Goal: Task Accomplishment & Management: Manage account settings

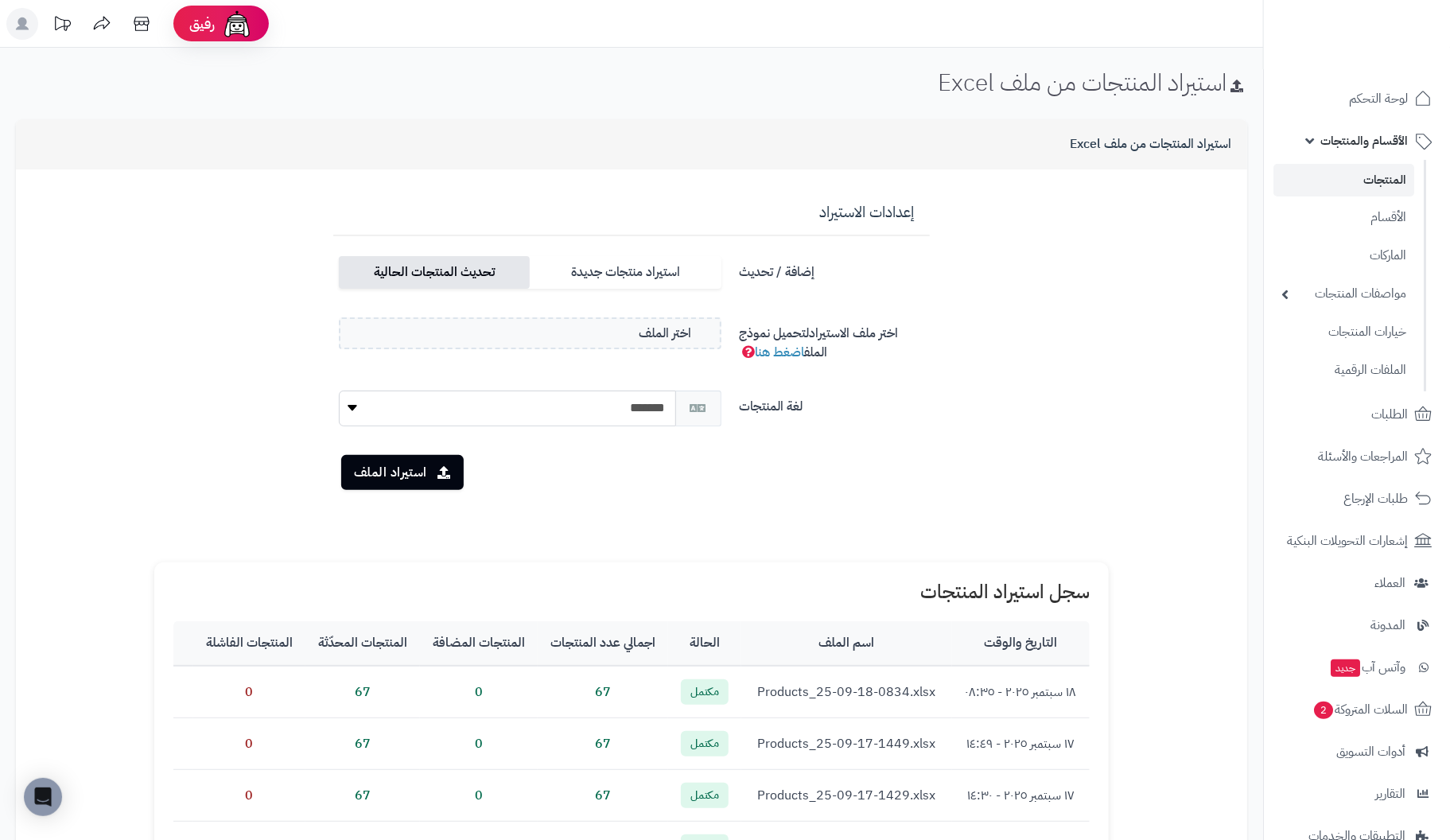
click at [462, 263] on label "تحديث المنتجات الحالية" at bounding box center [434, 272] width 190 height 32
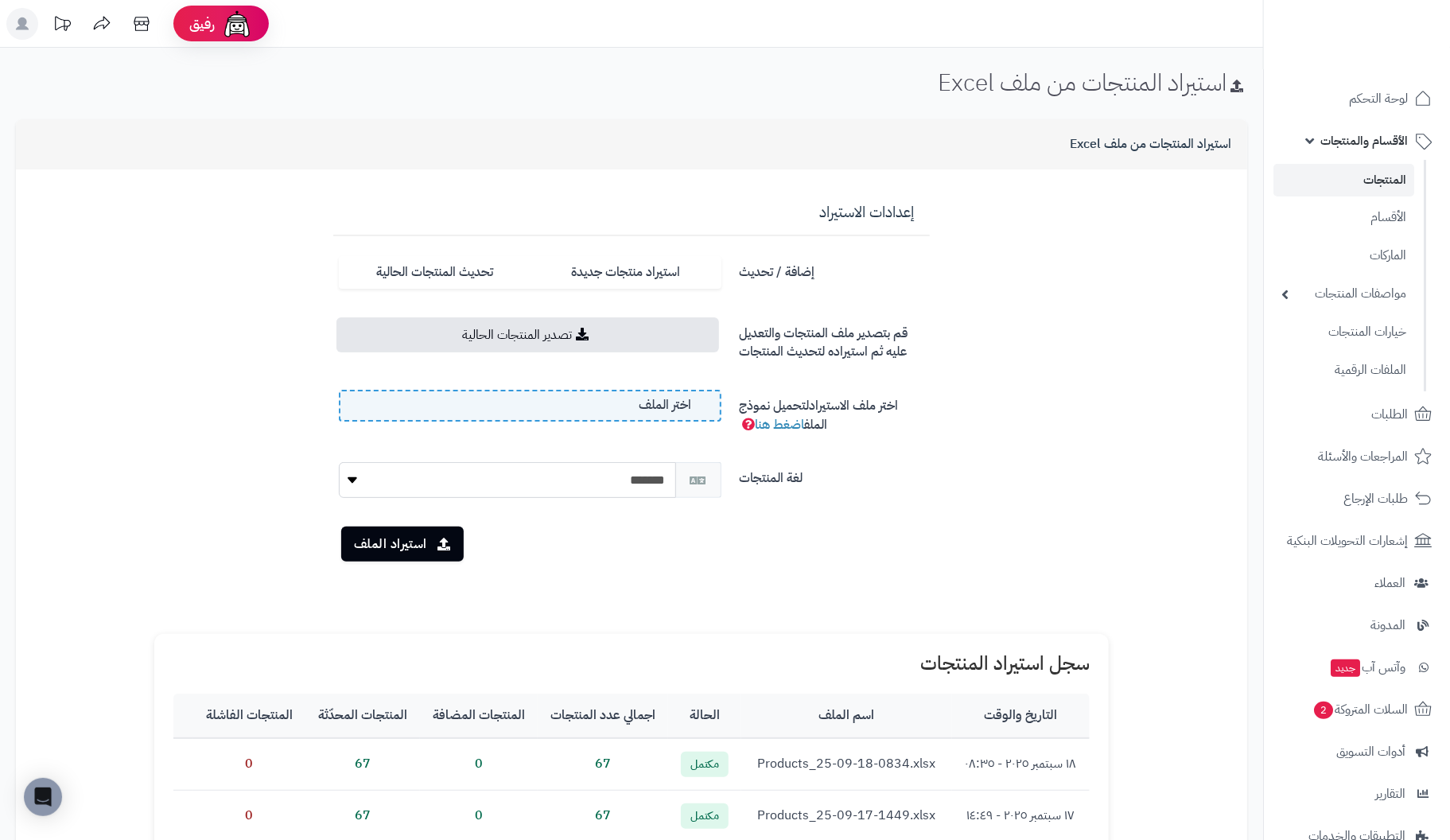
click at [642, 408] on span "اختر الملف" at bounding box center [665, 405] width 53 height 18
click at [0, 0] on input "اختر الملف" at bounding box center [0, 0] width 0 height 0
click at [407, 546] on button "استيراد الملف" at bounding box center [403, 543] width 123 height 35
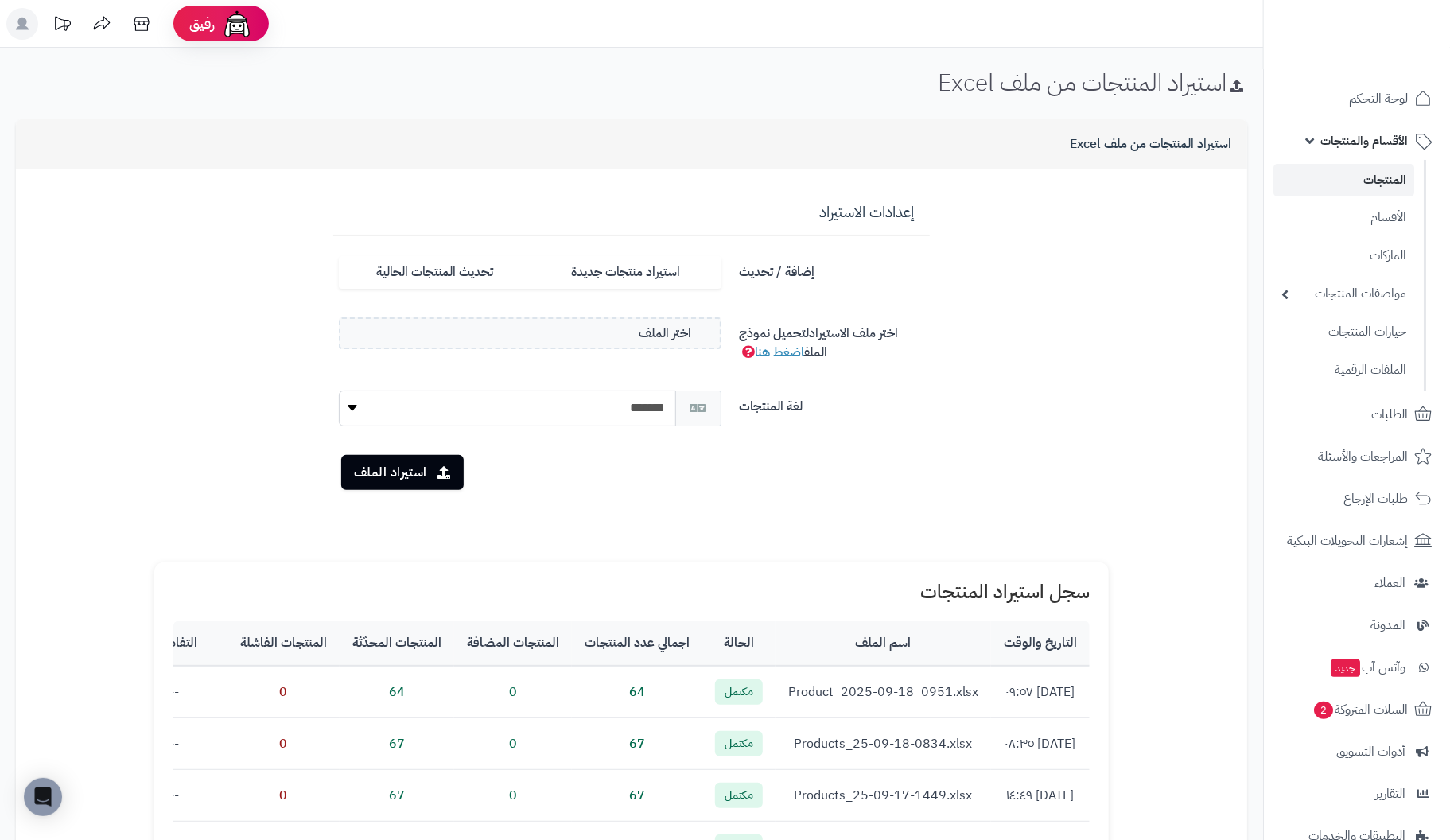
click at [1384, 183] on link "المنتجات" at bounding box center [1344, 180] width 140 height 32
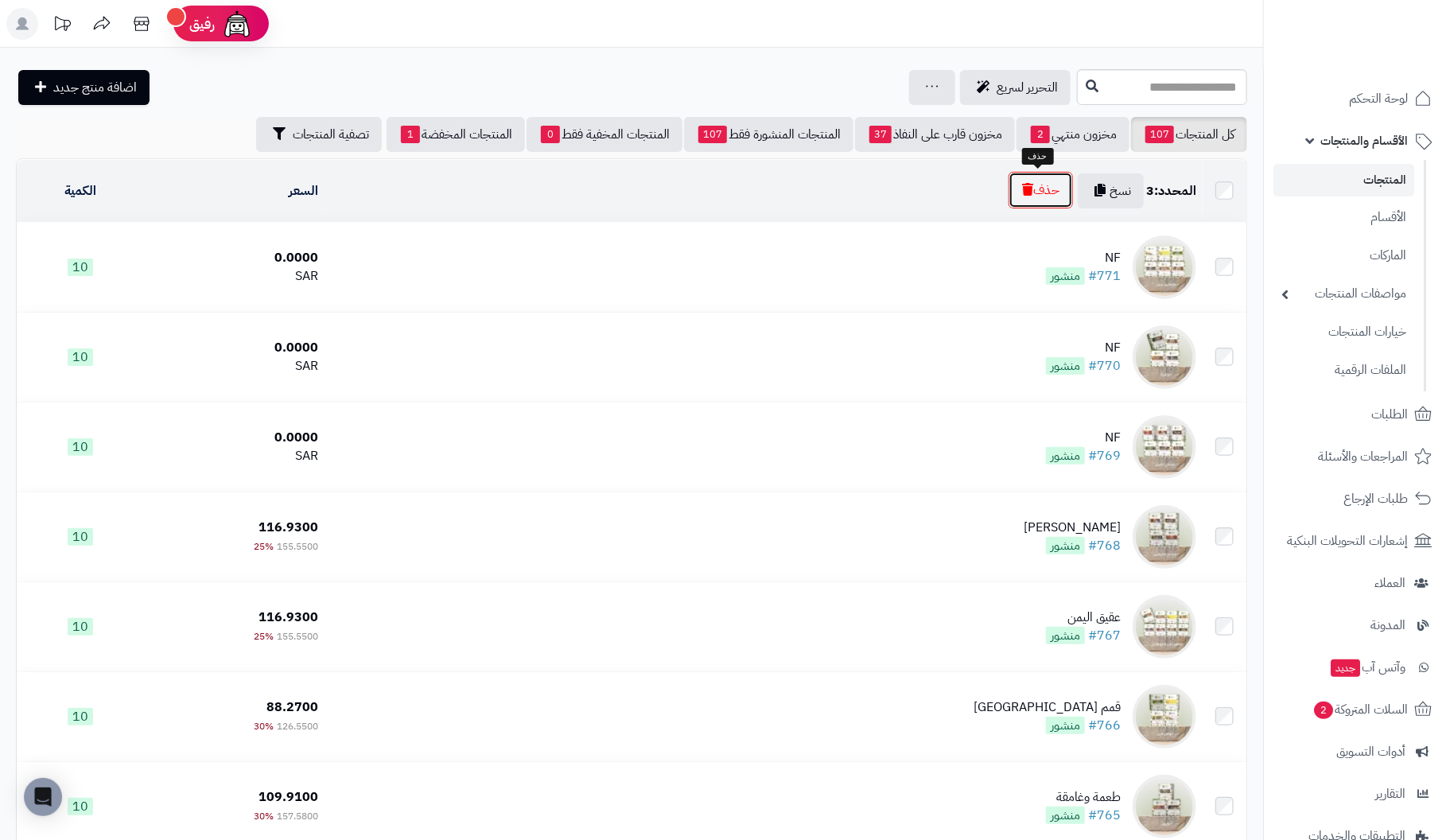
click at [1049, 193] on button "حذف" at bounding box center [1040, 190] width 64 height 37
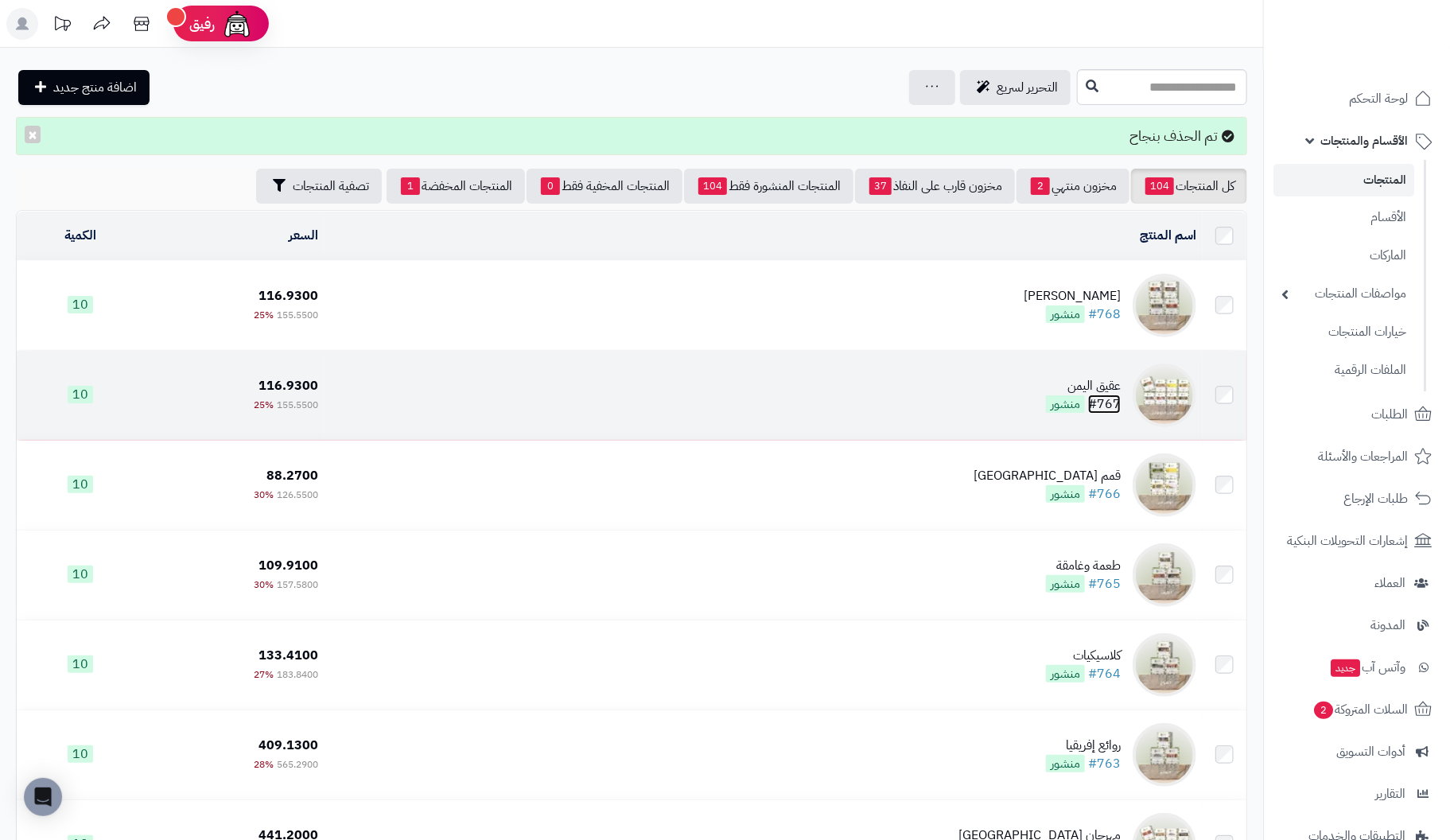
click at [1114, 394] on link "#767" at bounding box center [1104, 404] width 32 height 19
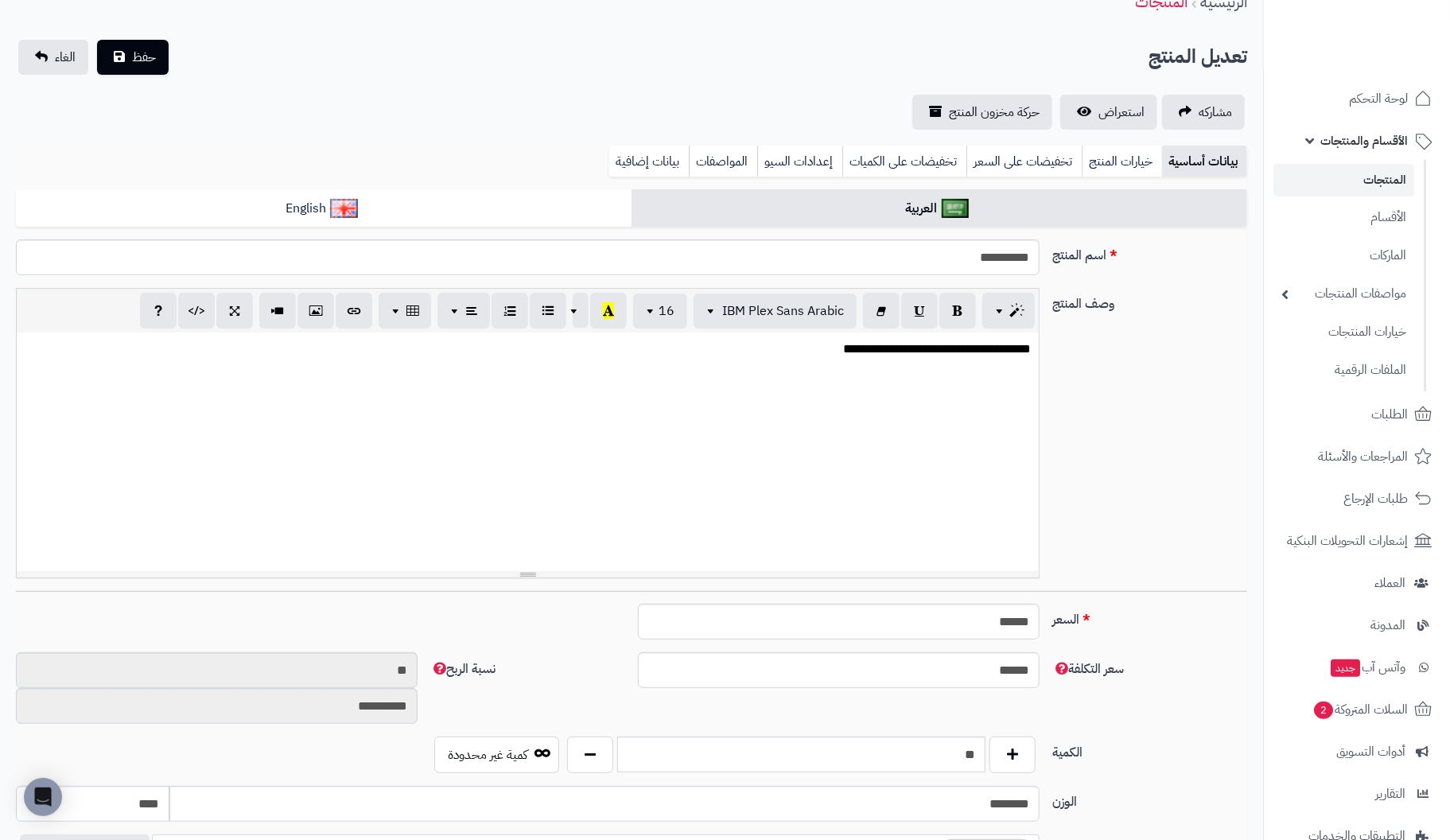
scroll to position [80, 0]
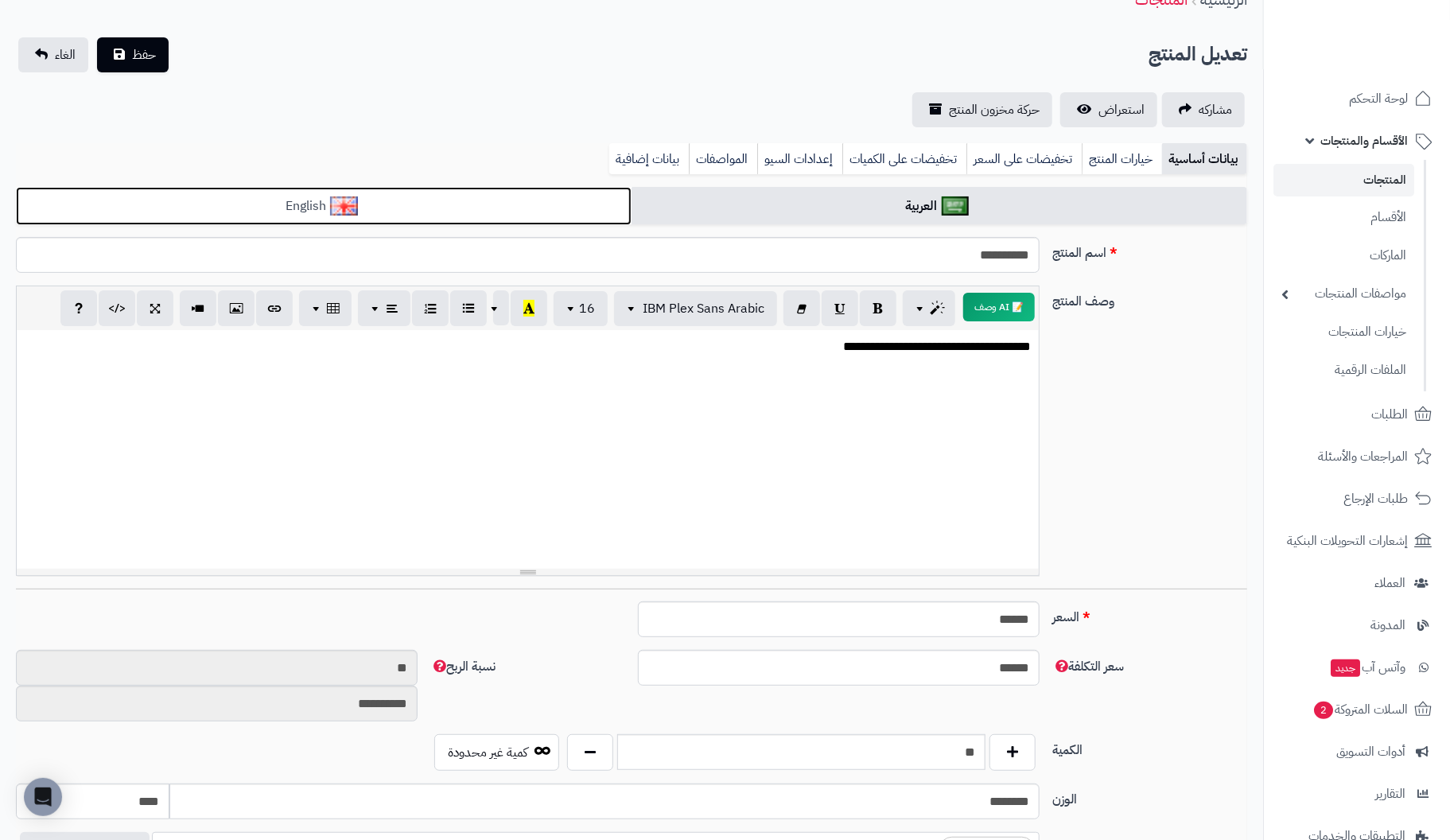
click at [478, 194] on link "English" at bounding box center [323, 206] width 615 height 39
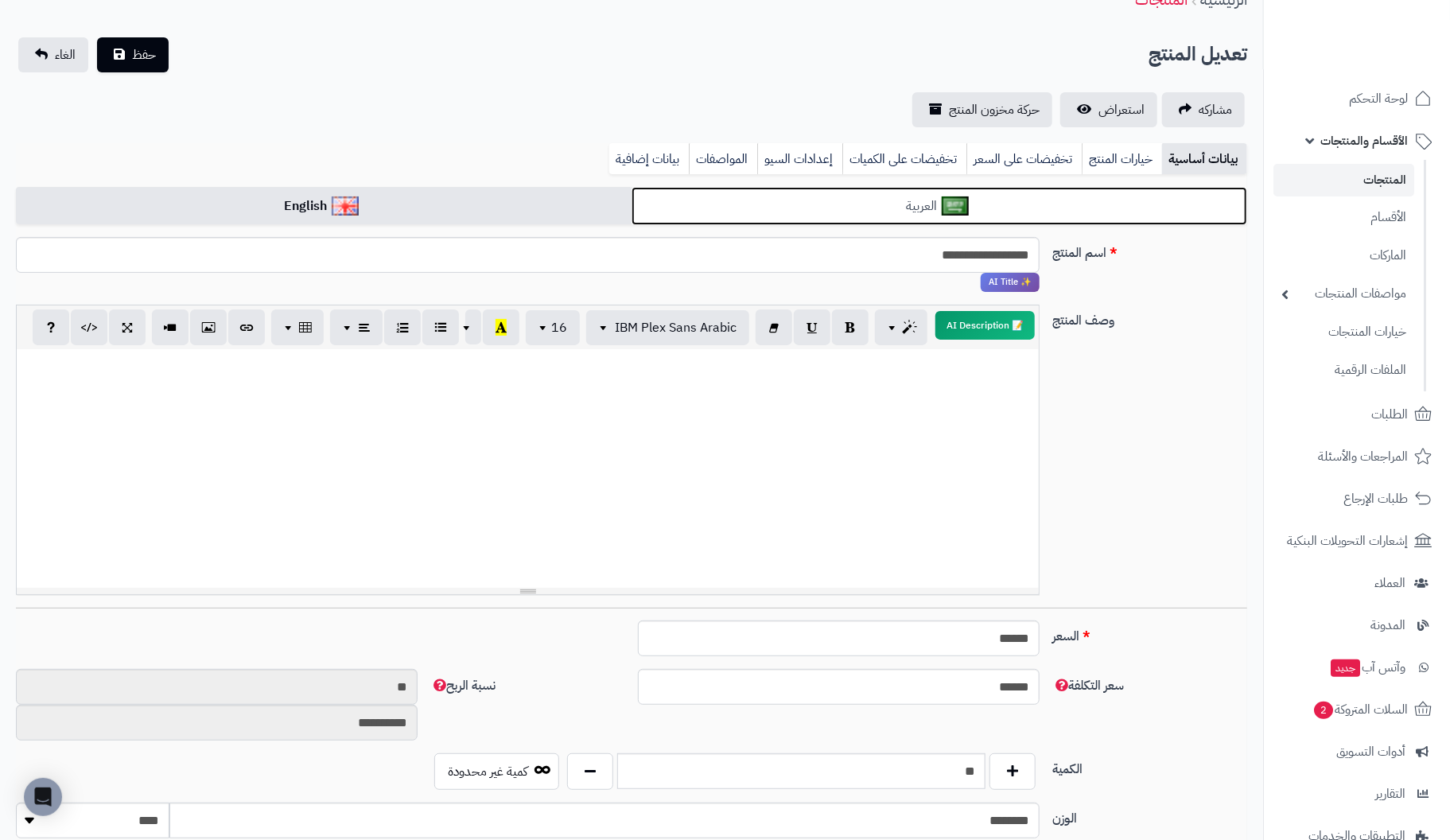
click at [664, 195] on link "العربية" at bounding box center [938, 206] width 615 height 39
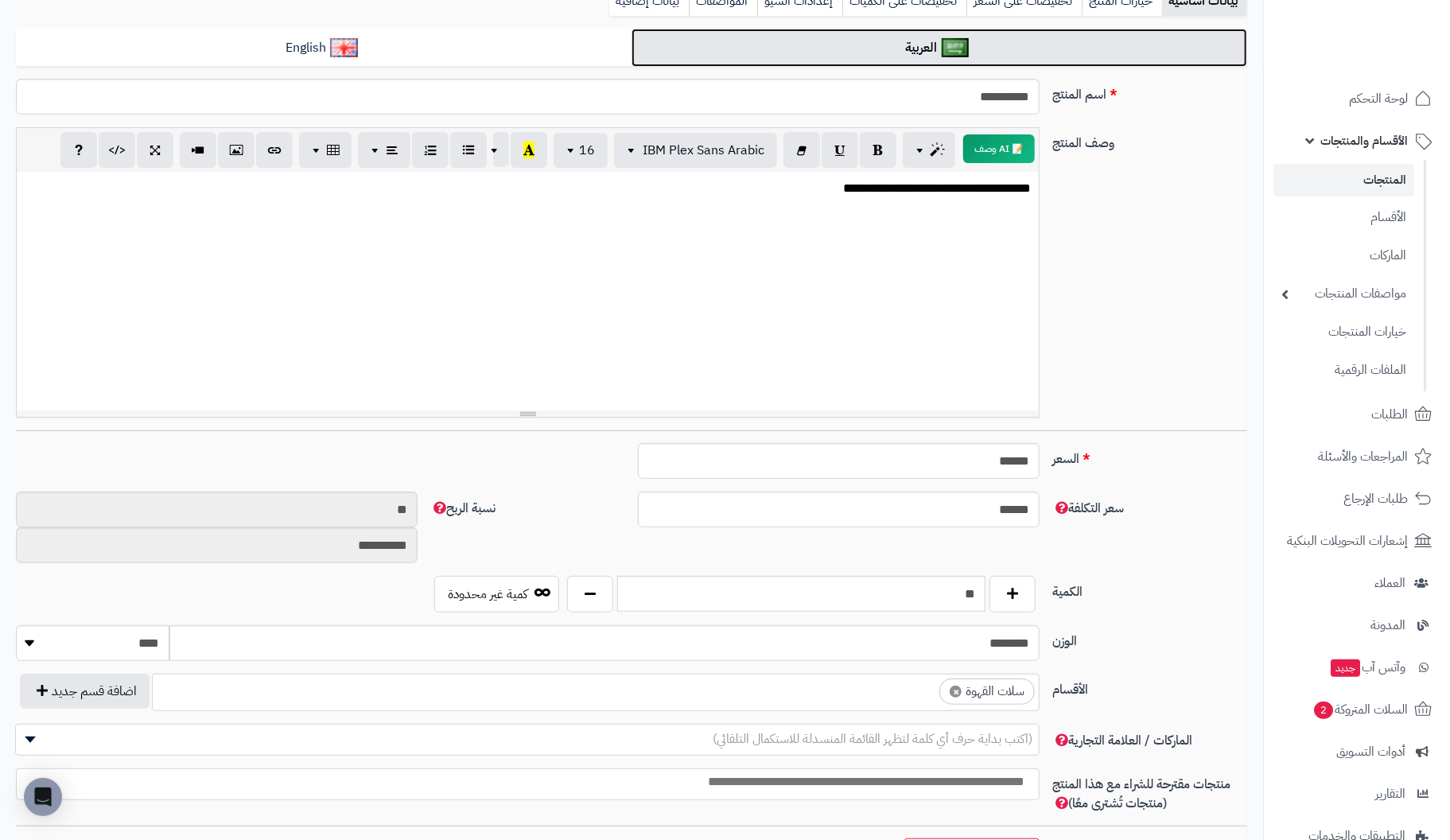
scroll to position [238, 0]
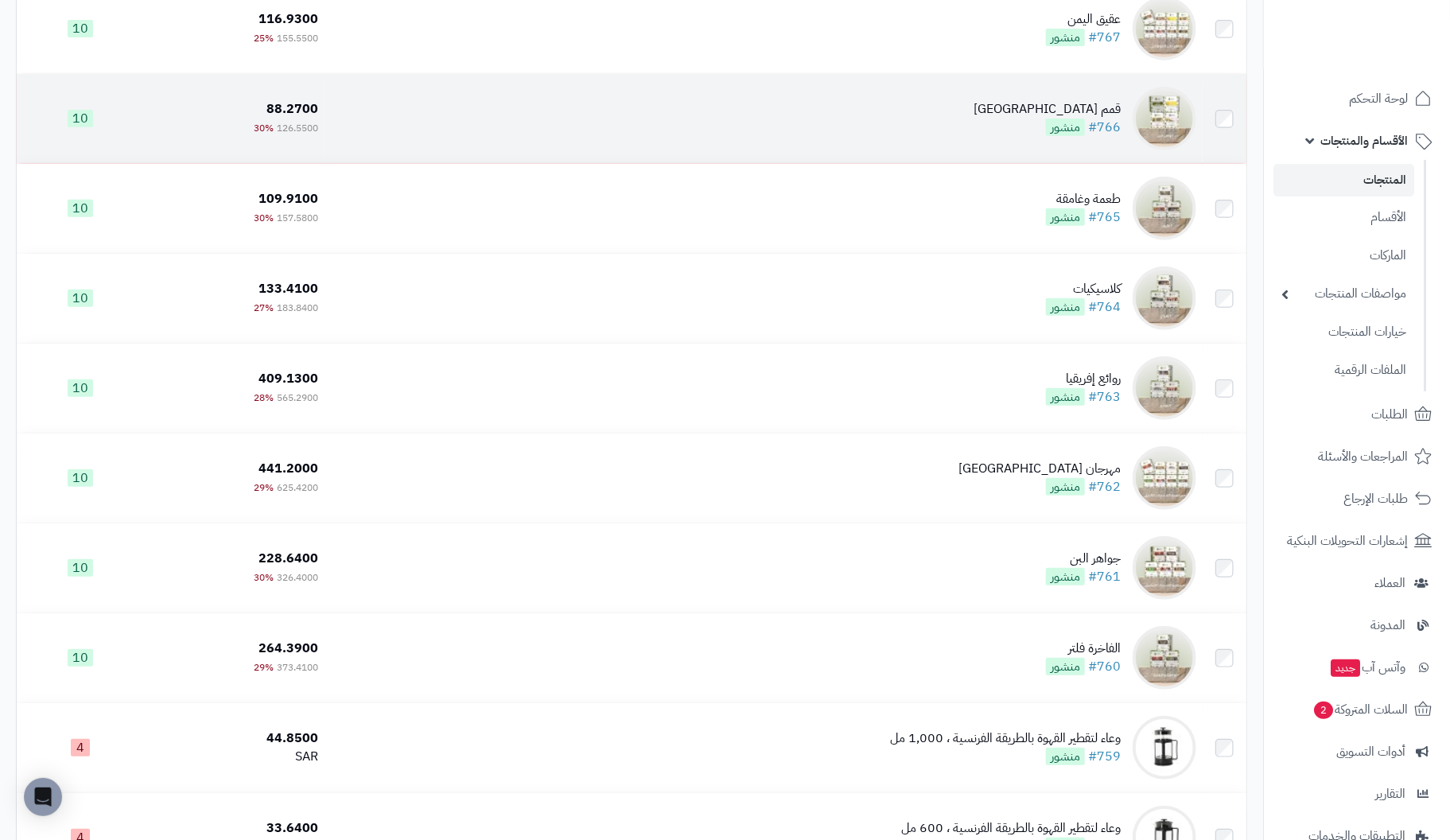
scroll to position [318, 0]
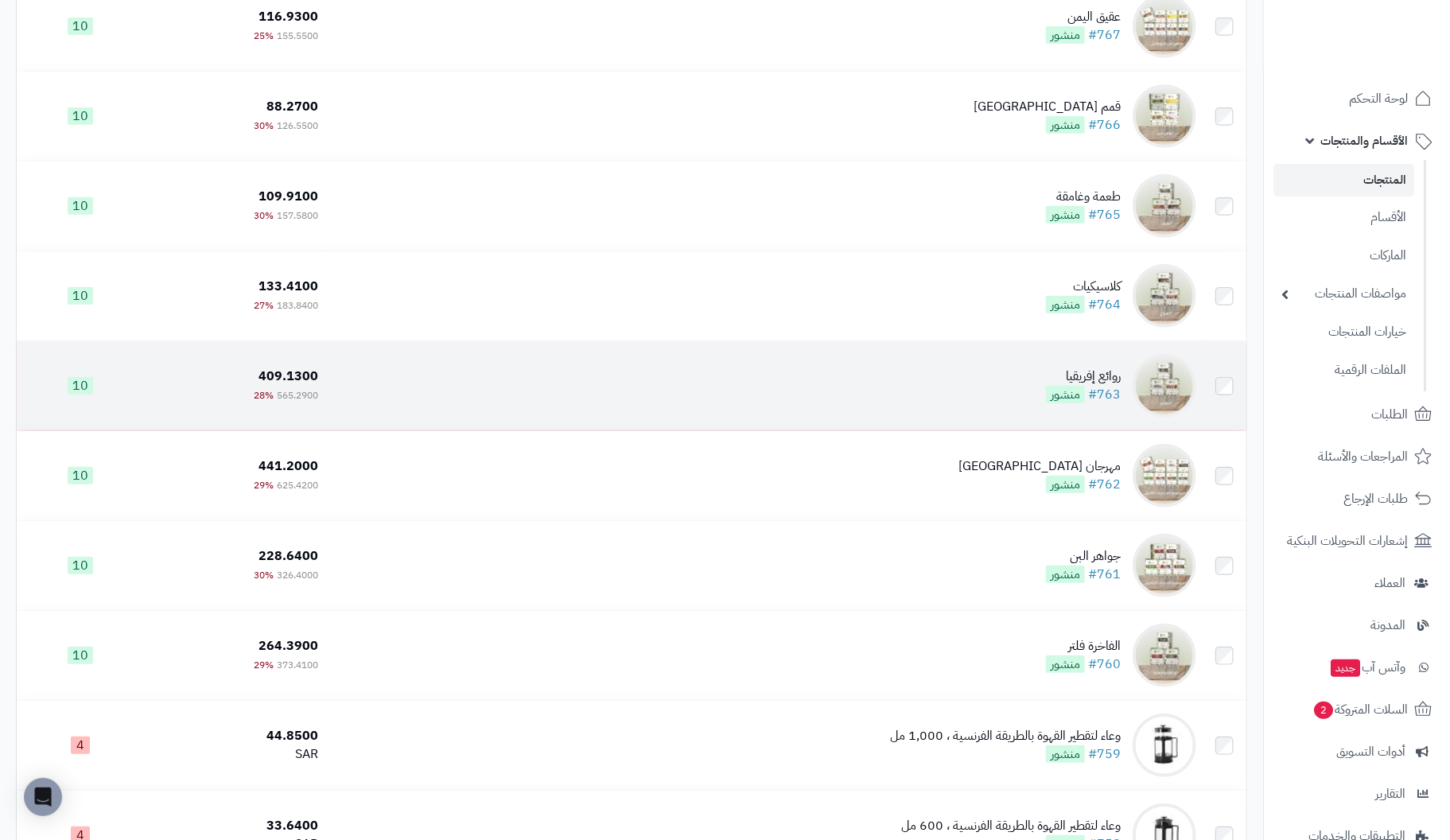
click at [1101, 370] on div "روائع إفريقيا" at bounding box center [1082, 377] width 75 height 18
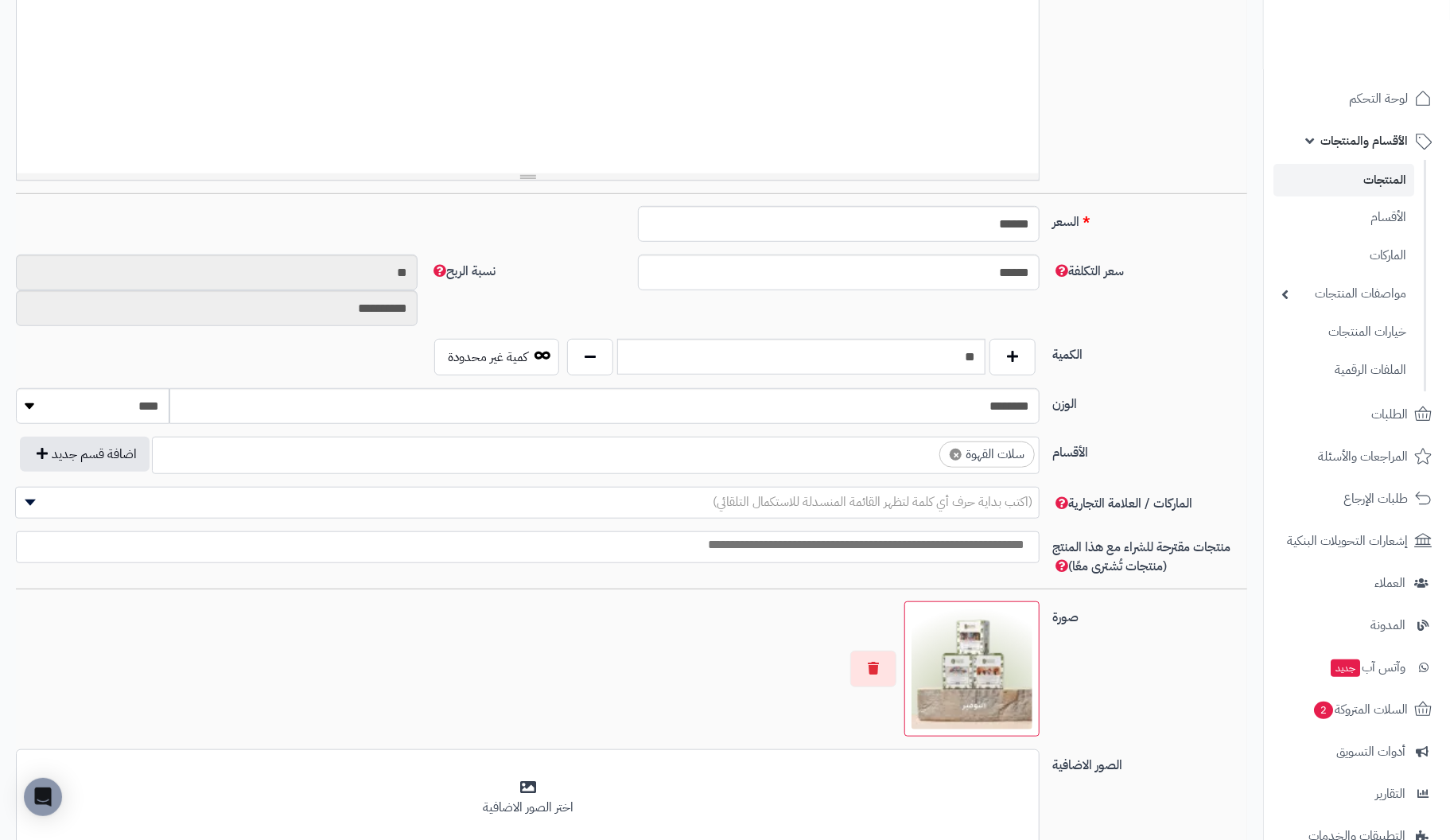
scroll to position [477, 0]
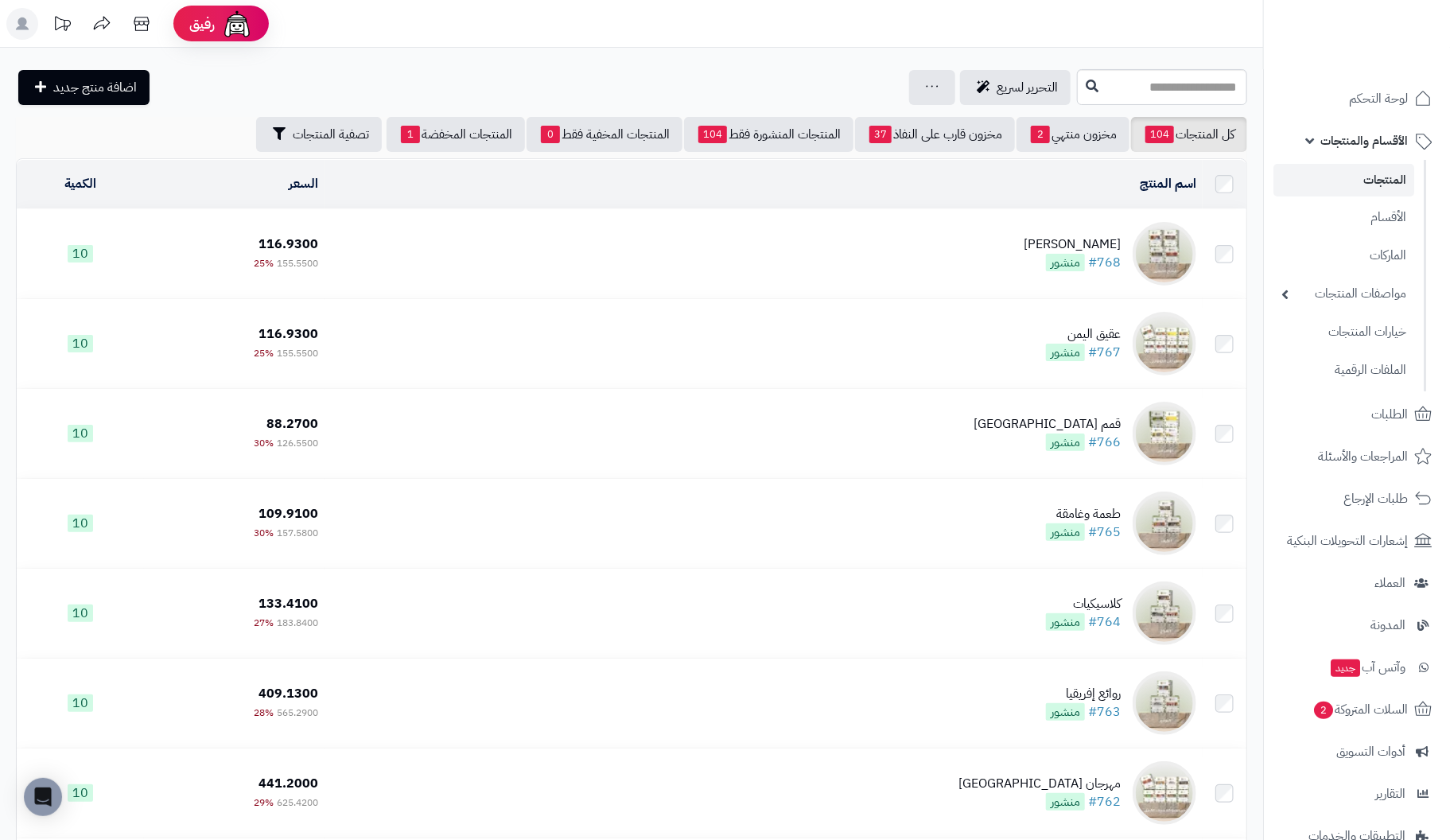
click at [1159, 245] on img at bounding box center [1164, 254] width 63 height 63
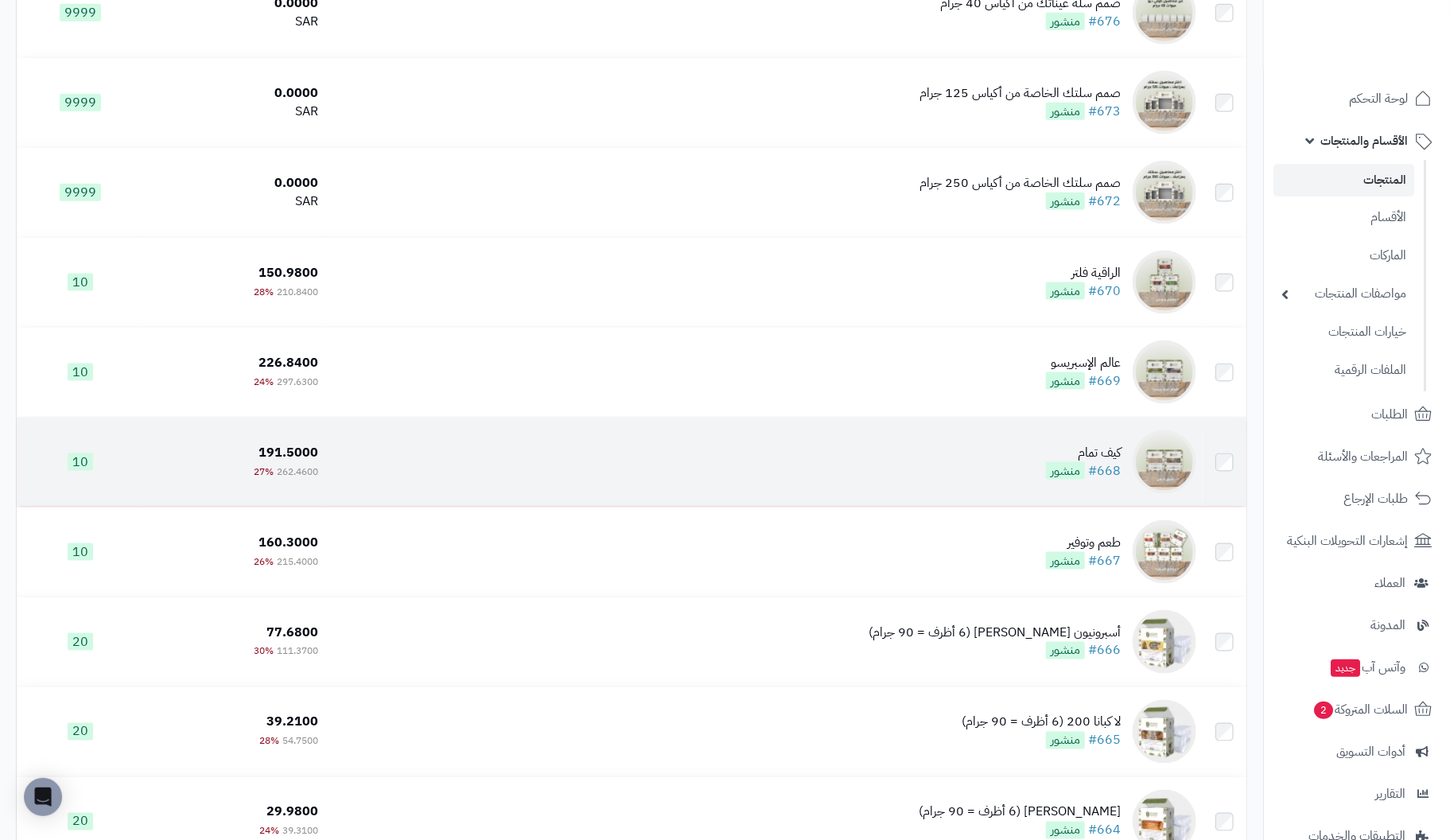
scroll to position [4692, 0]
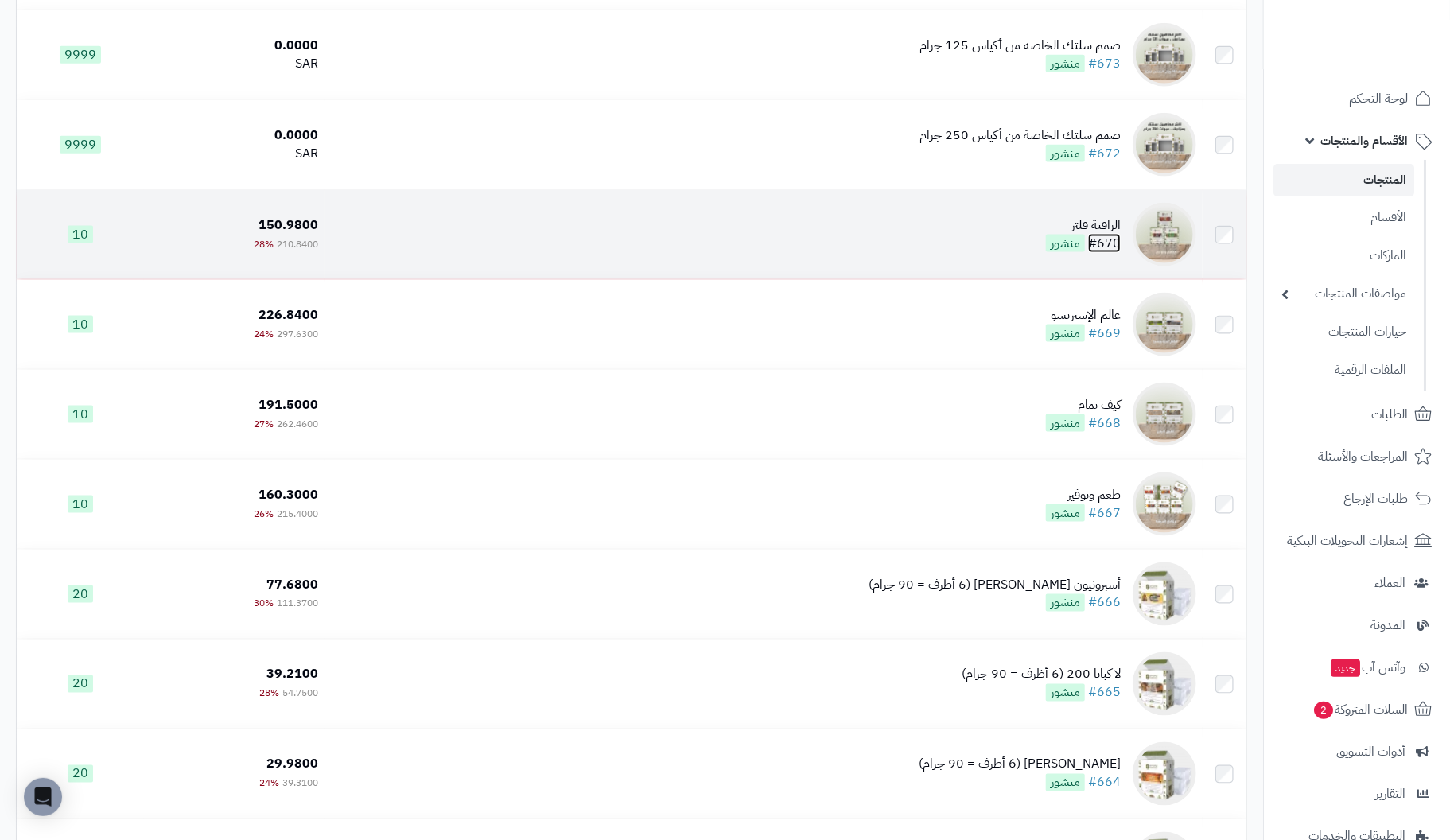
click at [1105, 241] on link "#670" at bounding box center [1104, 243] width 32 height 19
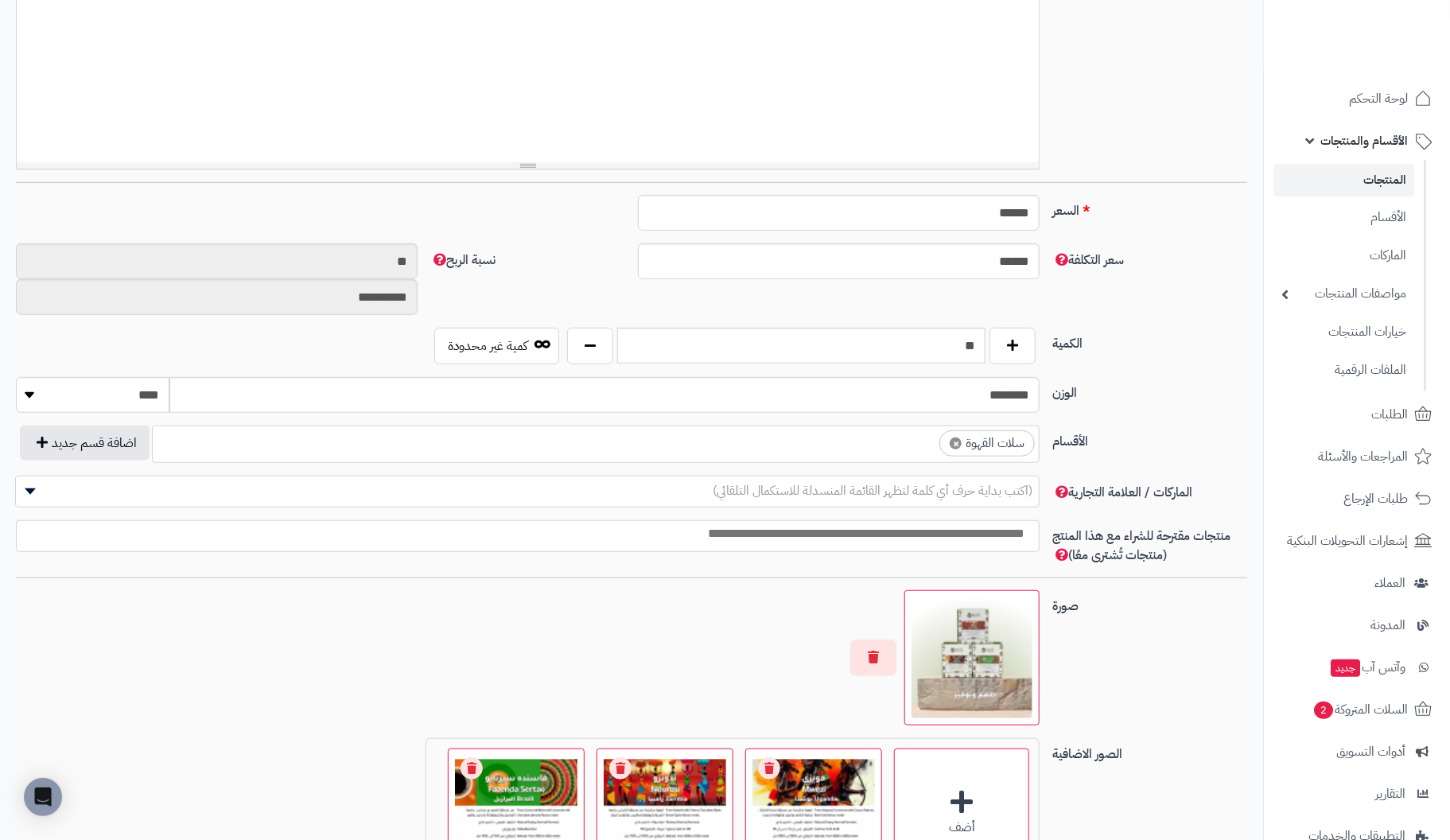
scroll to position [715, 0]
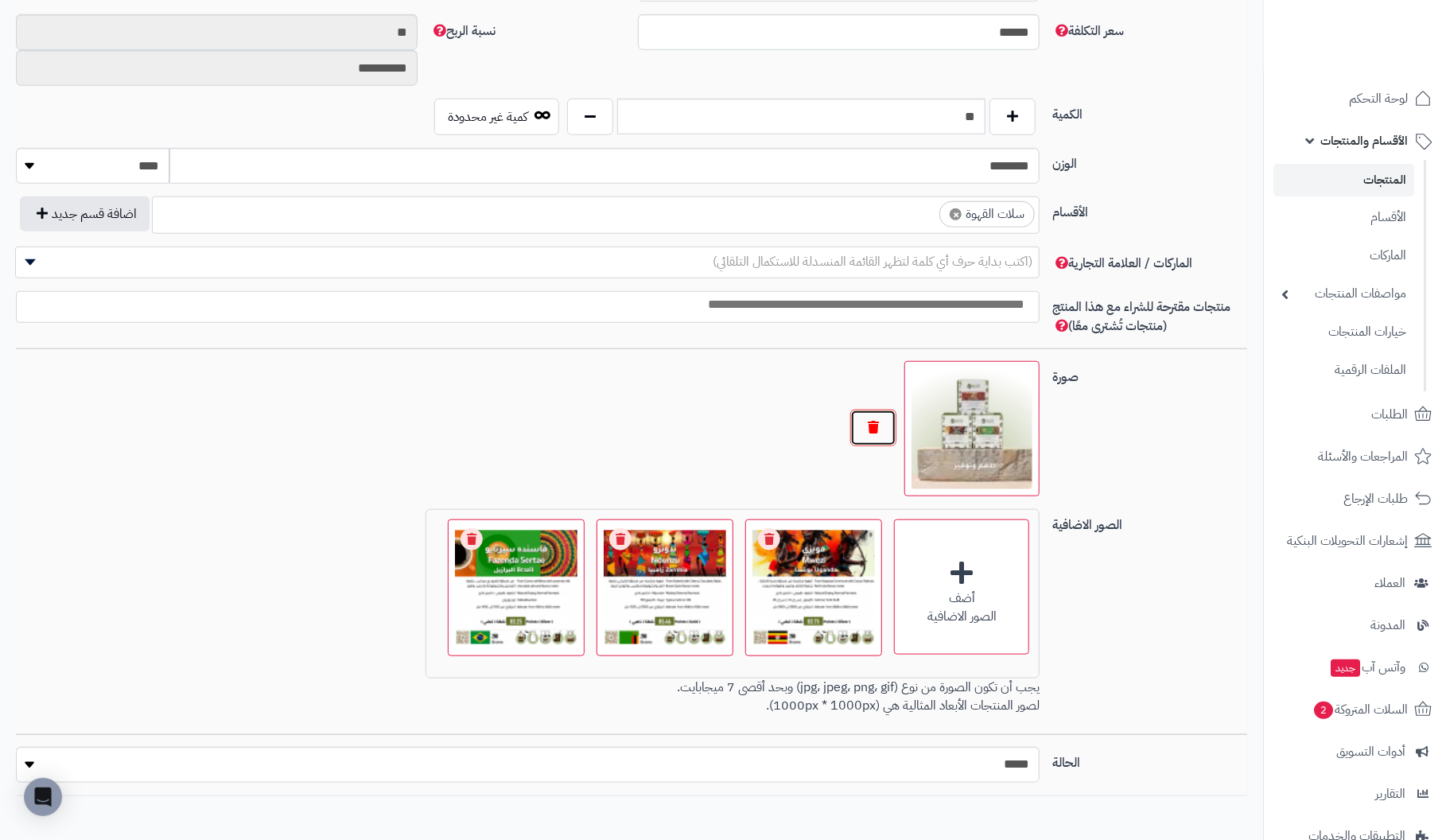
click at [870, 421] on button "button" at bounding box center [873, 428] width 47 height 37
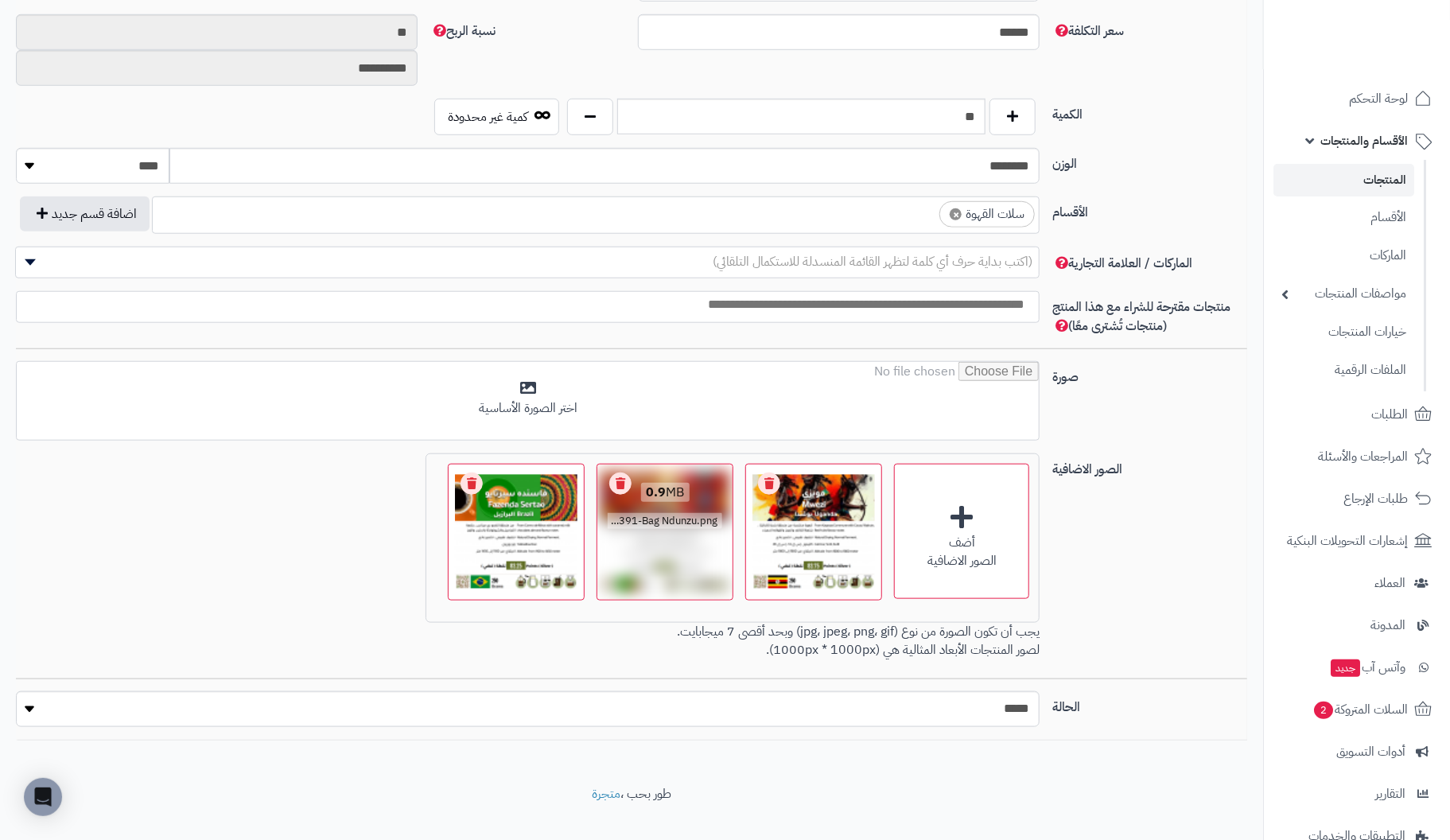
click at [771, 472] on link "Remove file" at bounding box center [768, 483] width 22 height 22
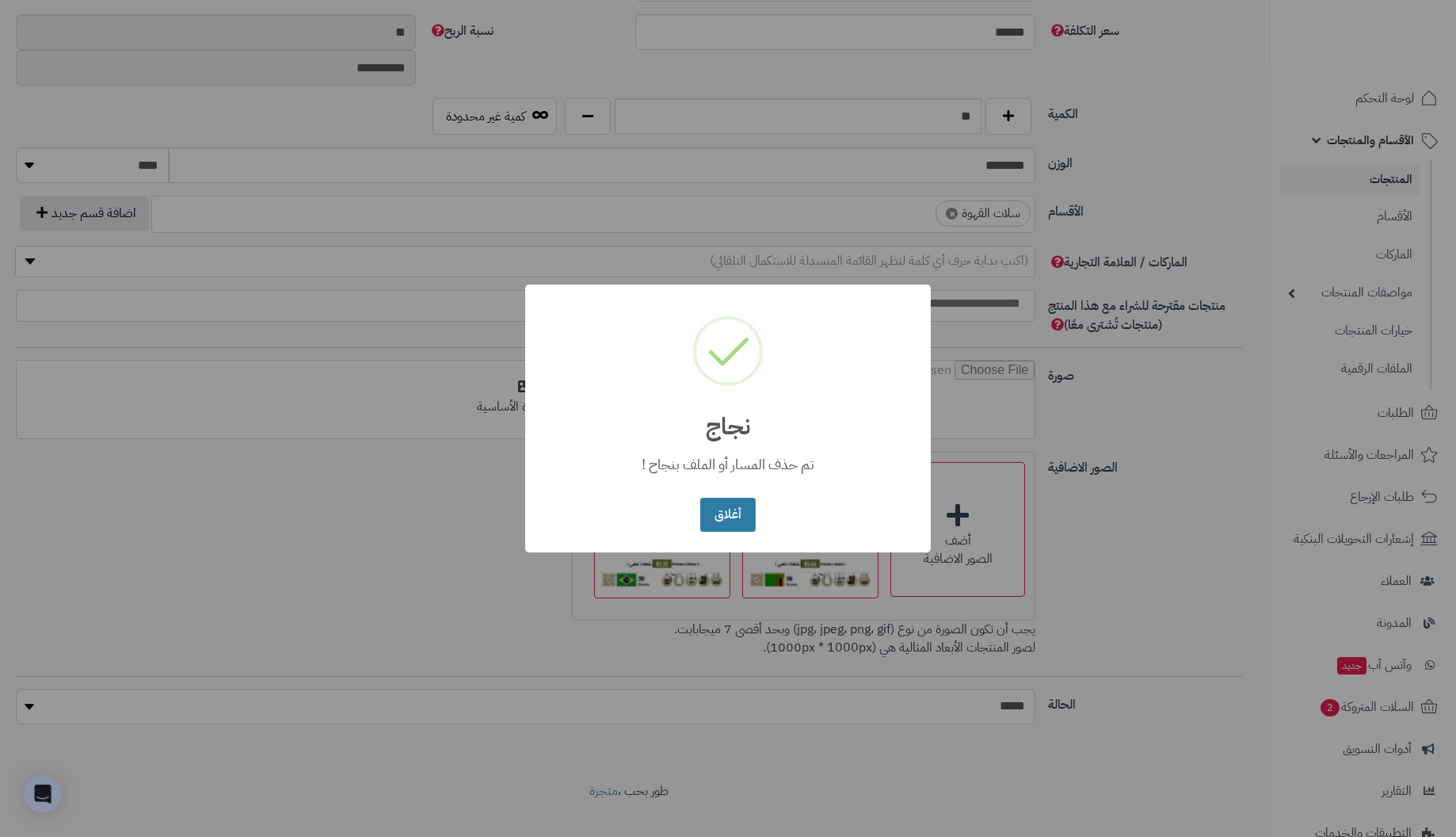
click at [728, 516] on button "أغلاق" at bounding box center [728, 514] width 55 height 34
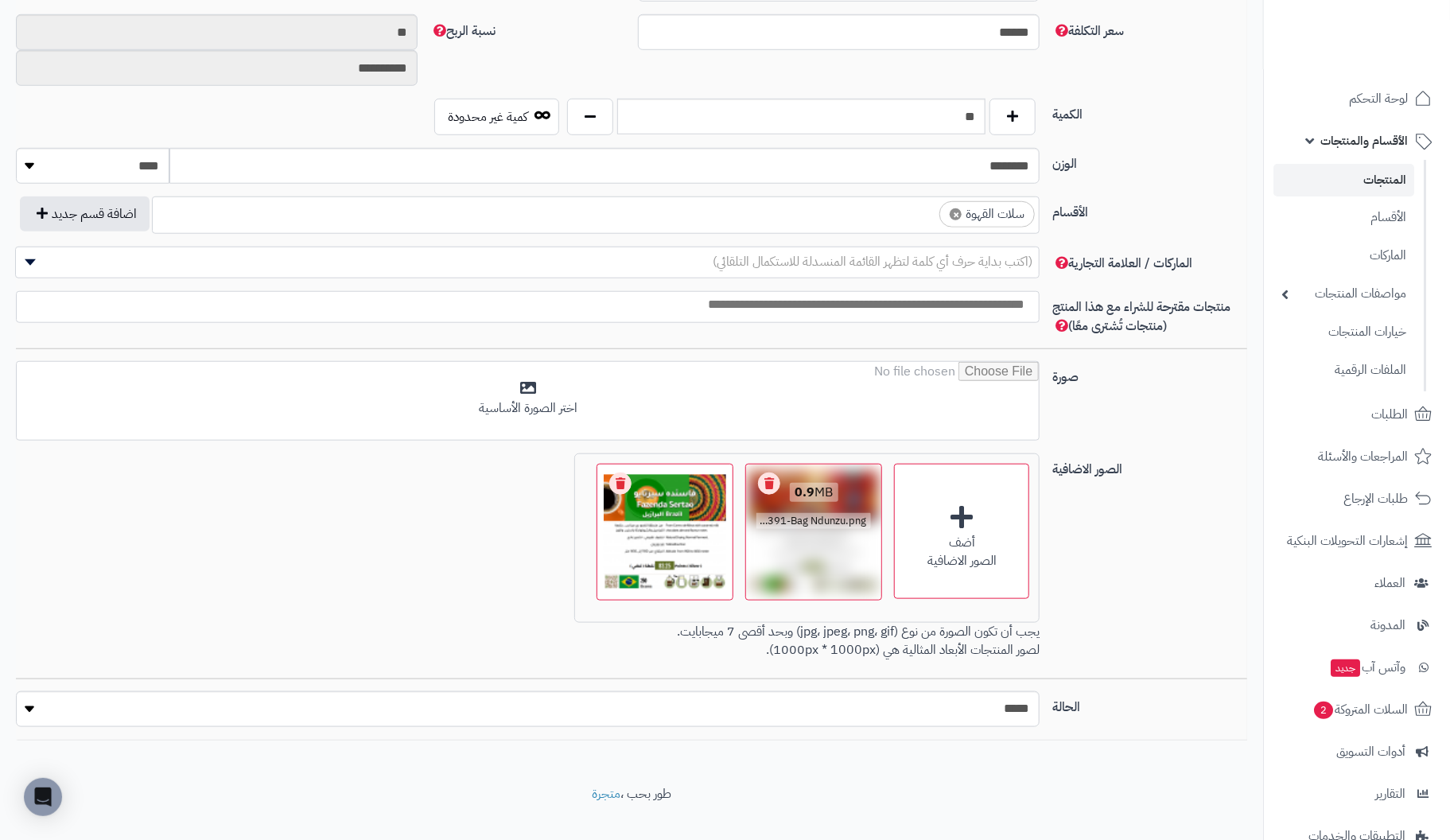
click at [772, 478] on link "Remove file" at bounding box center [768, 483] width 22 height 22
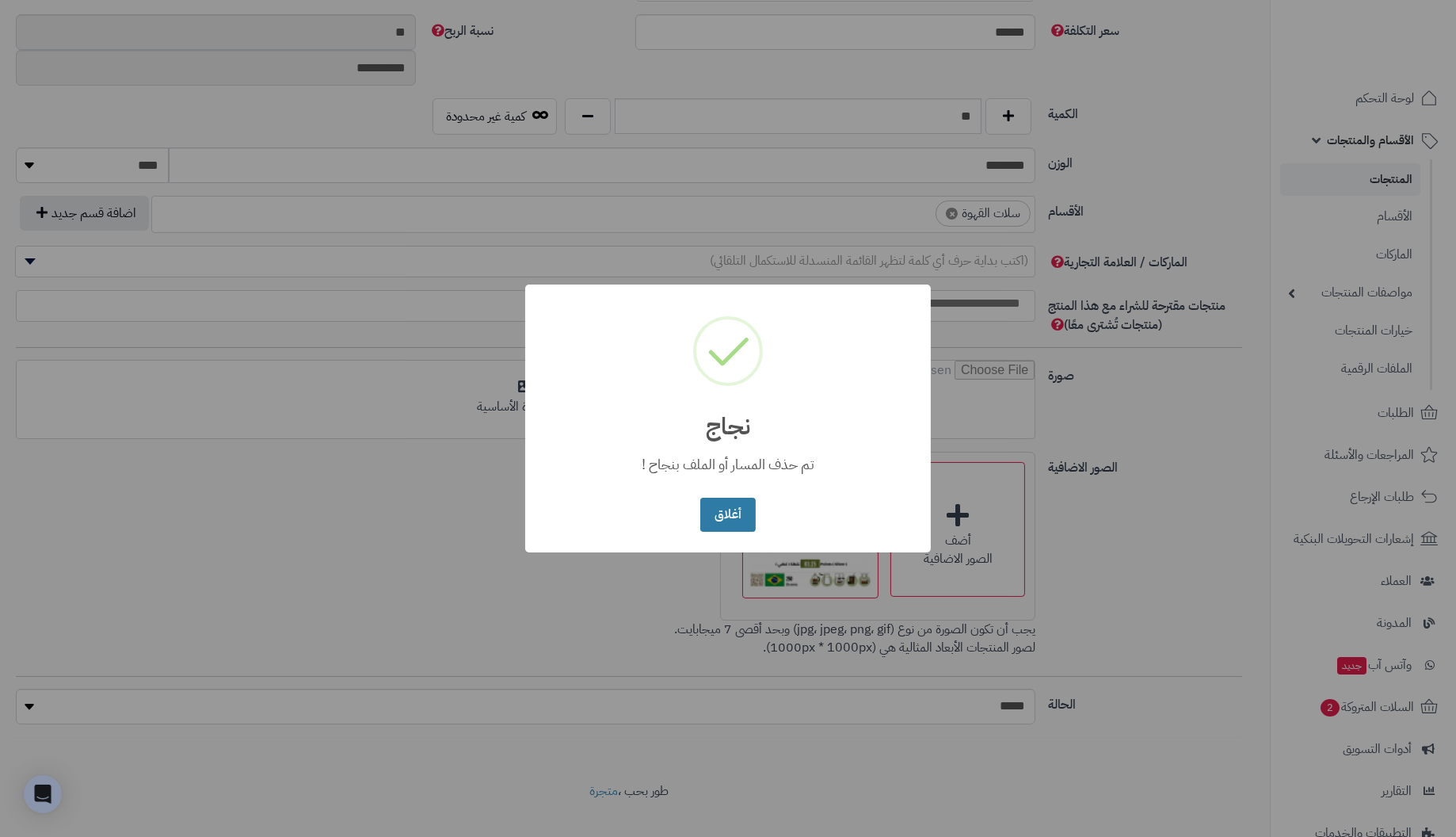
click at [729, 513] on button "أغلاق" at bounding box center [728, 514] width 55 height 34
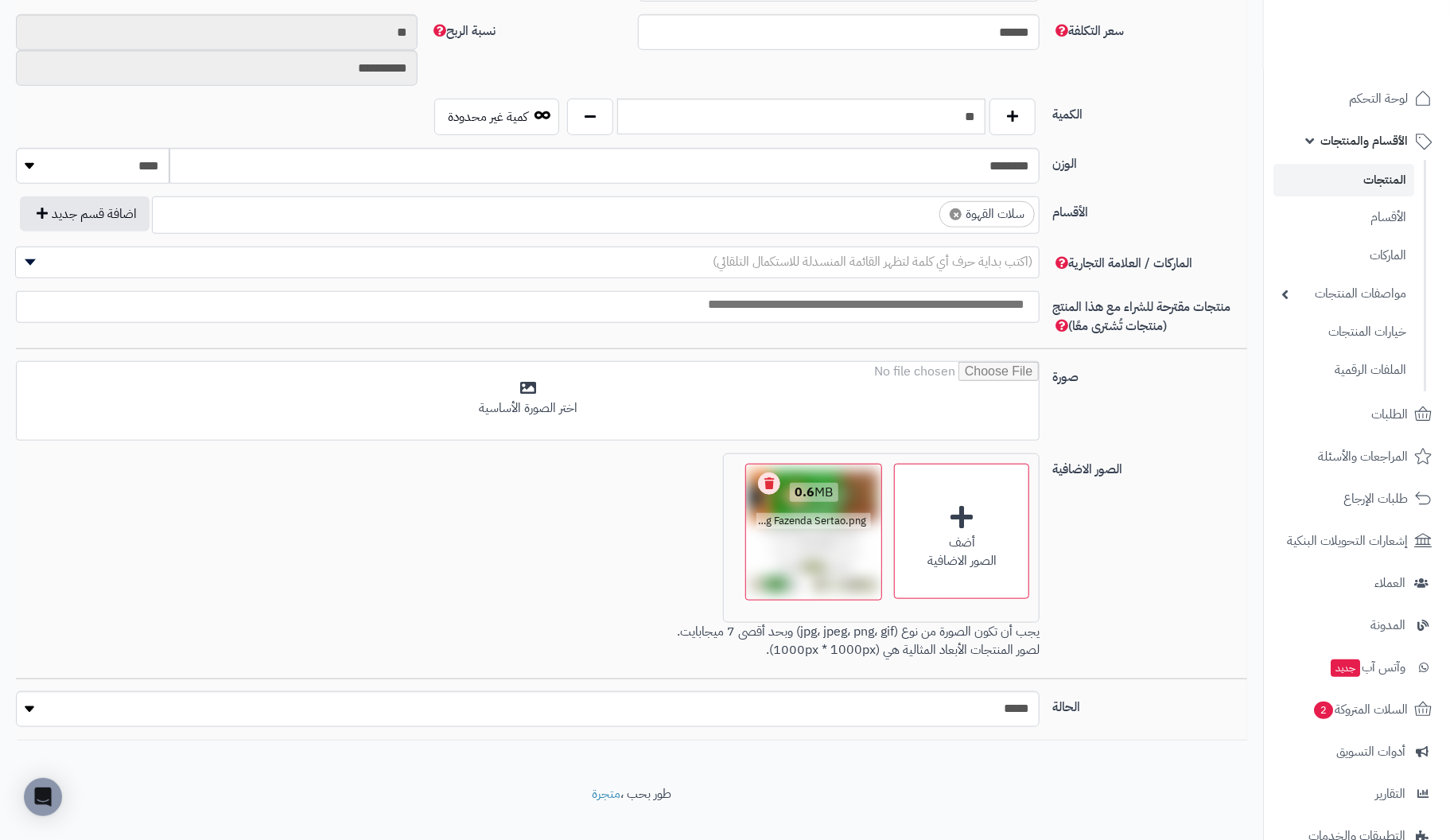
click at [772, 472] on link "Remove file" at bounding box center [768, 483] width 22 height 22
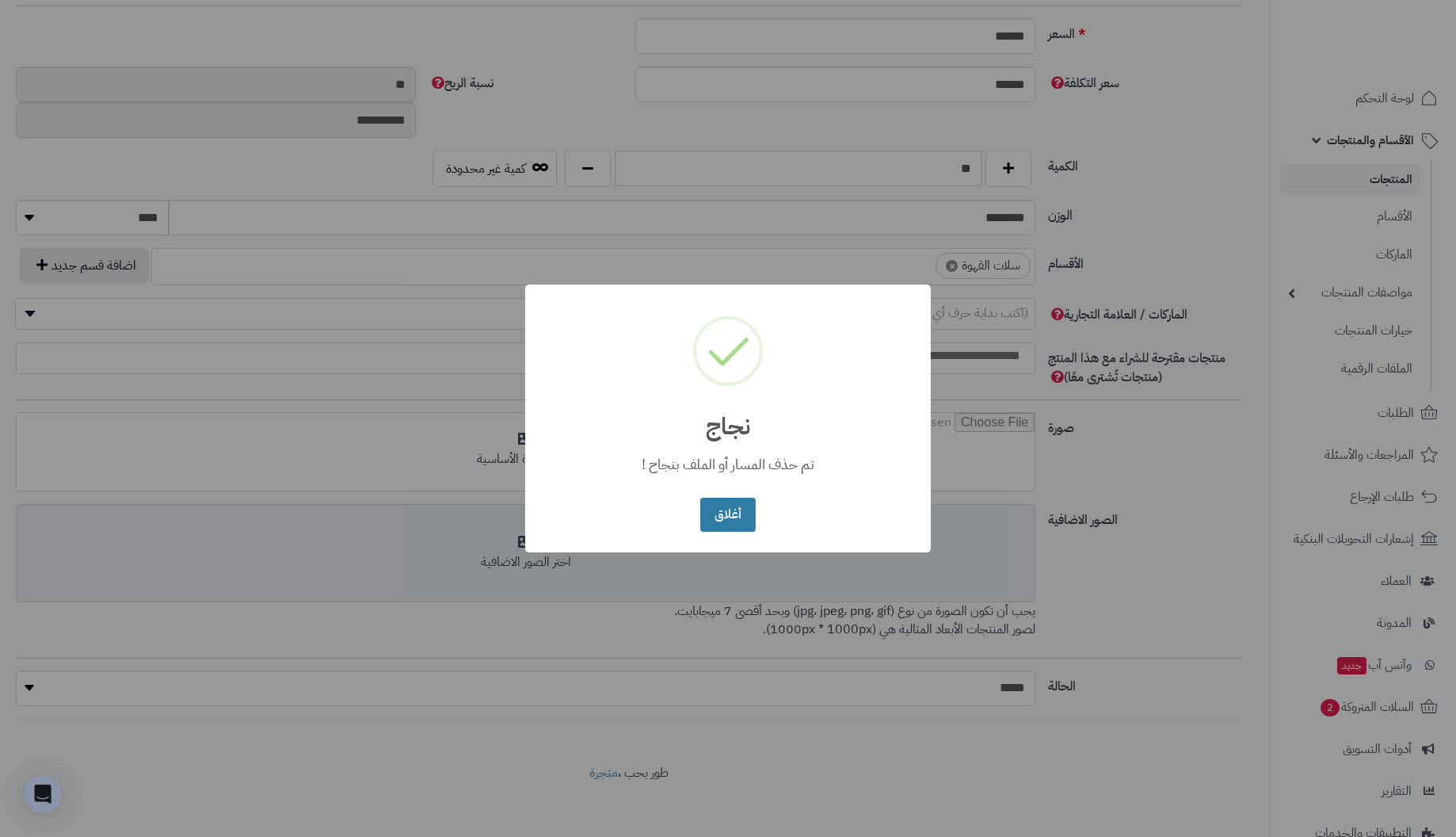
click at [735, 511] on button "أغلاق" at bounding box center [728, 514] width 55 height 34
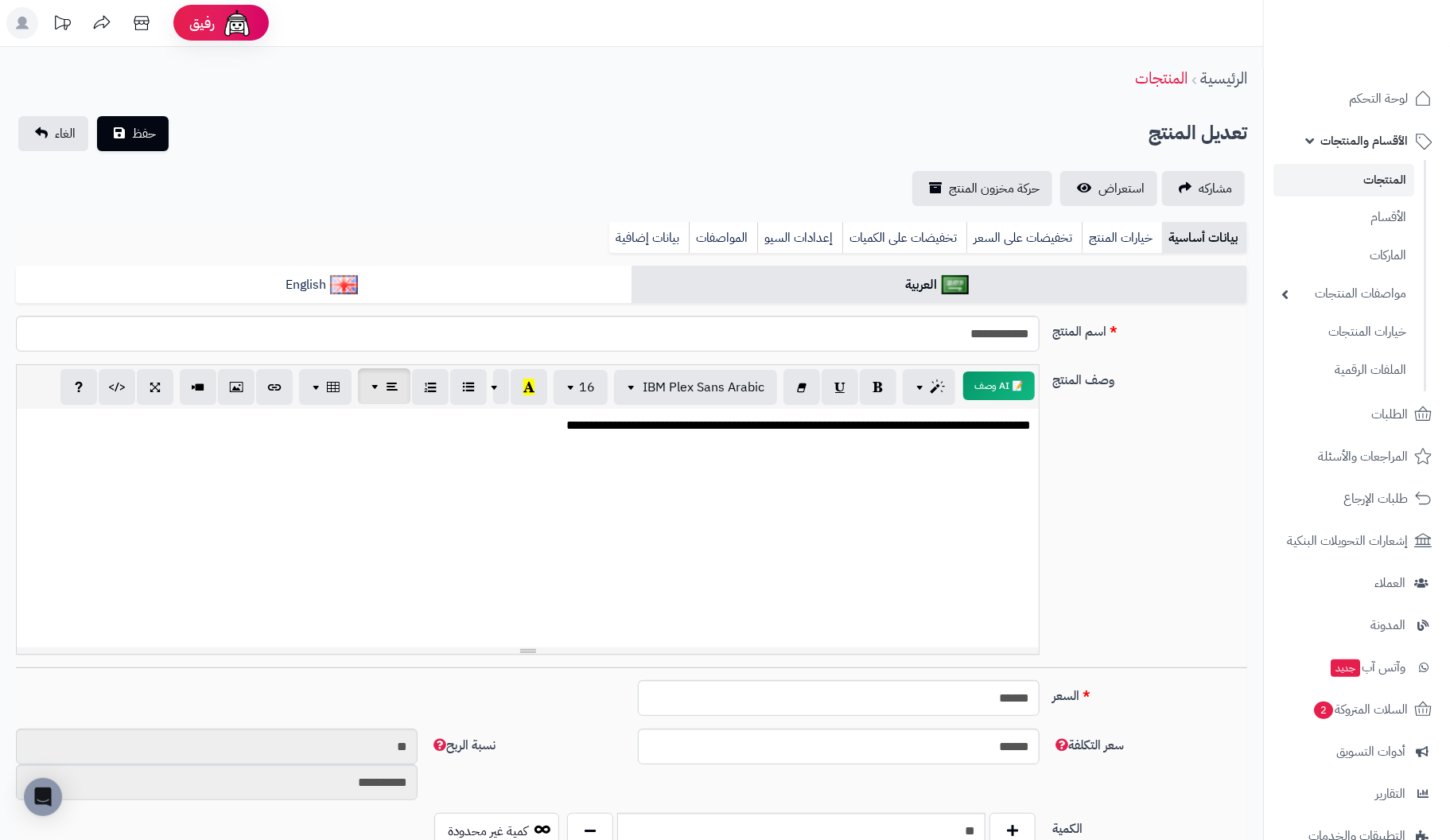
scroll to position [0, 0]
click at [140, 136] on span "حفظ" at bounding box center [143, 133] width 24 height 19
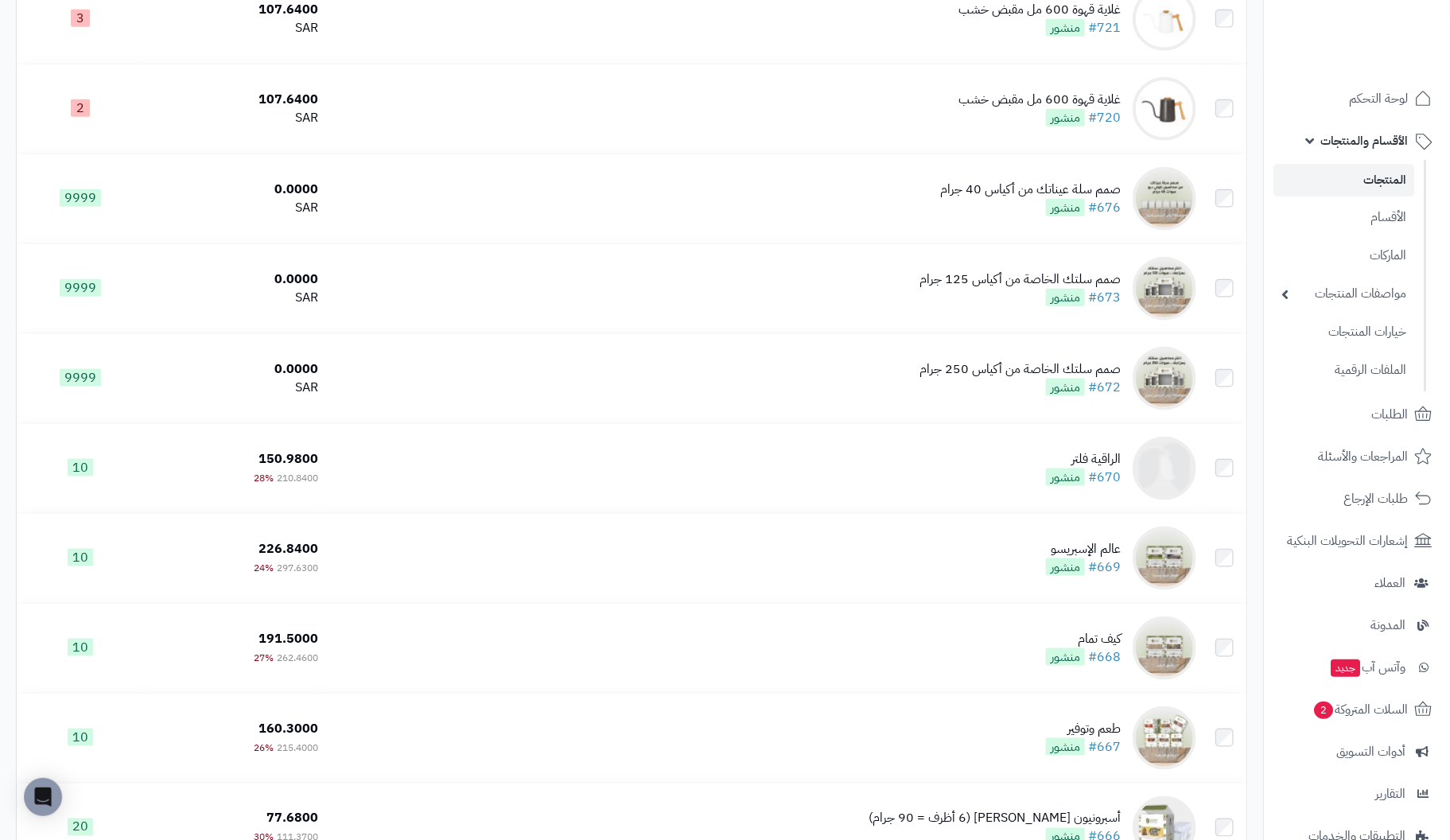
scroll to position [4533, 0]
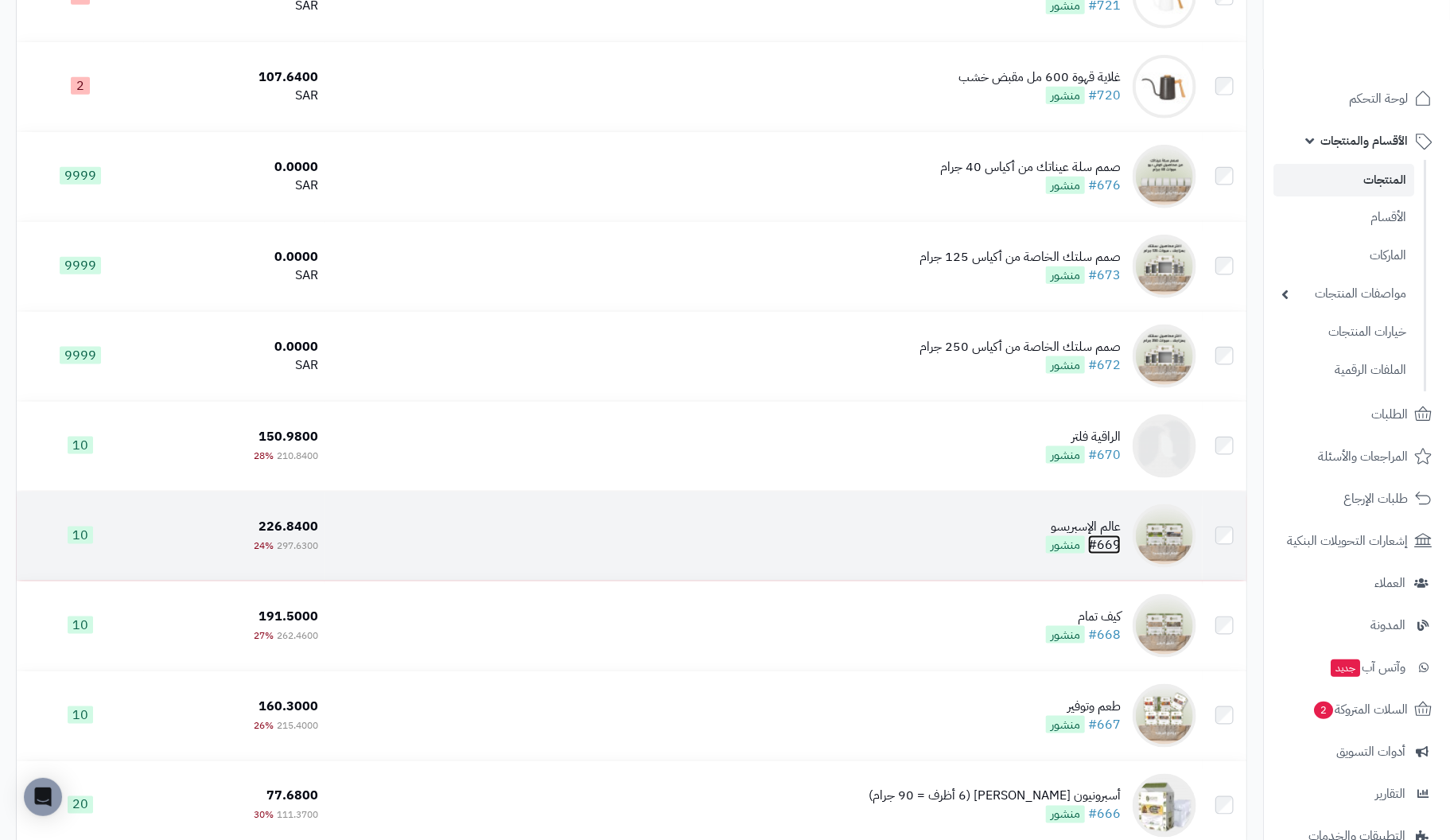
click at [1114, 549] on link "#669" at bounding box center [1104, 545] width 32 height 19
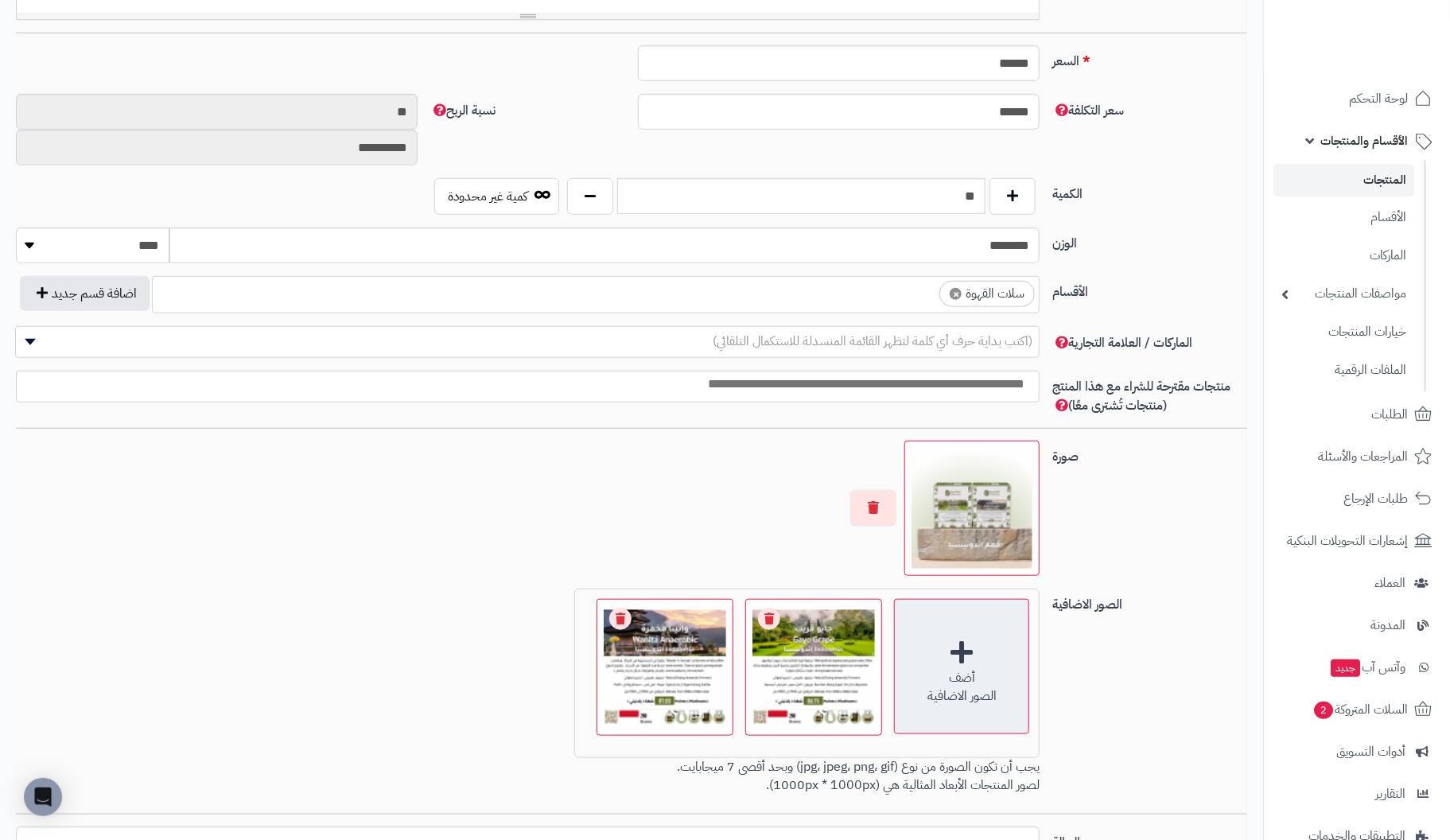
scroll to position [789, 0]
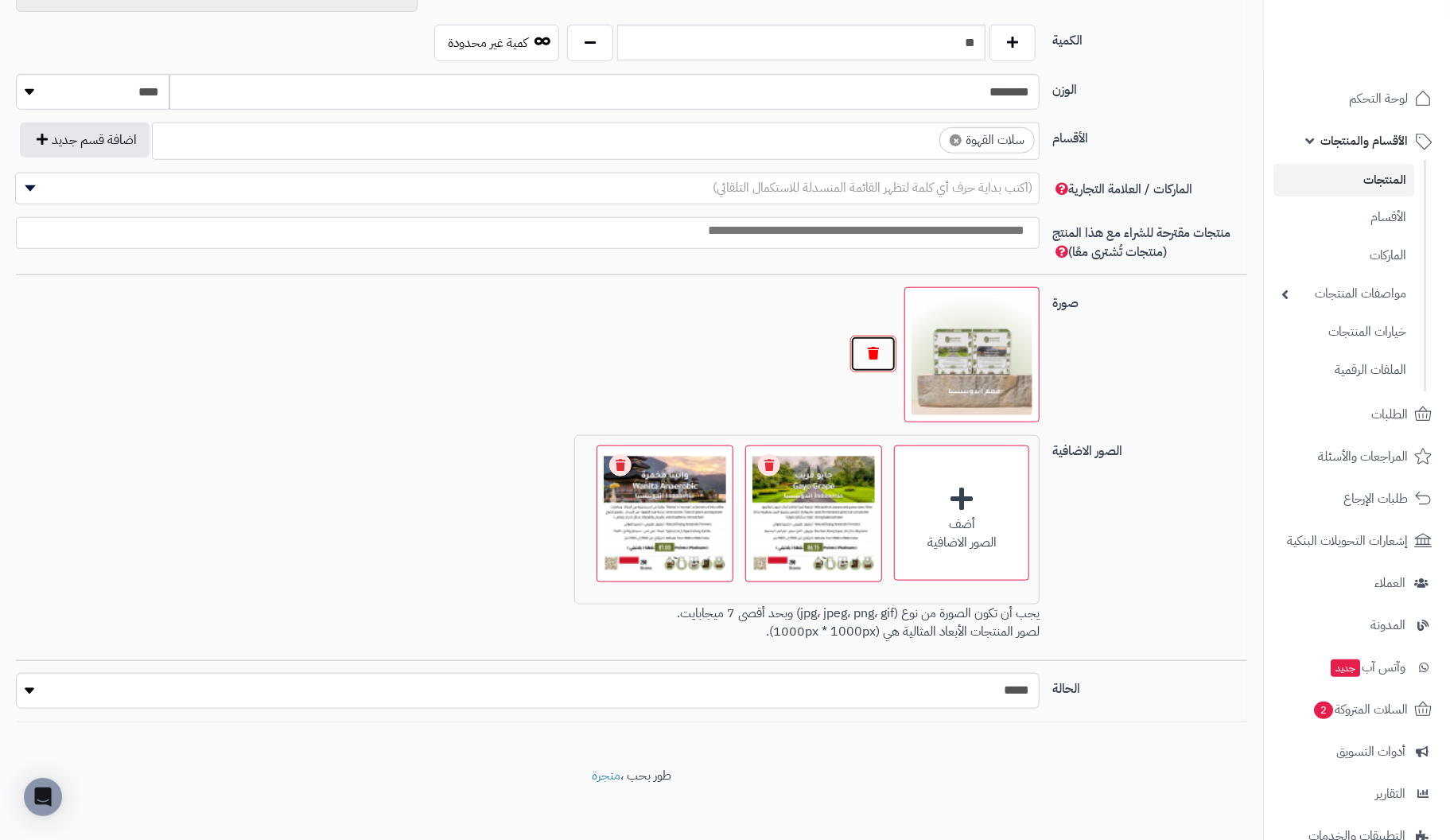
click at [868, 354] on button "button" at bounding box center [873, 354] width 47 height 37
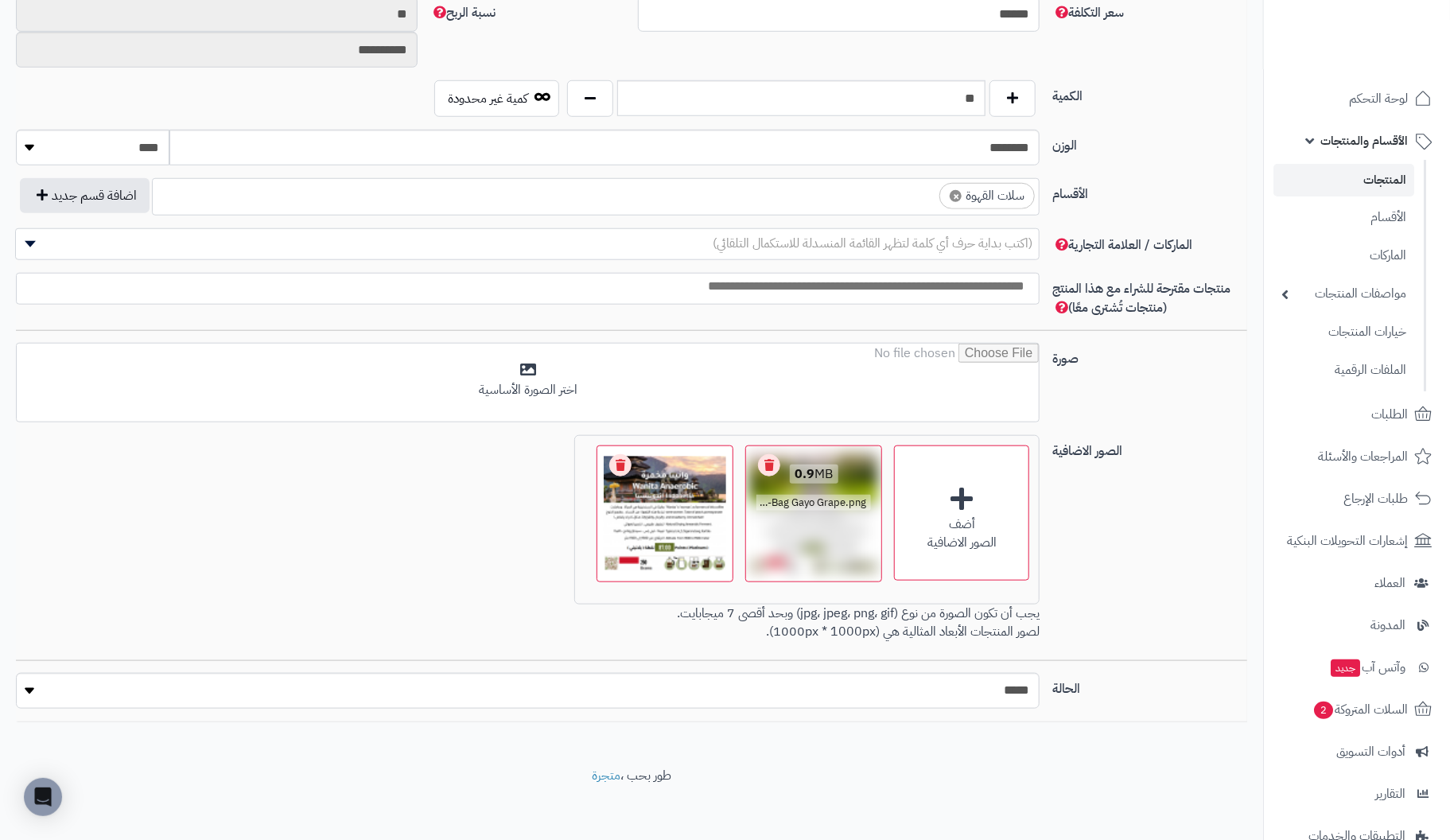
click at [768, 462] on link "Remove file" at bounding box center [768, 464] width 22 height 22
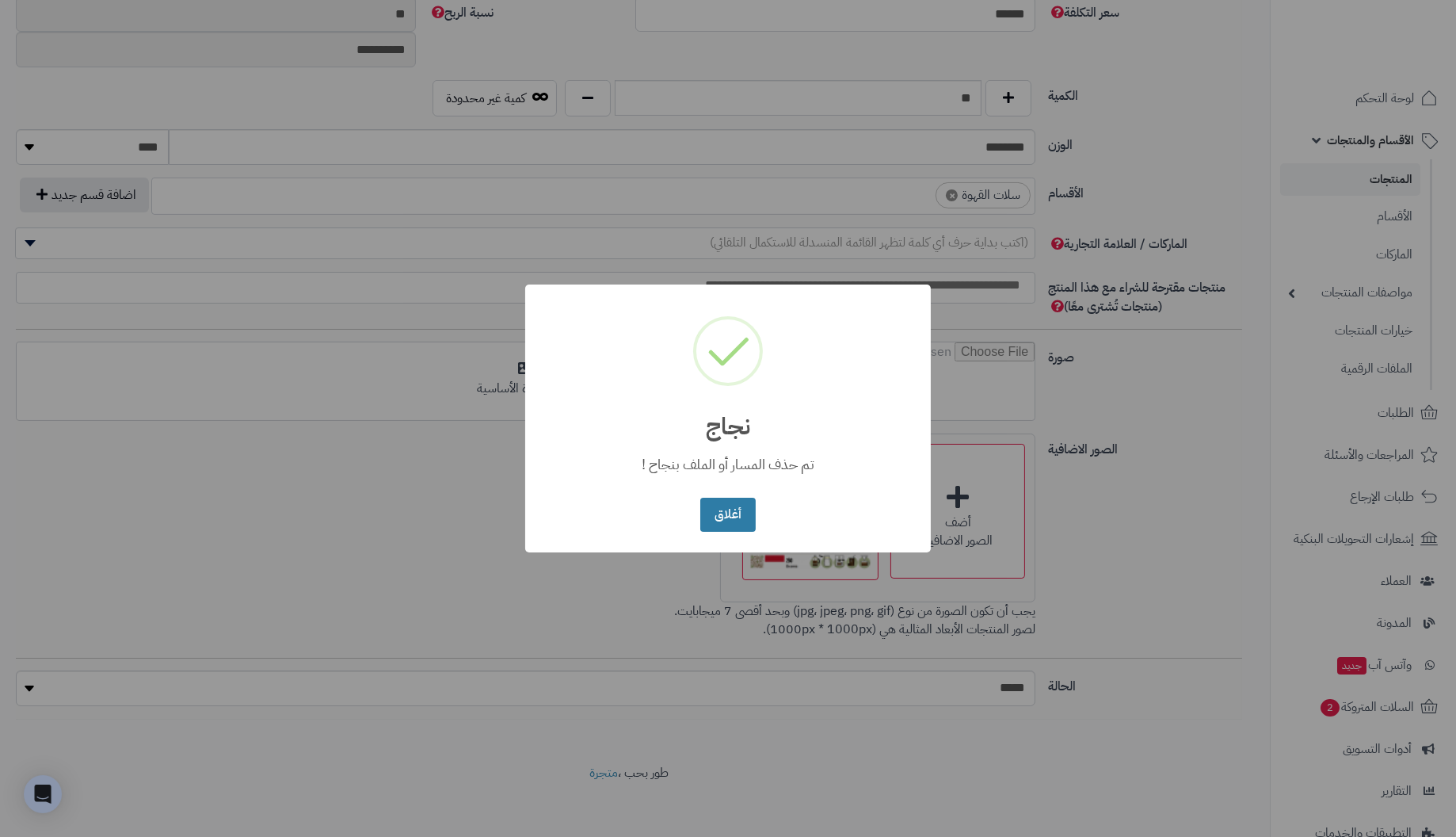
click at [722, 513] on button "أغلاق" at bounding box center [728, 514] width 55 height 34
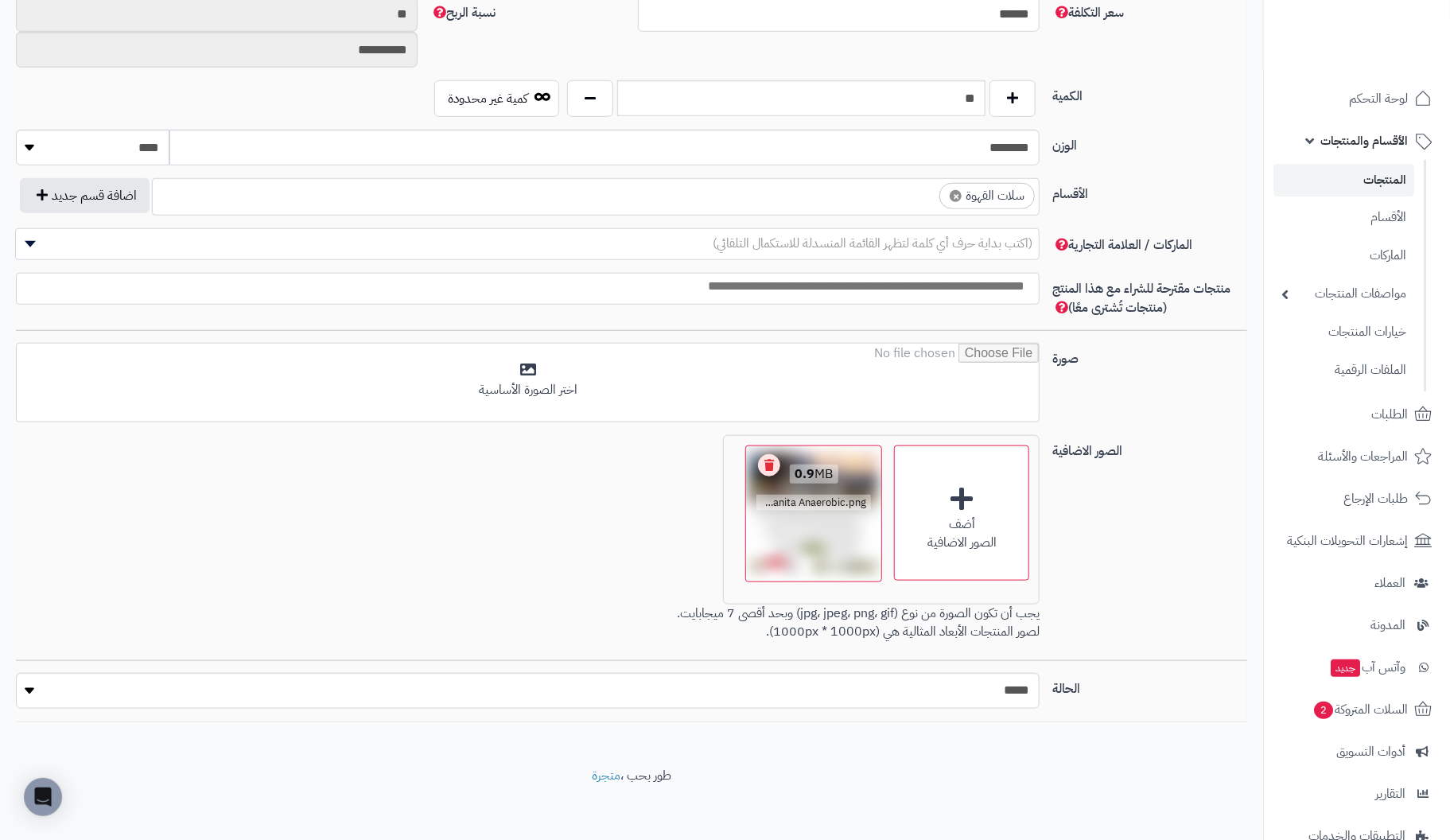
click at [772, 463] on link "Remove file" at bounding box center [768, 464] width 22 height 22
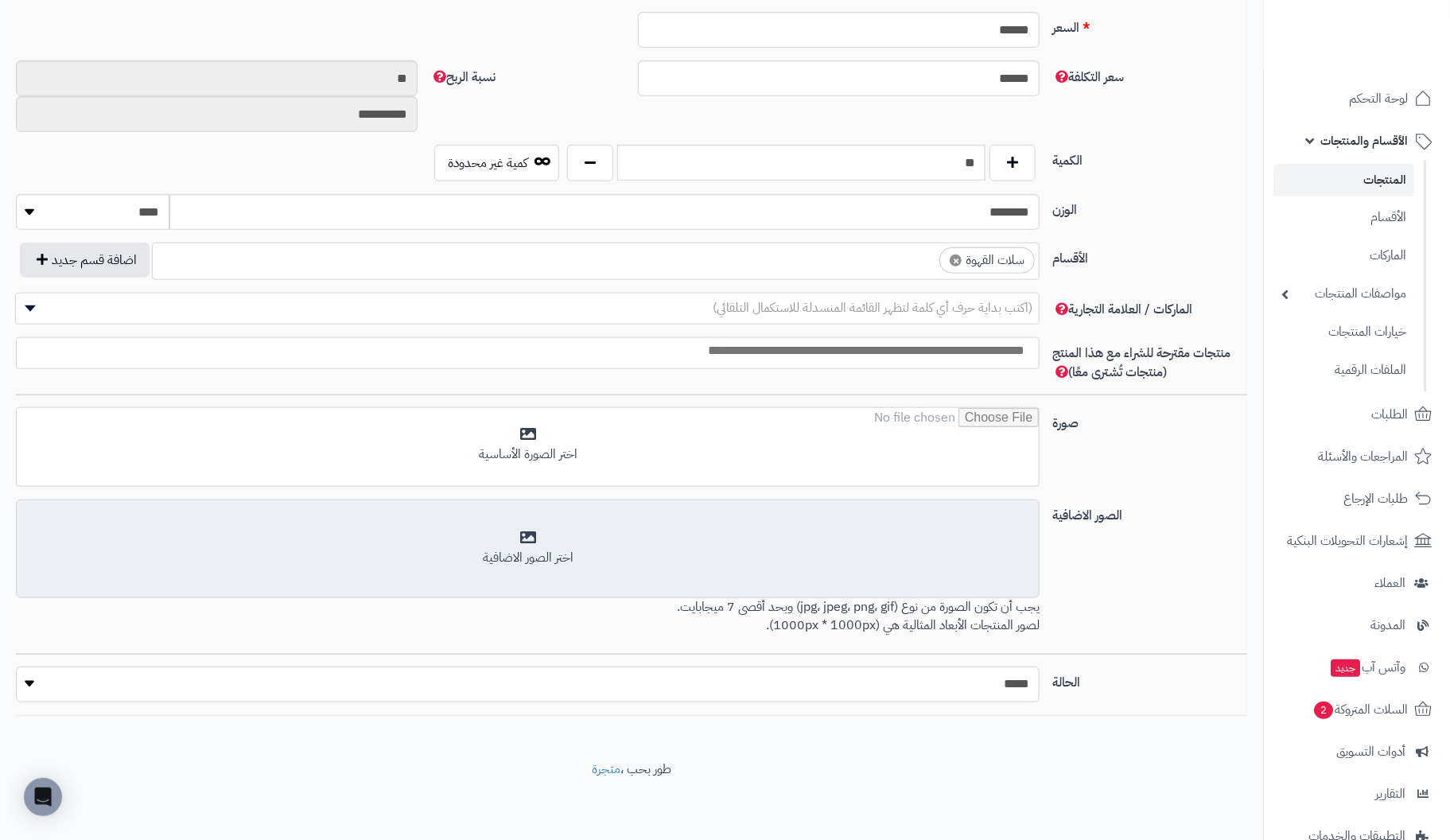
scroll to position [663, 0]
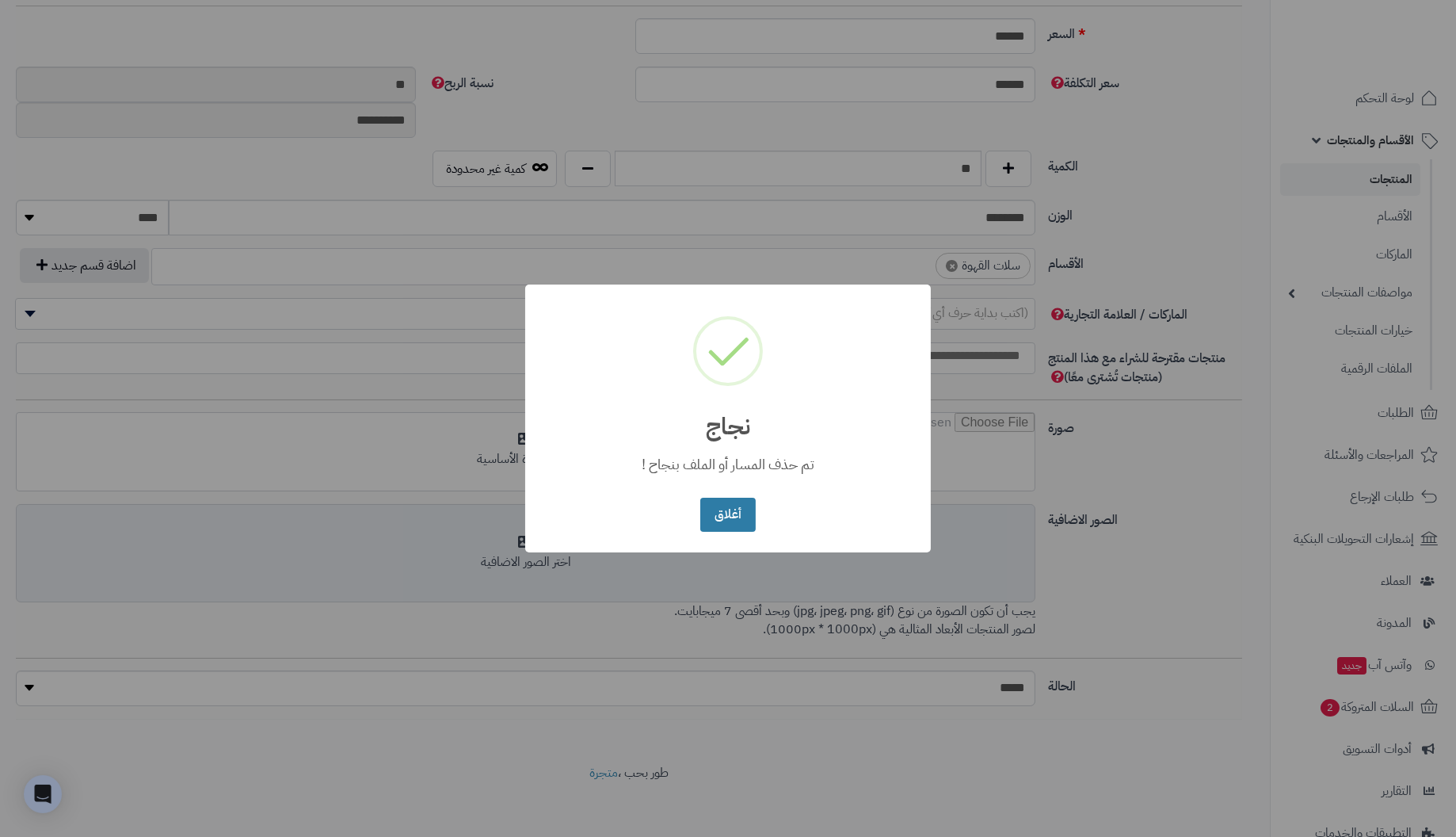
click at [714, 513] on button "أغلاق" at bounding box center [728, 514] width 55 height 34
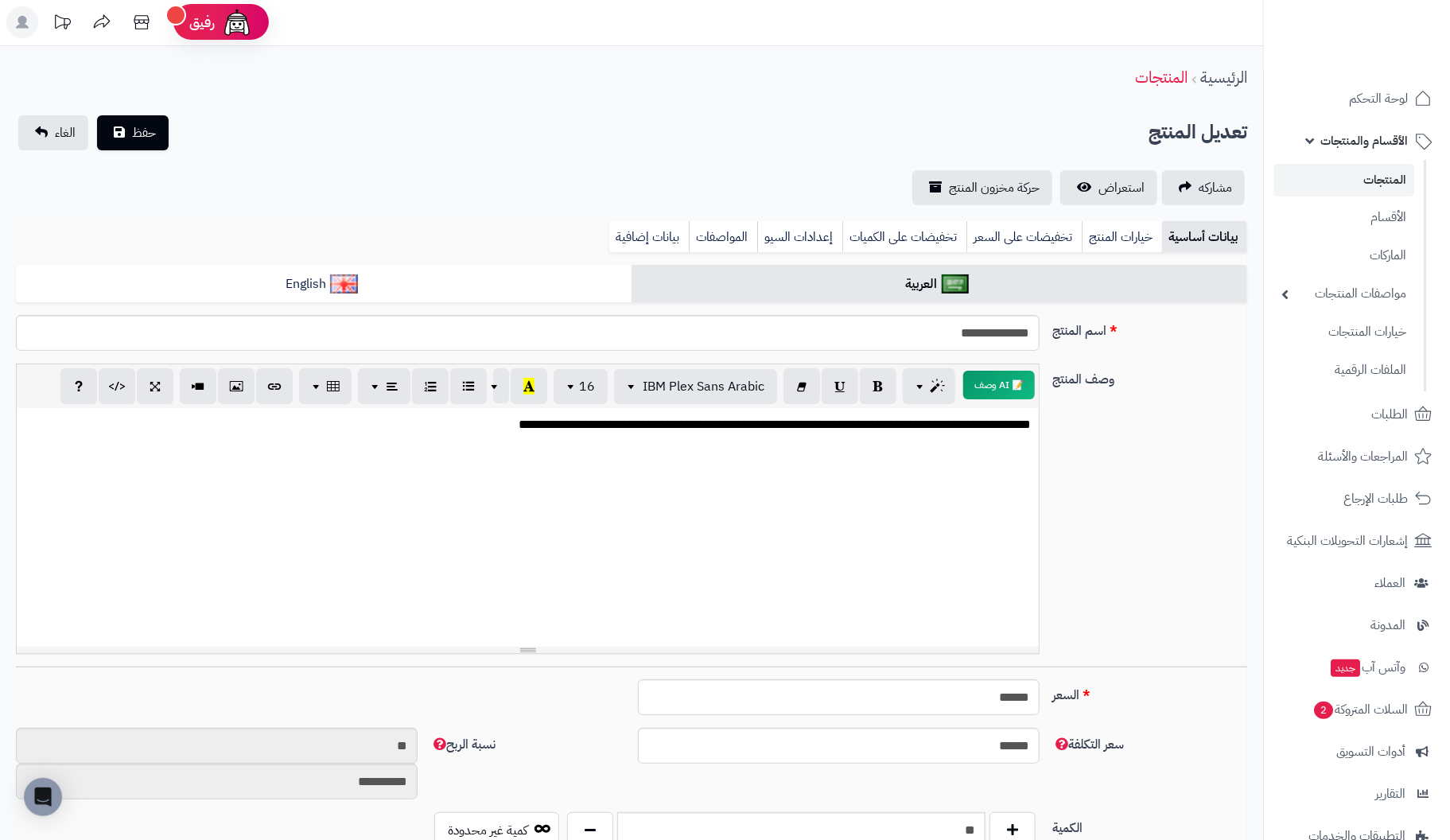
scroll to position [0, 0]
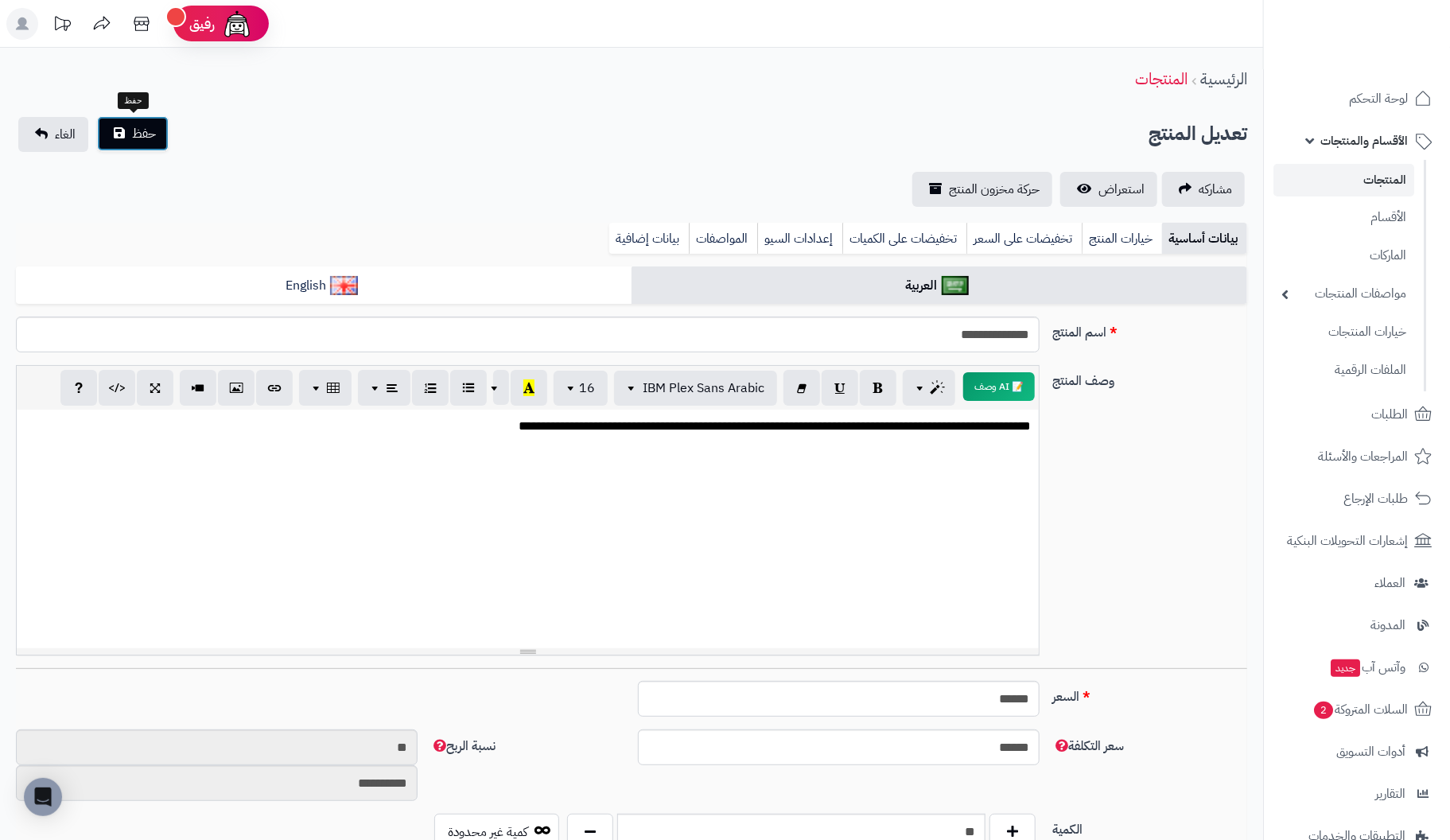
click at [136, 126] on span "حفظ" at bounding box center [143, 133] width 24 height 19
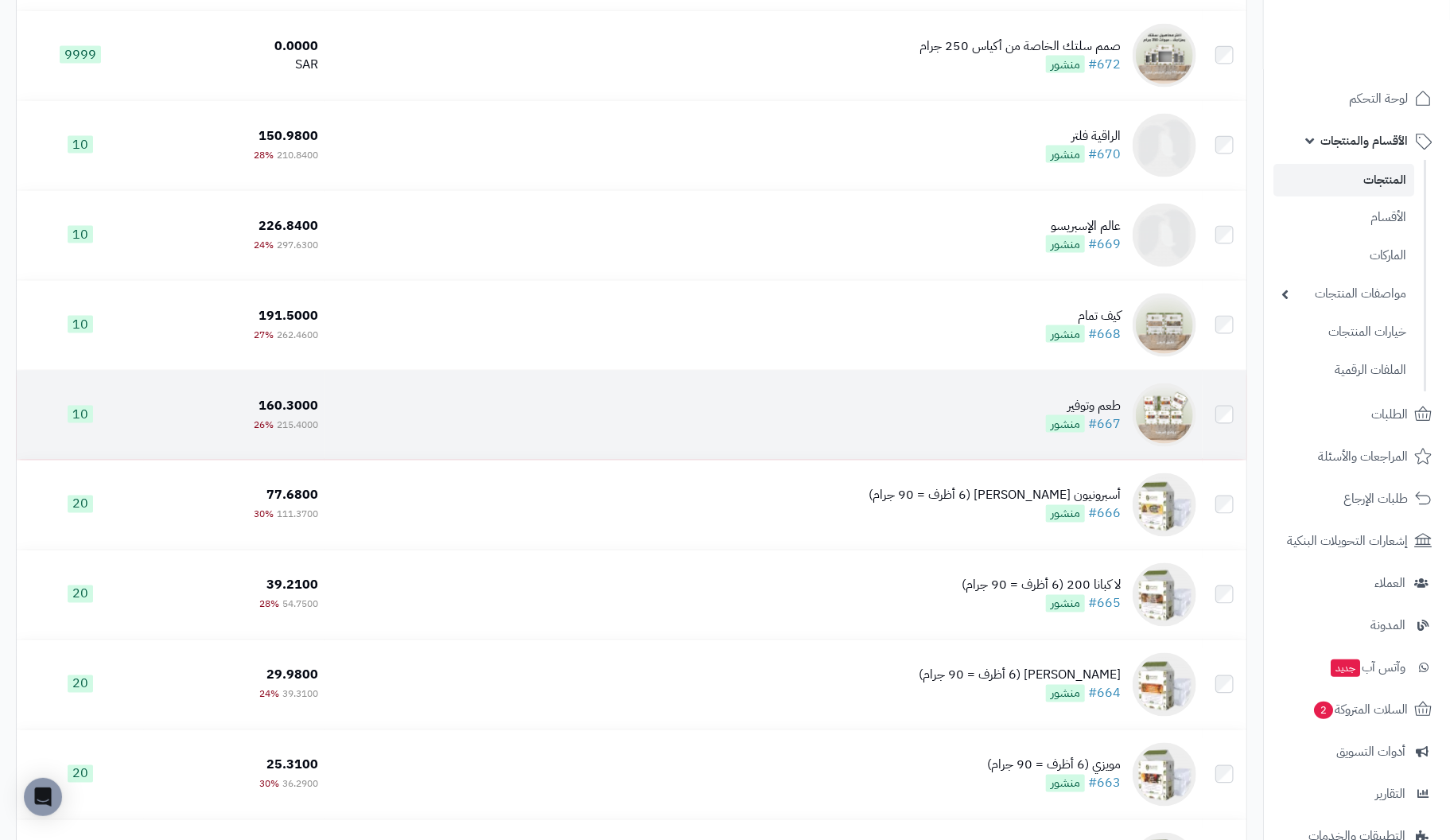
scroll to position [4930, 0]
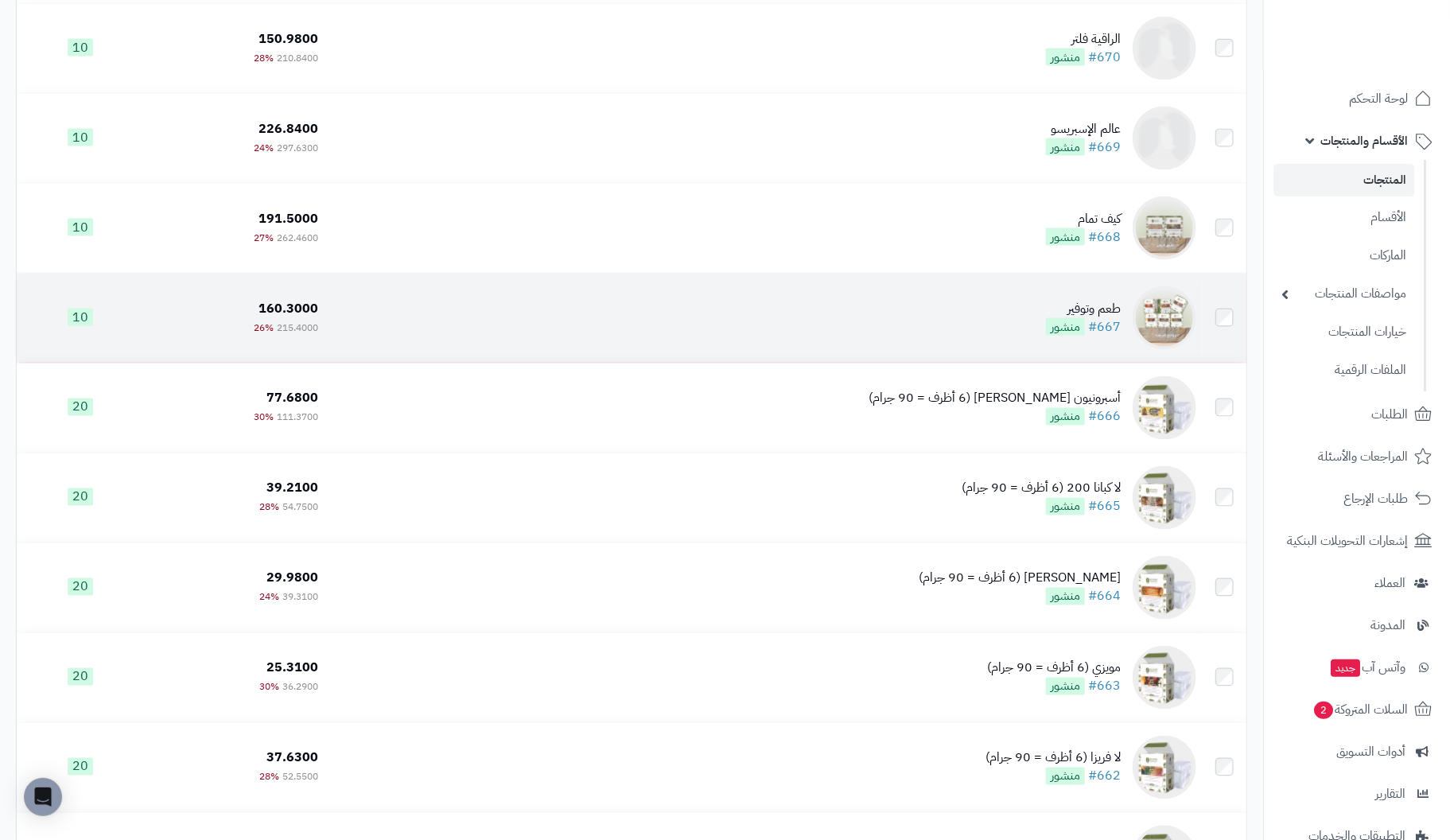
click at [1109, 316] on div "طعم وتوفير" at bounding box center [1082, 309] width 75 height 18
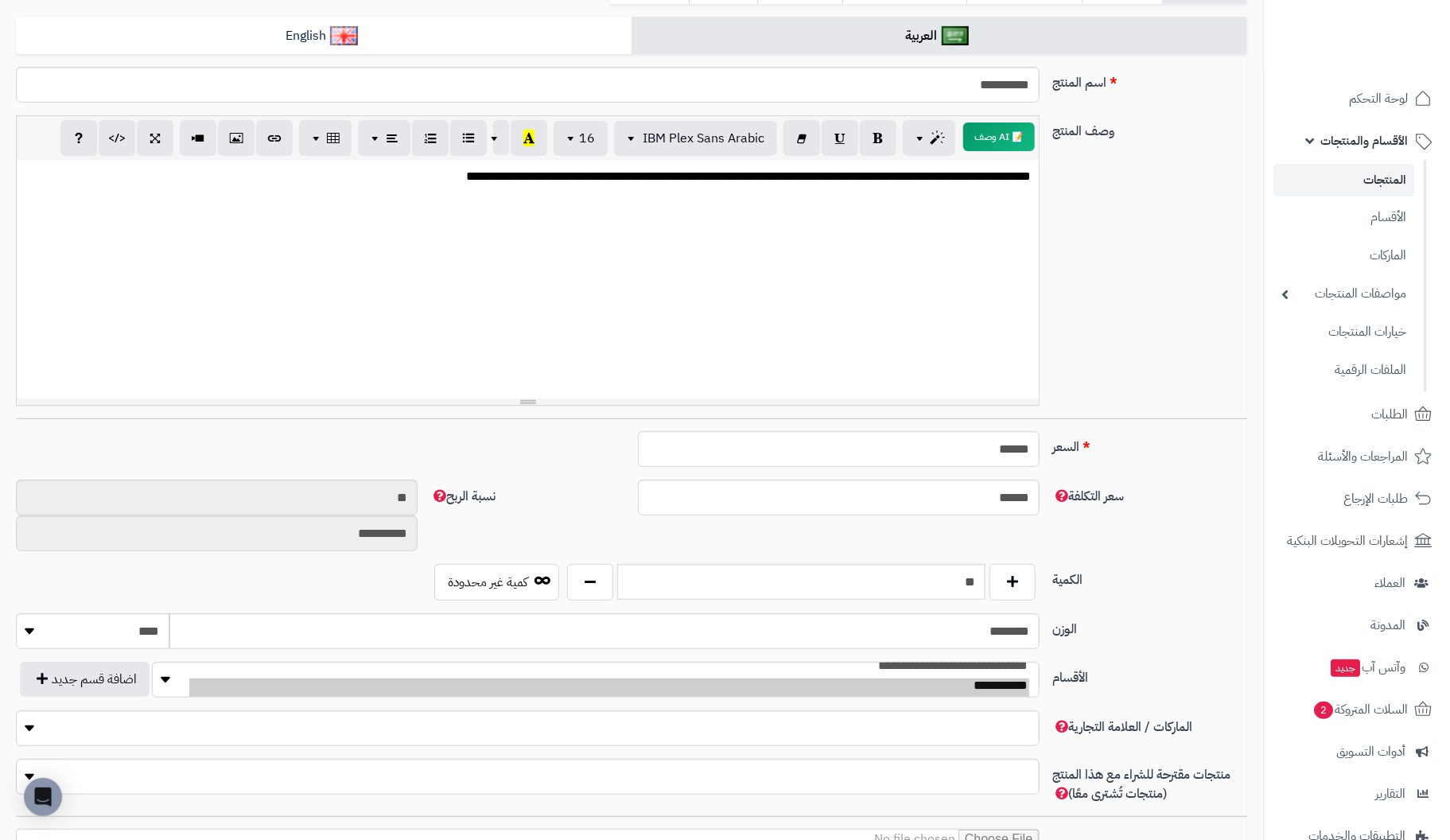
scroll to position [807, 0]
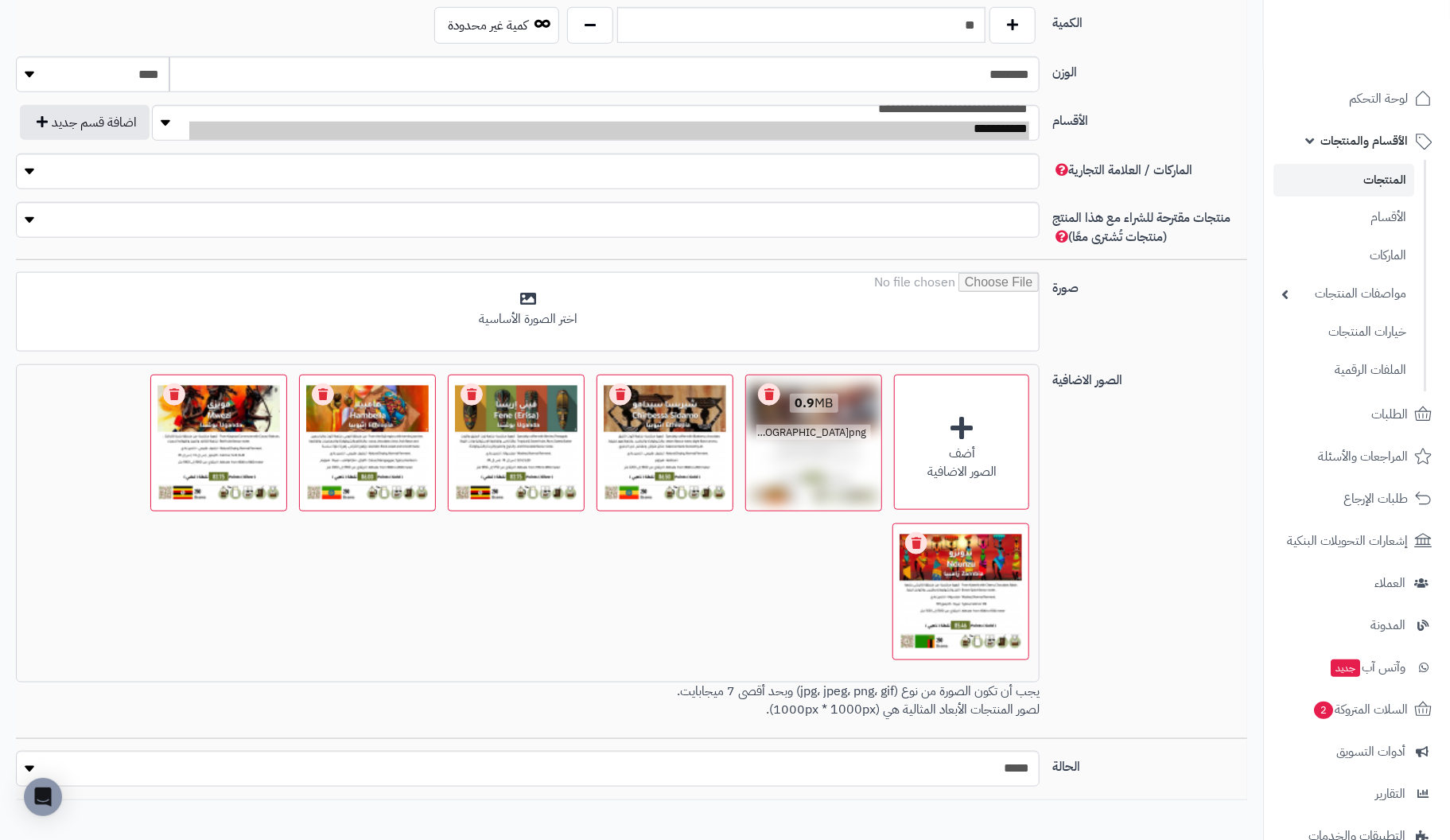
click at [772, 384] on link "Remove file" at bounding box center [768, 394] width 22 height 22
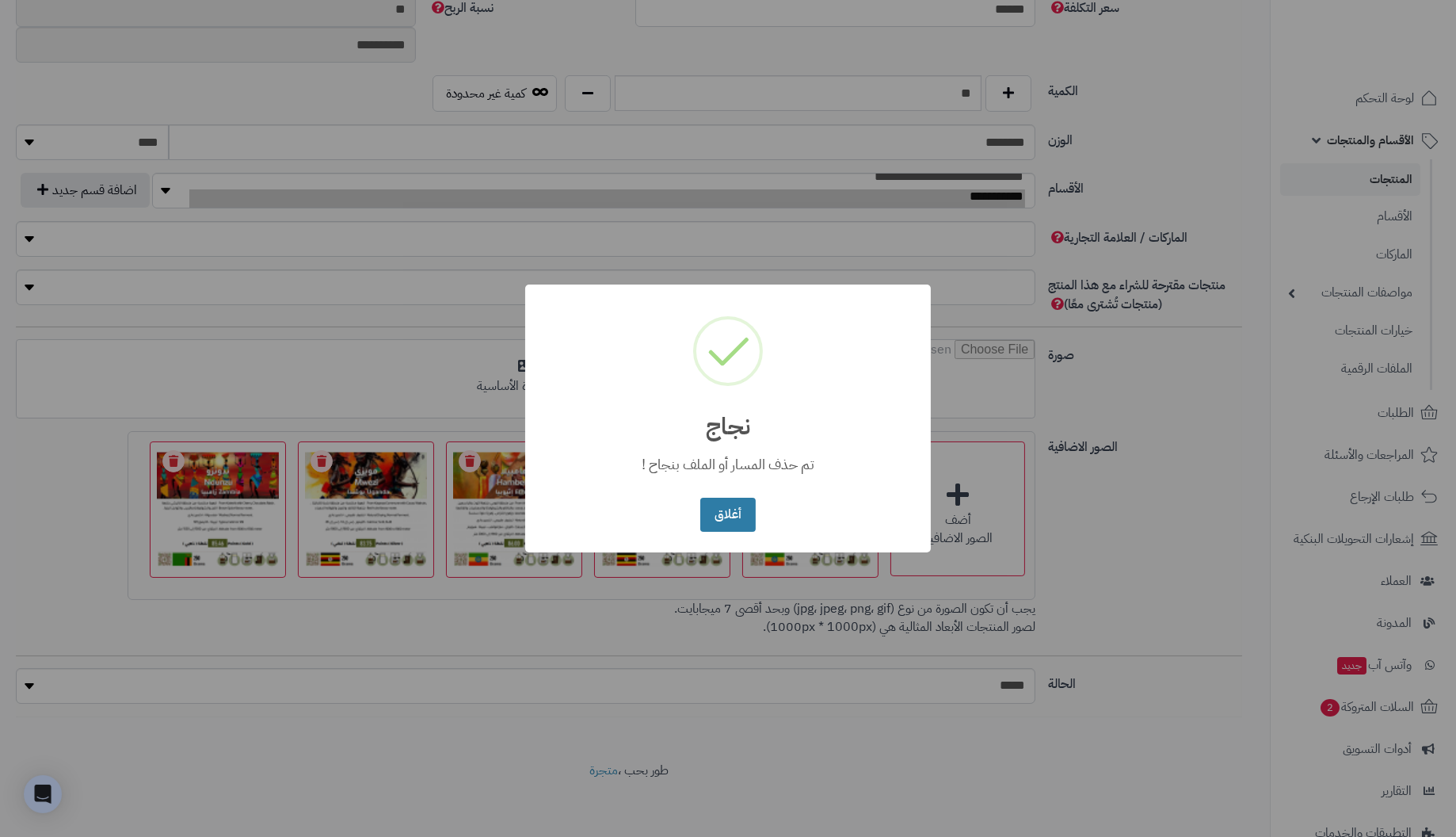
click at [732, 509] on button "أغلاق" at bounding box center [728, 514] width 55 height 34
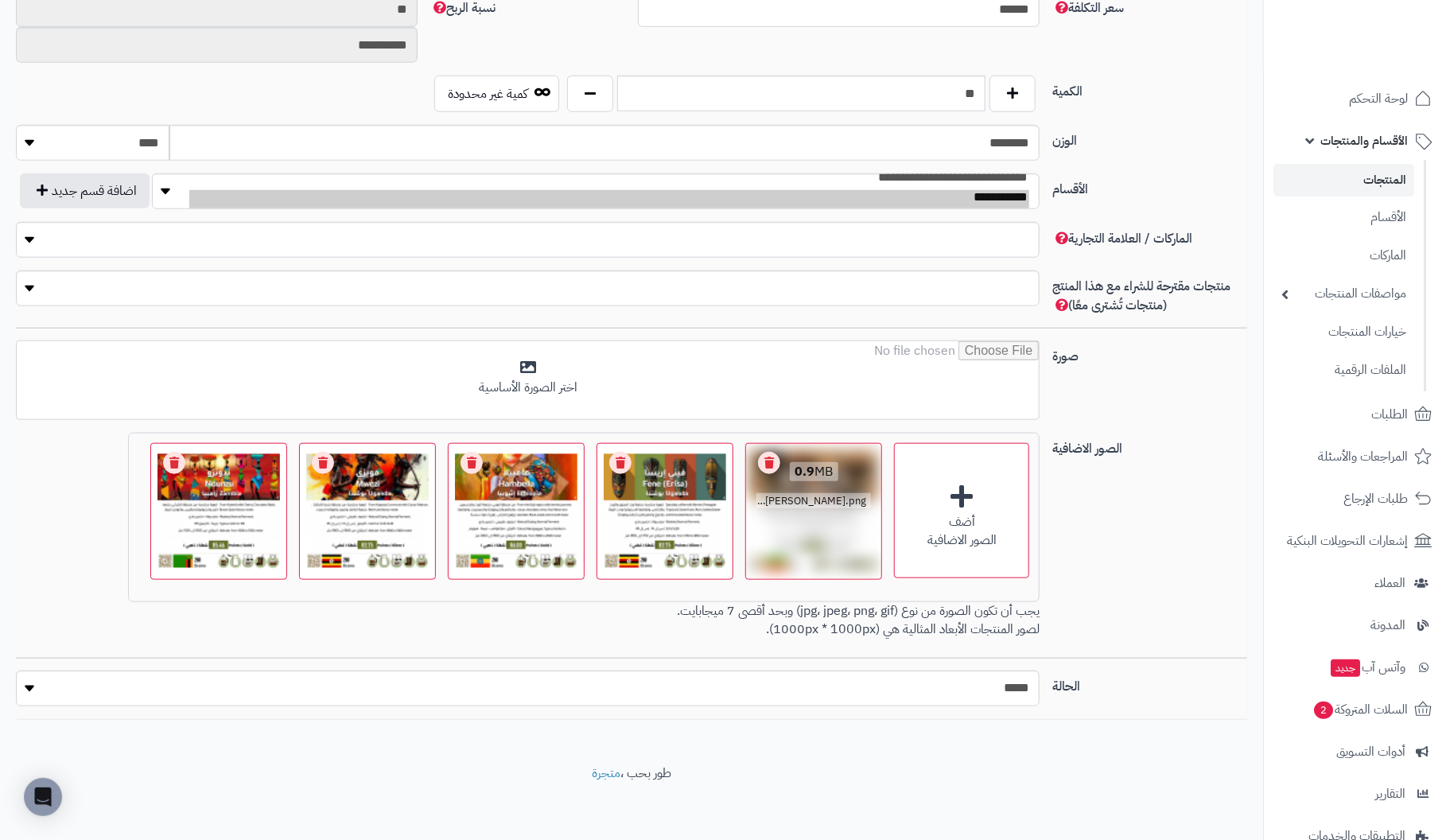
click at [766, 462] on link "Remove file" at bounding box center [768, 463] width 22 height 22
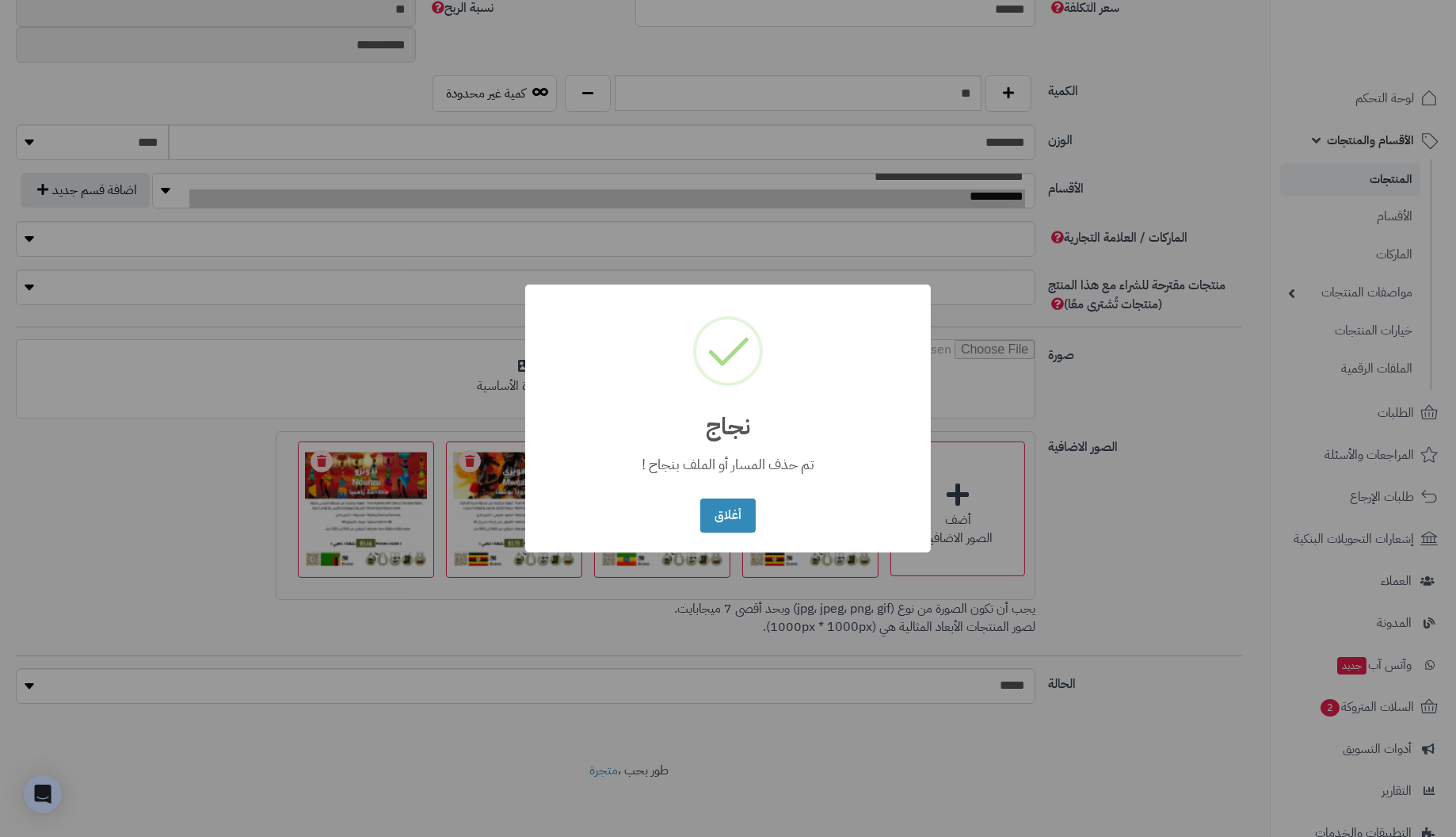
click at [721, 506] on button "أغلاق" at bounding box center [728, 515] width 55 height 34
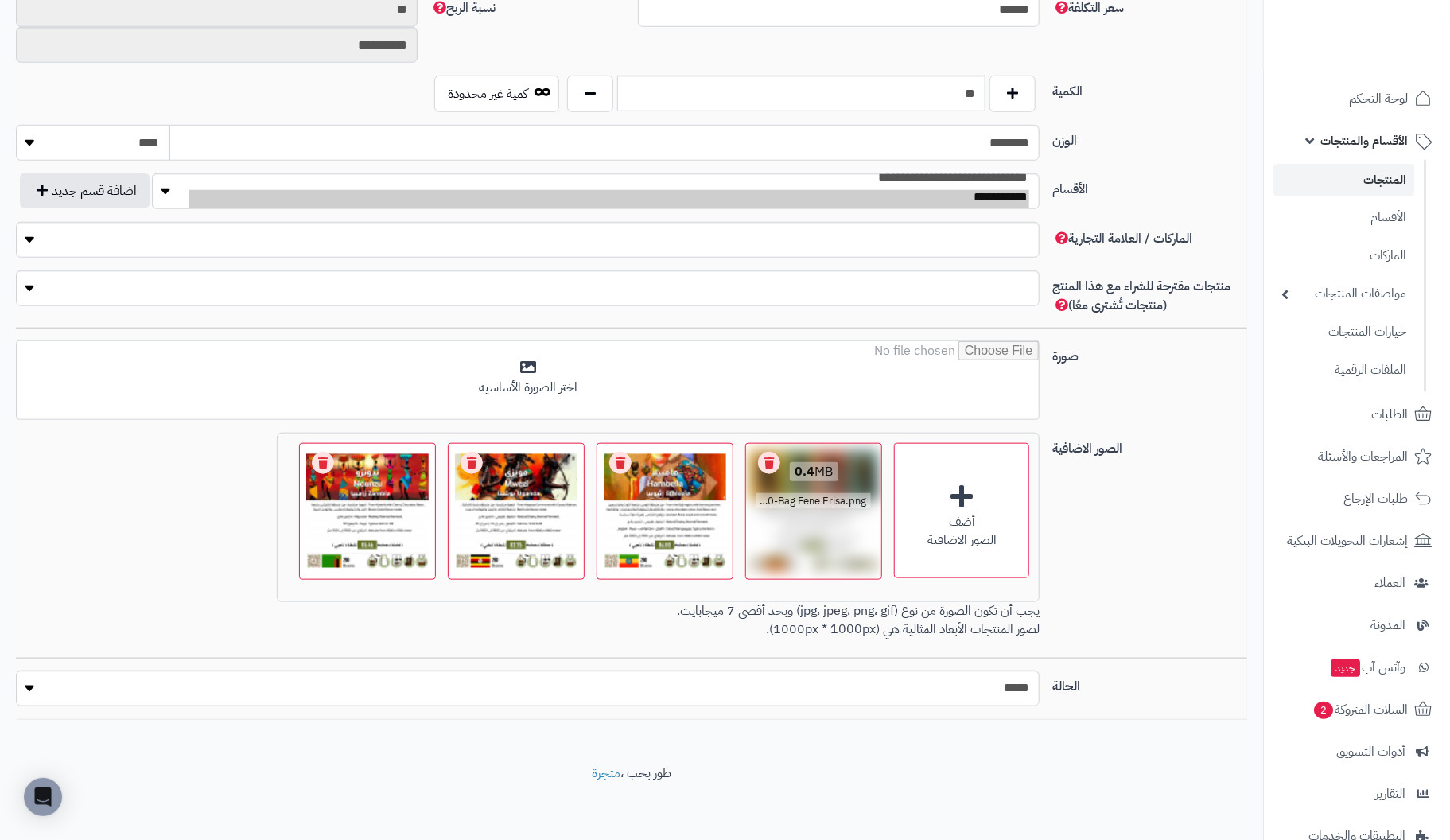
click at [764, 461] on link "Remove file" at bounding box center [768, 463] width 22 height 22
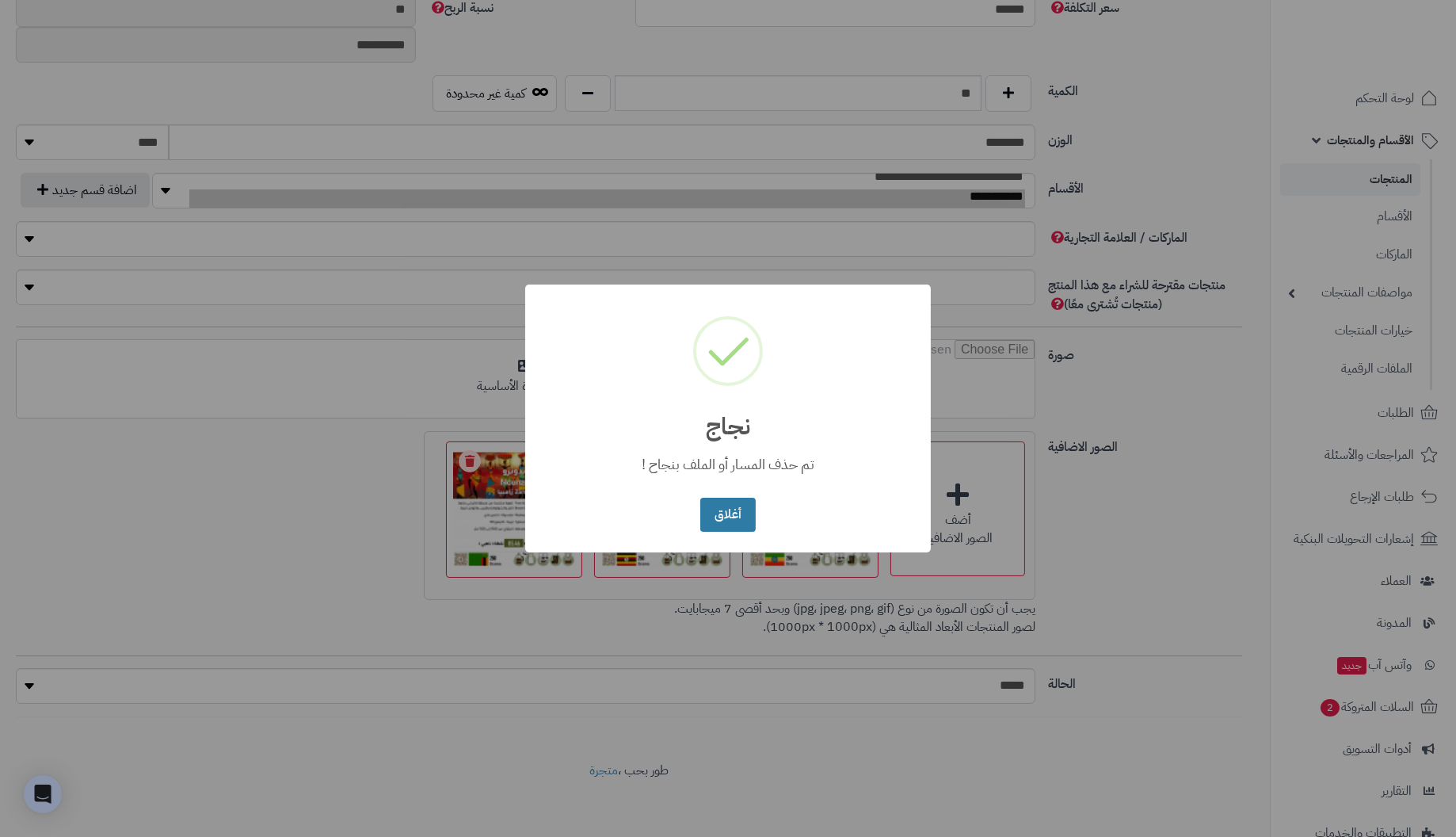
click at [735, 509] on button "أغلاق" at bounding box center [728, 514] width 55 height 34
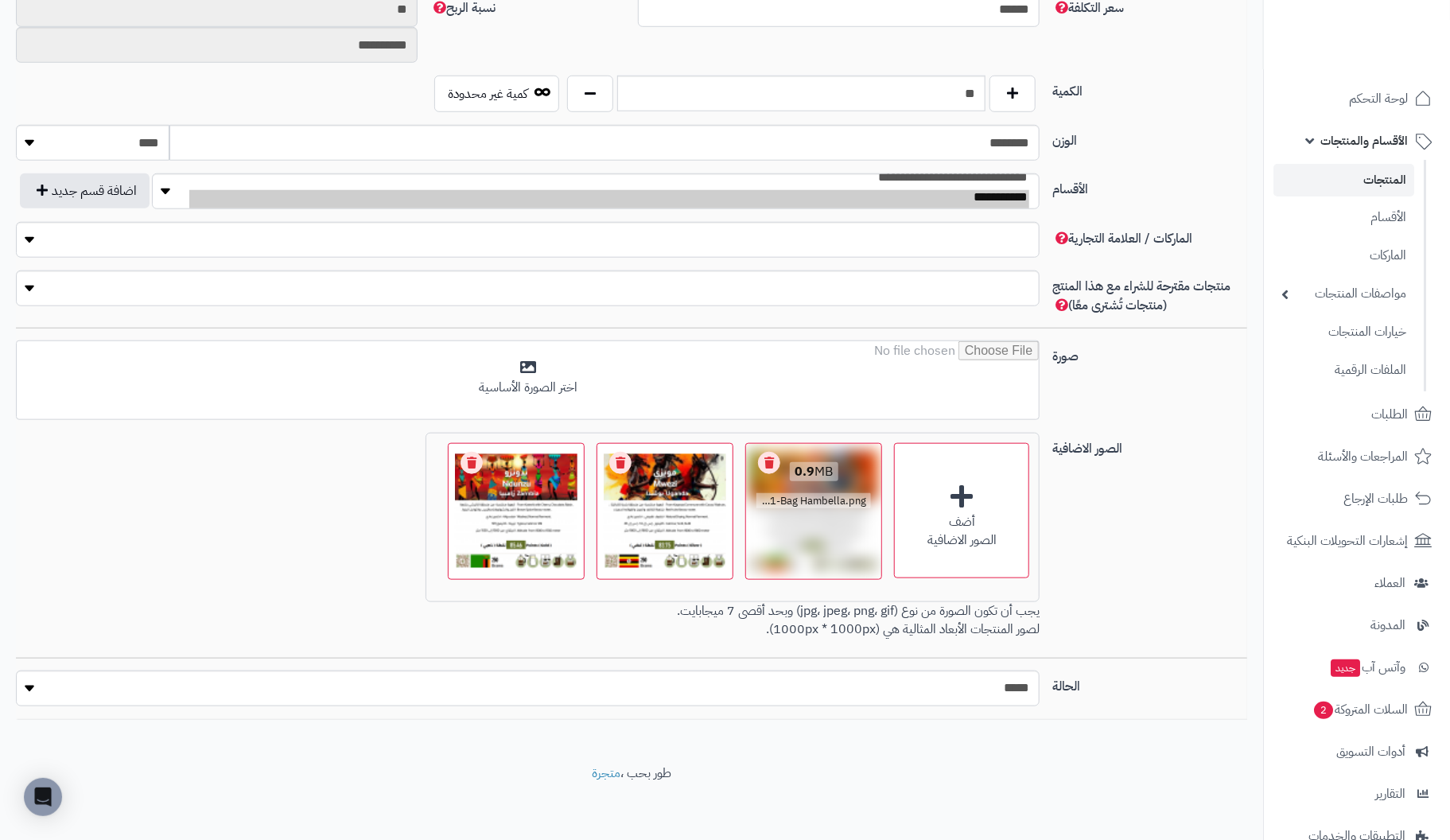
click at [766, 458] on link "Remove file" at bounding box center [768, 463] width 22 height 22
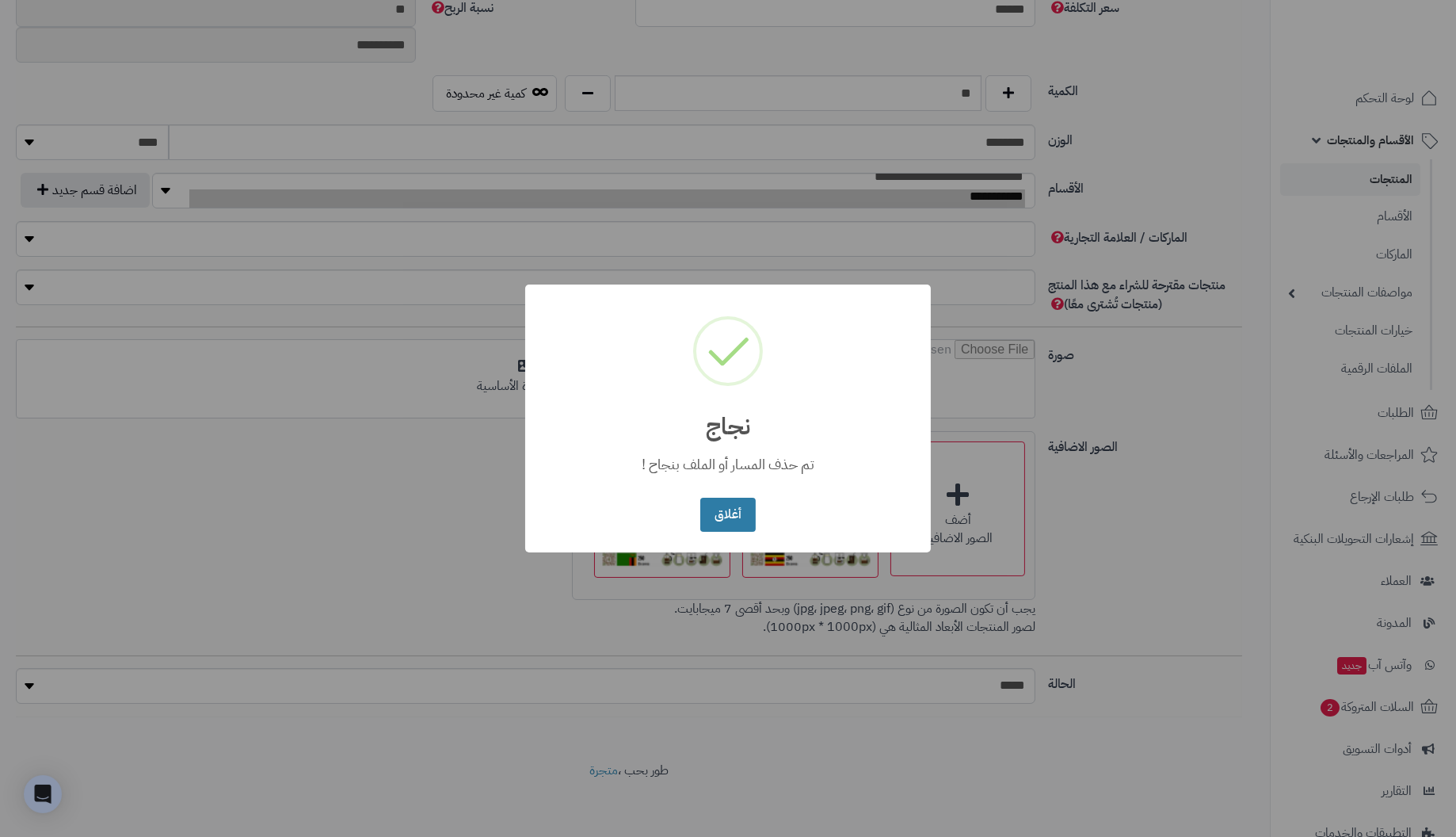
click at [747, 507] on button "أغلاق" at bounding box center [728, 514] width 55 height 34
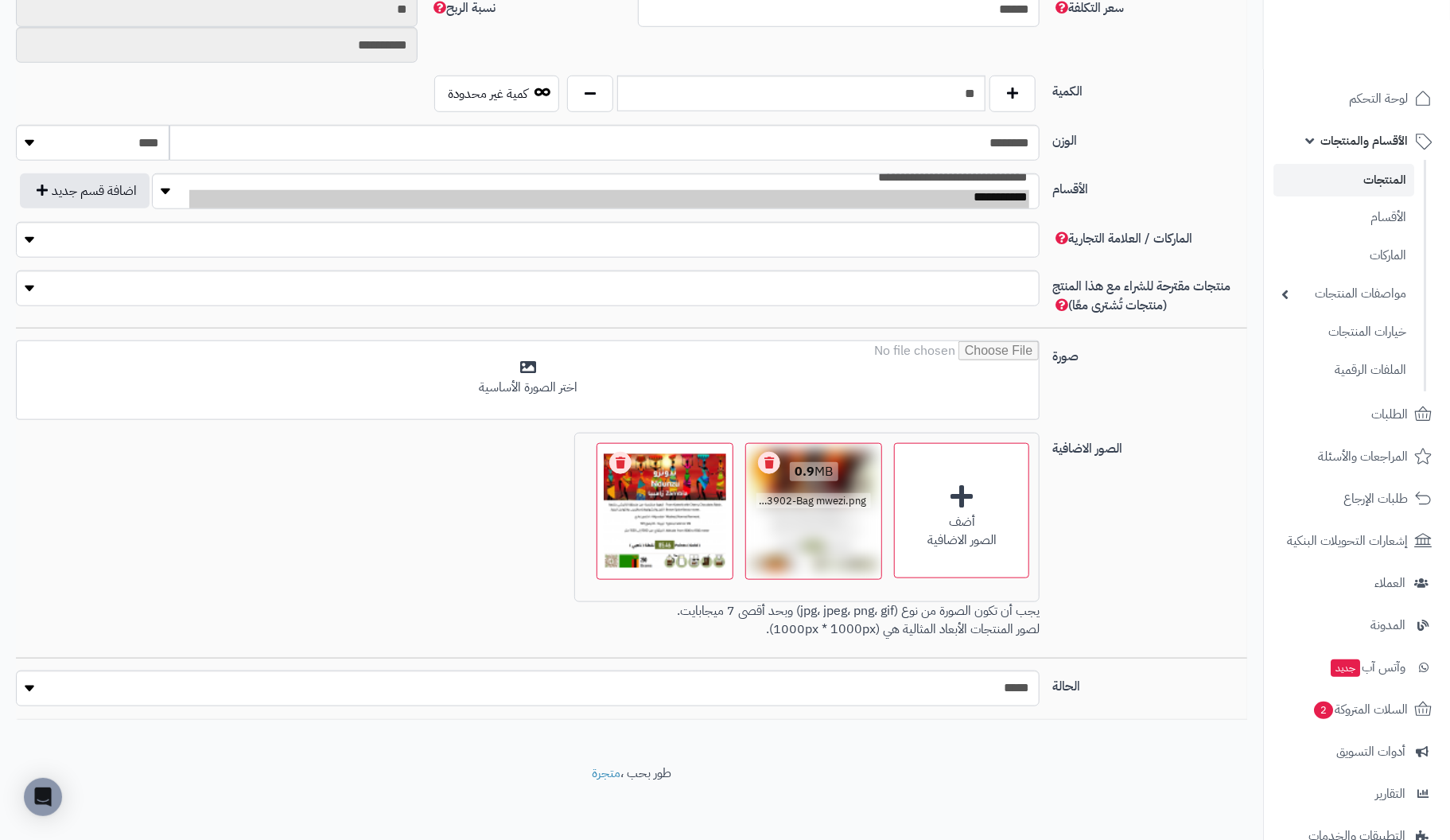
click at [766, 460] on link "Remove file" at bounding box center [768, 463] width 22 height 22
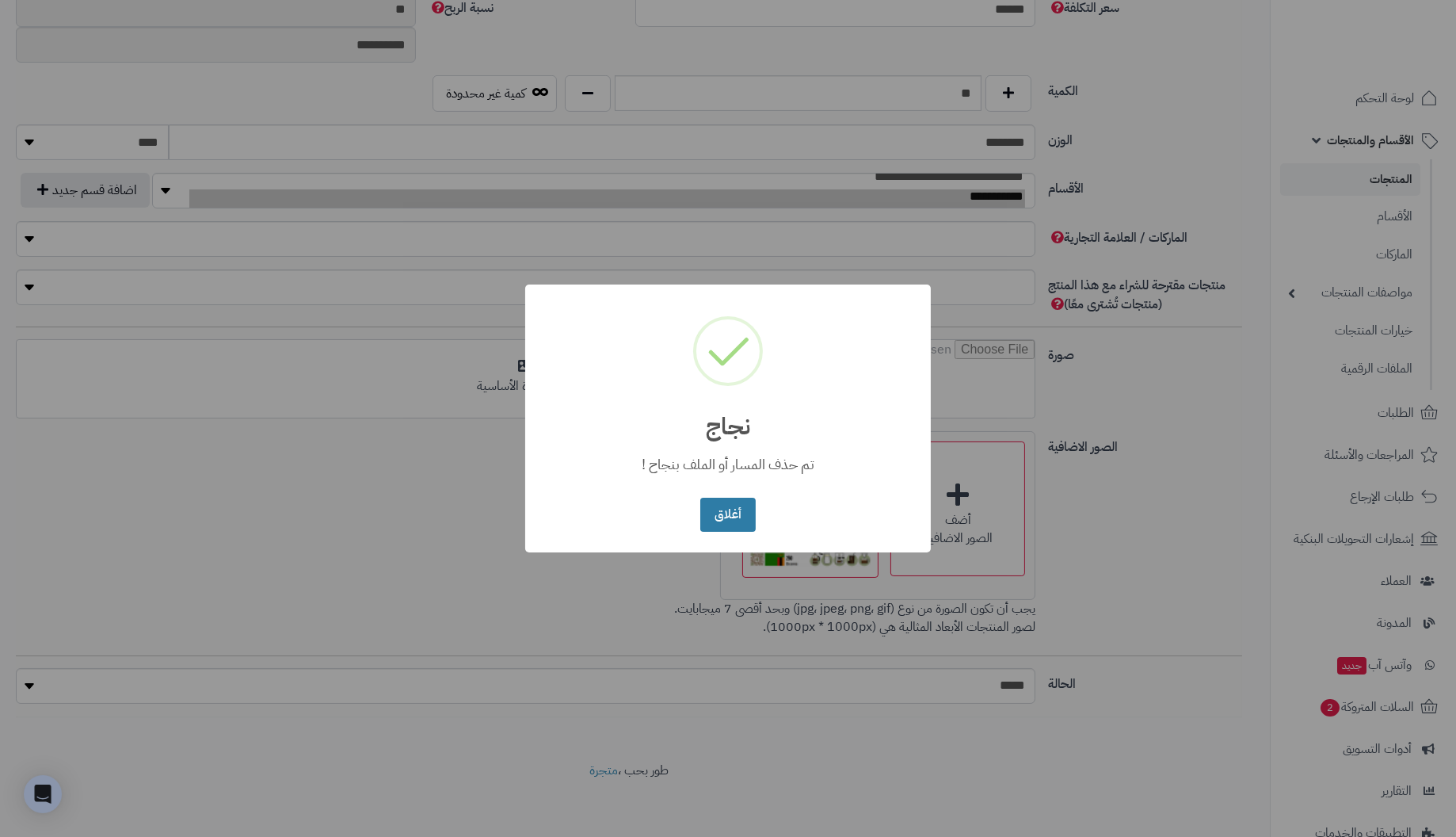
click at [727, 513] on button "أغلاق" at bounding box center [728, 514] width 55 height 34
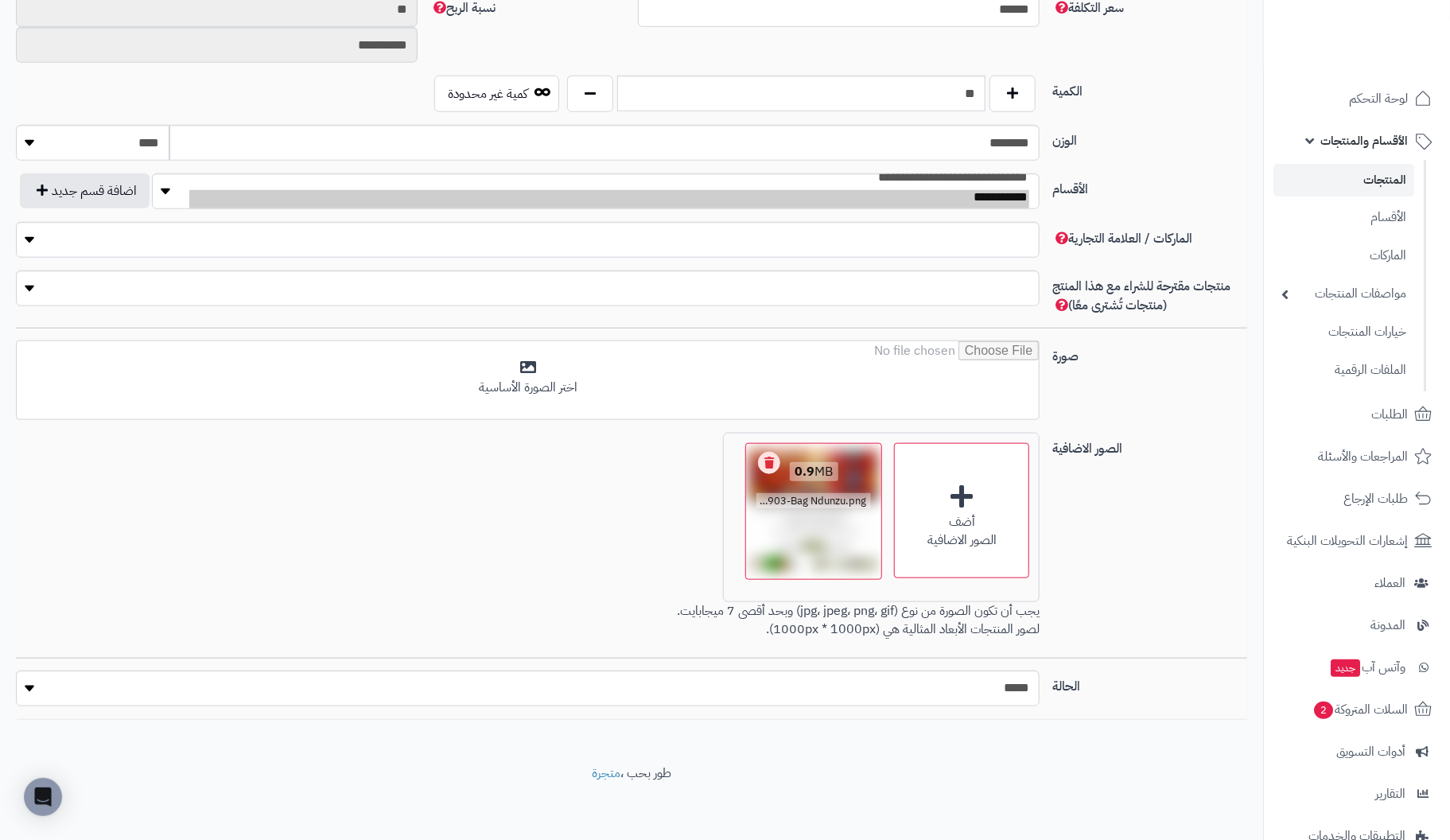
click at [767, 463] on link "Remove file" at bounding box center [768, 463] width 22 height 22
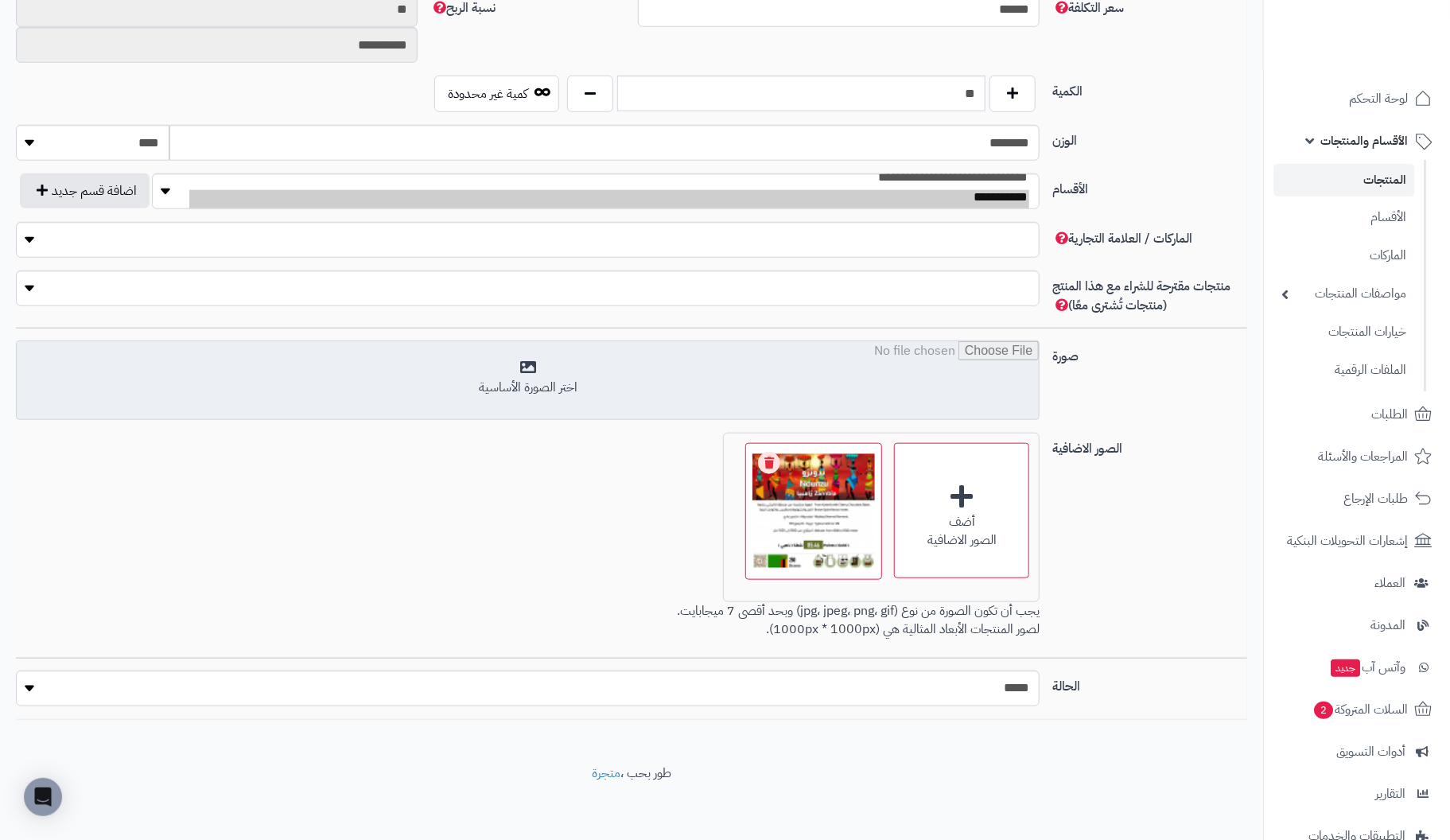
scroll to position [667, 0]
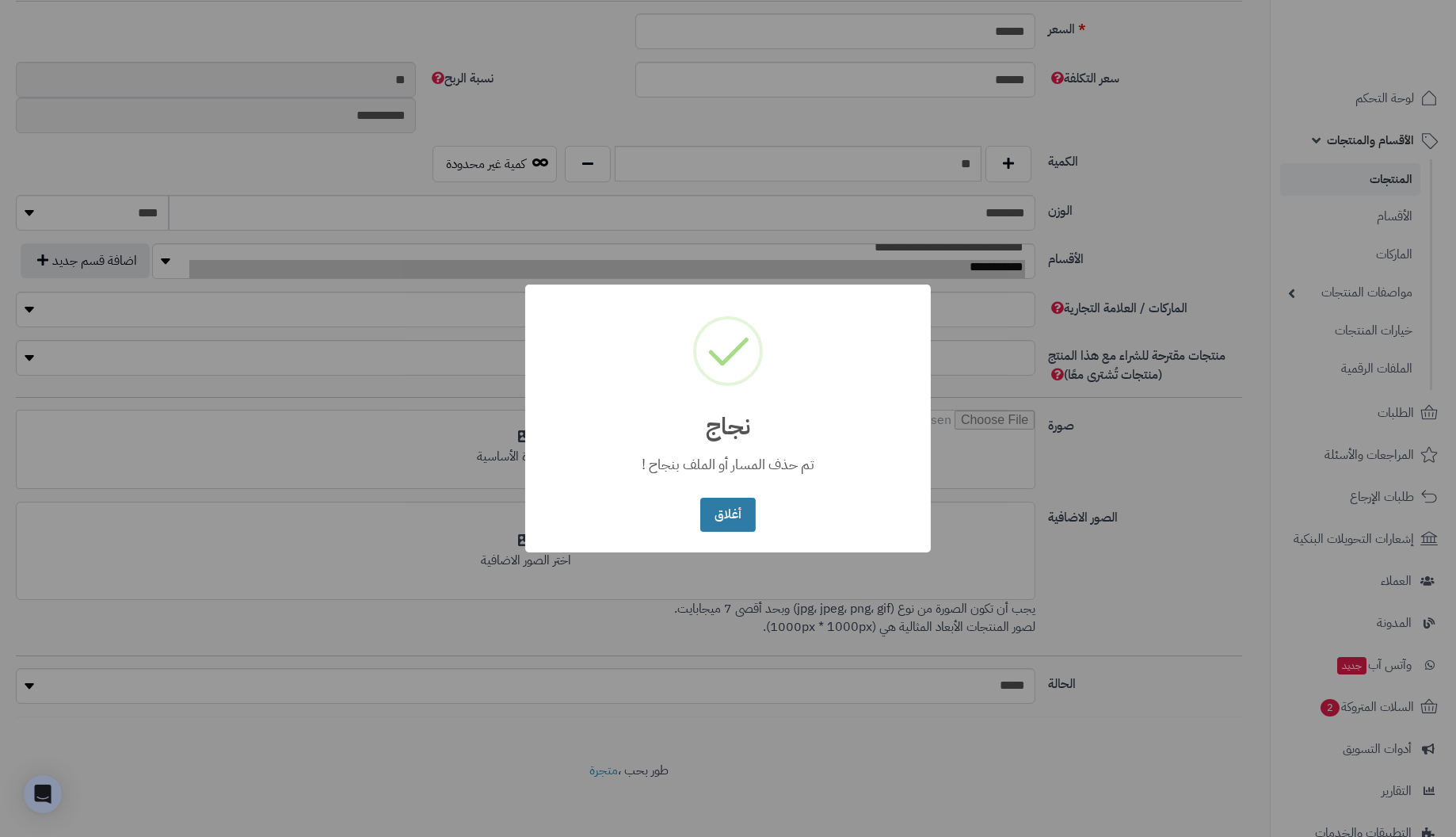
click at [727, 519] on button "أغلاق" at bounding box center [728, 514] width 55 height 34
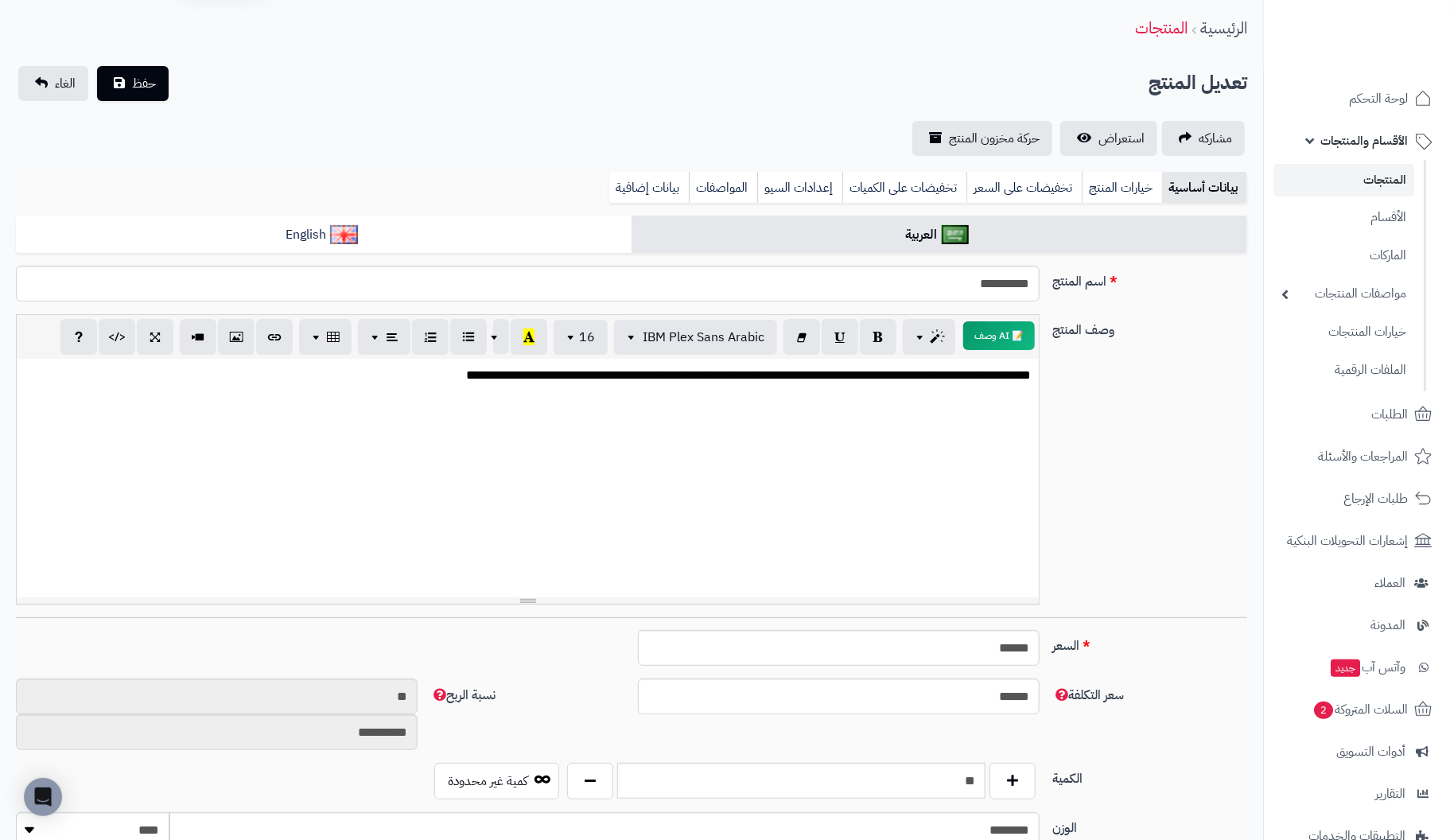
scroll to position [0, 0]
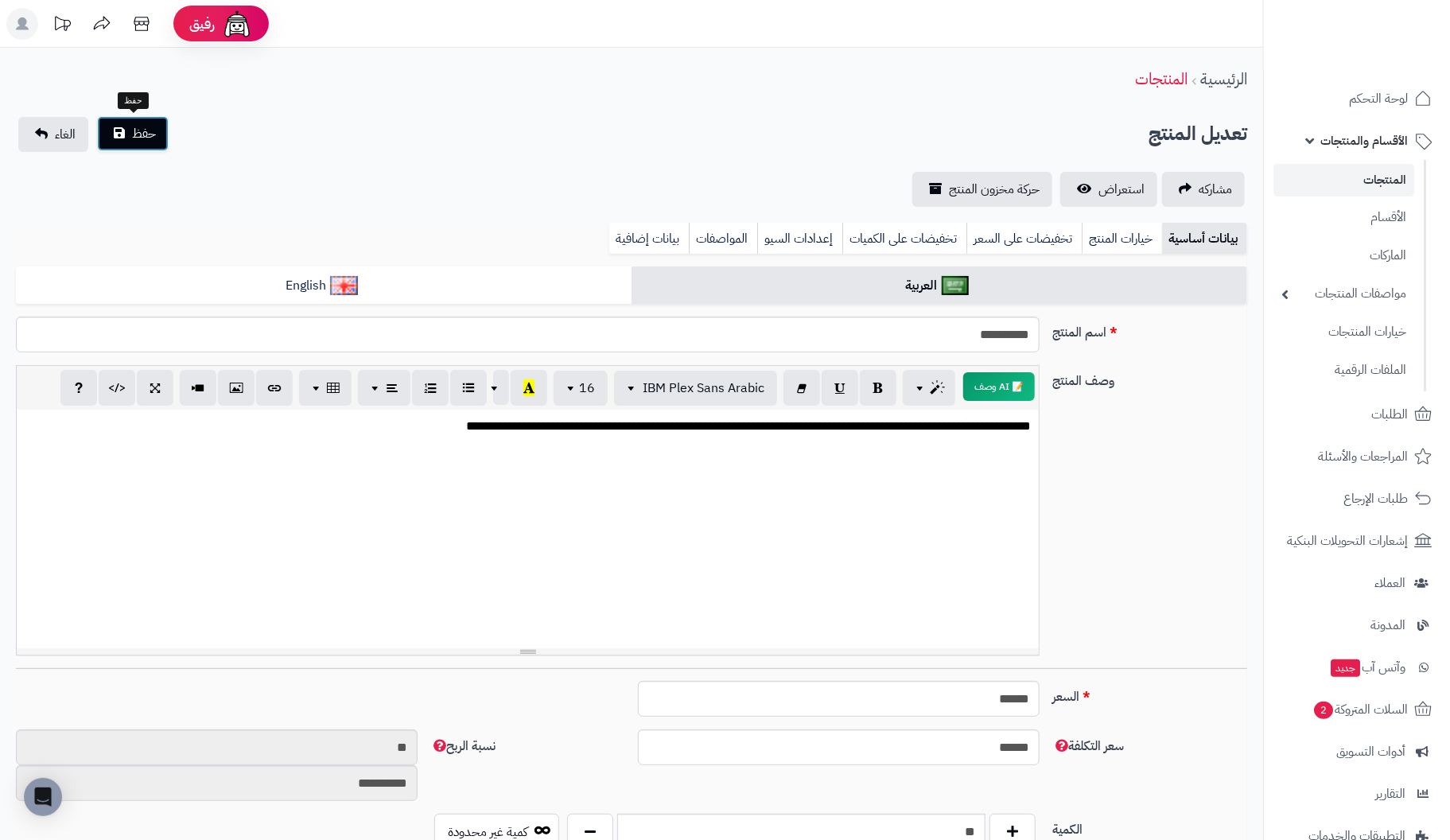
click at [153, 133] on span "حفظ" at bounding box center [143, 133] width 24 height 19
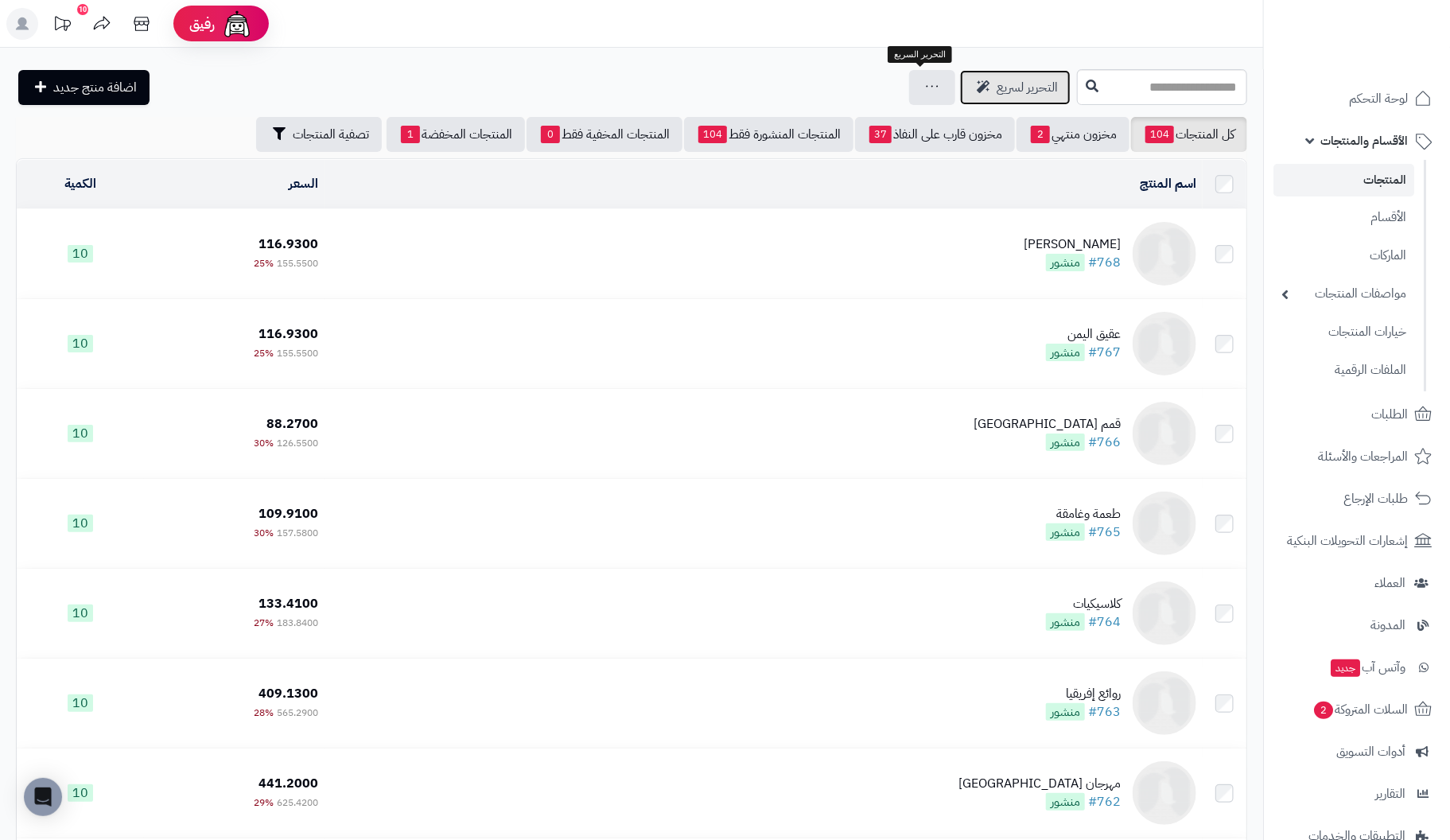
click at [996, 83] on span "التحرير لسريع" at bounding box center [1027, 88] width 61 height 19
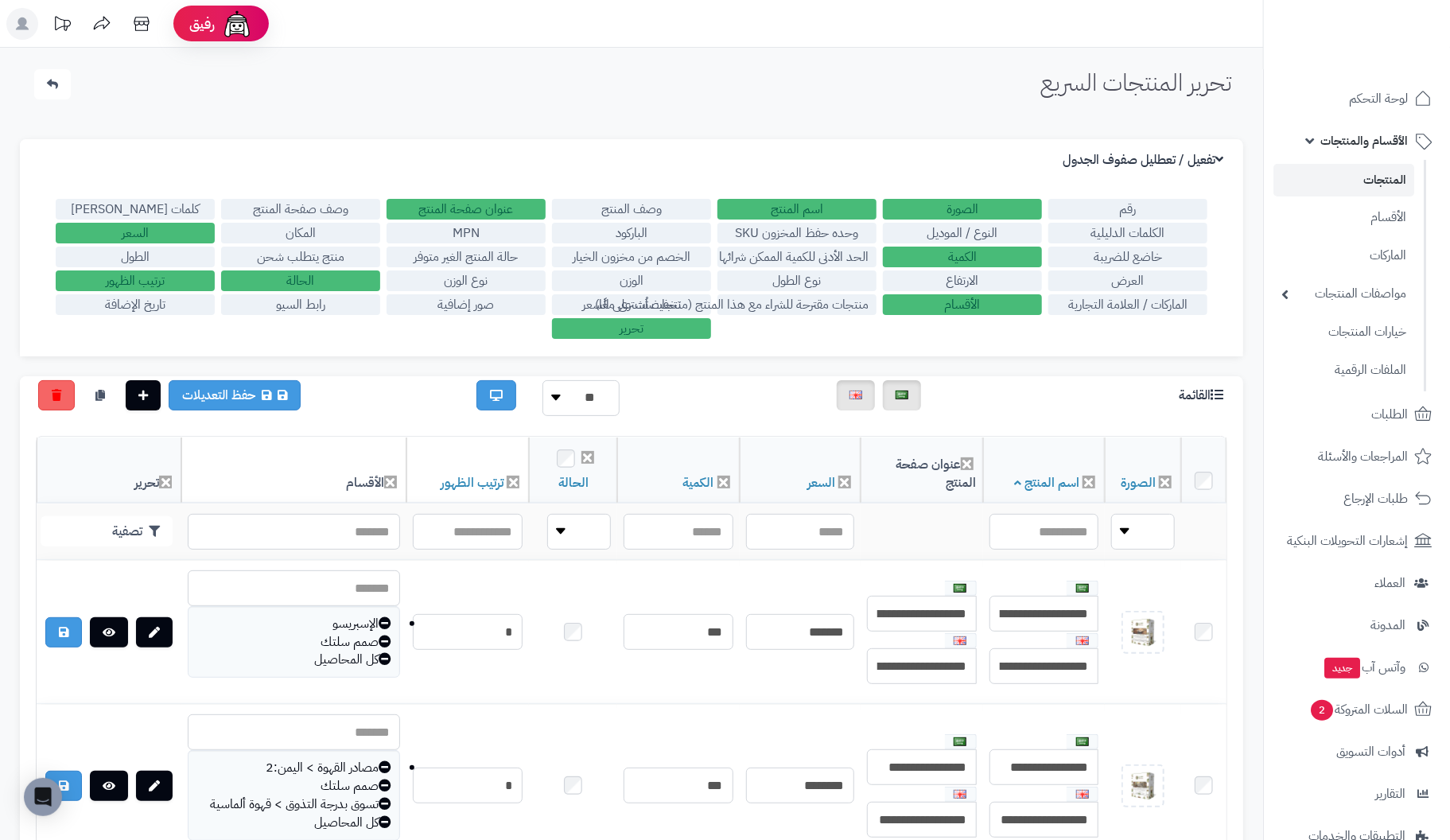
click at [489, 302] on label "صور إضافية" at bounding box center [465, 305] width 159 height 21
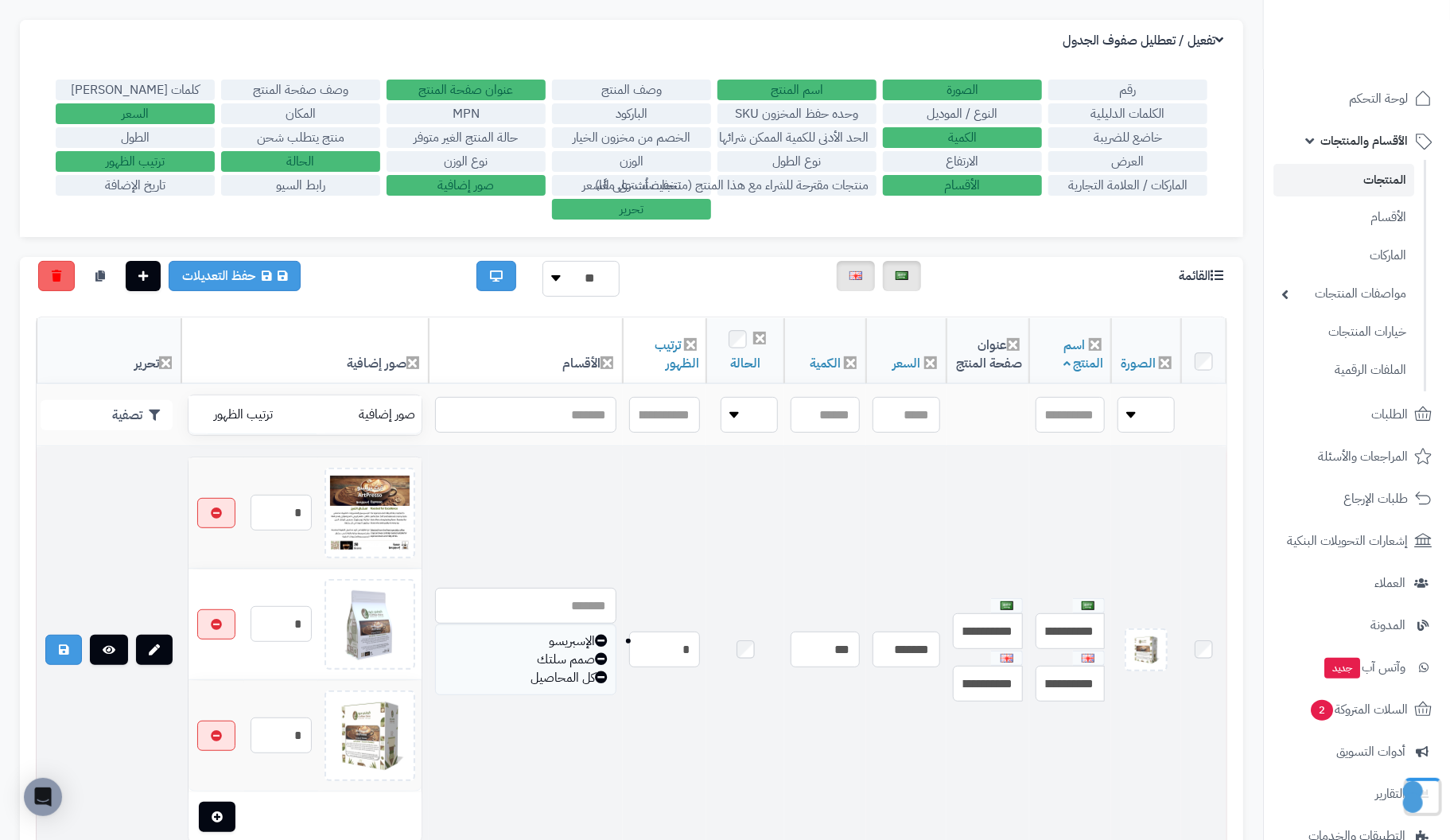
scroll to position [159, 0]
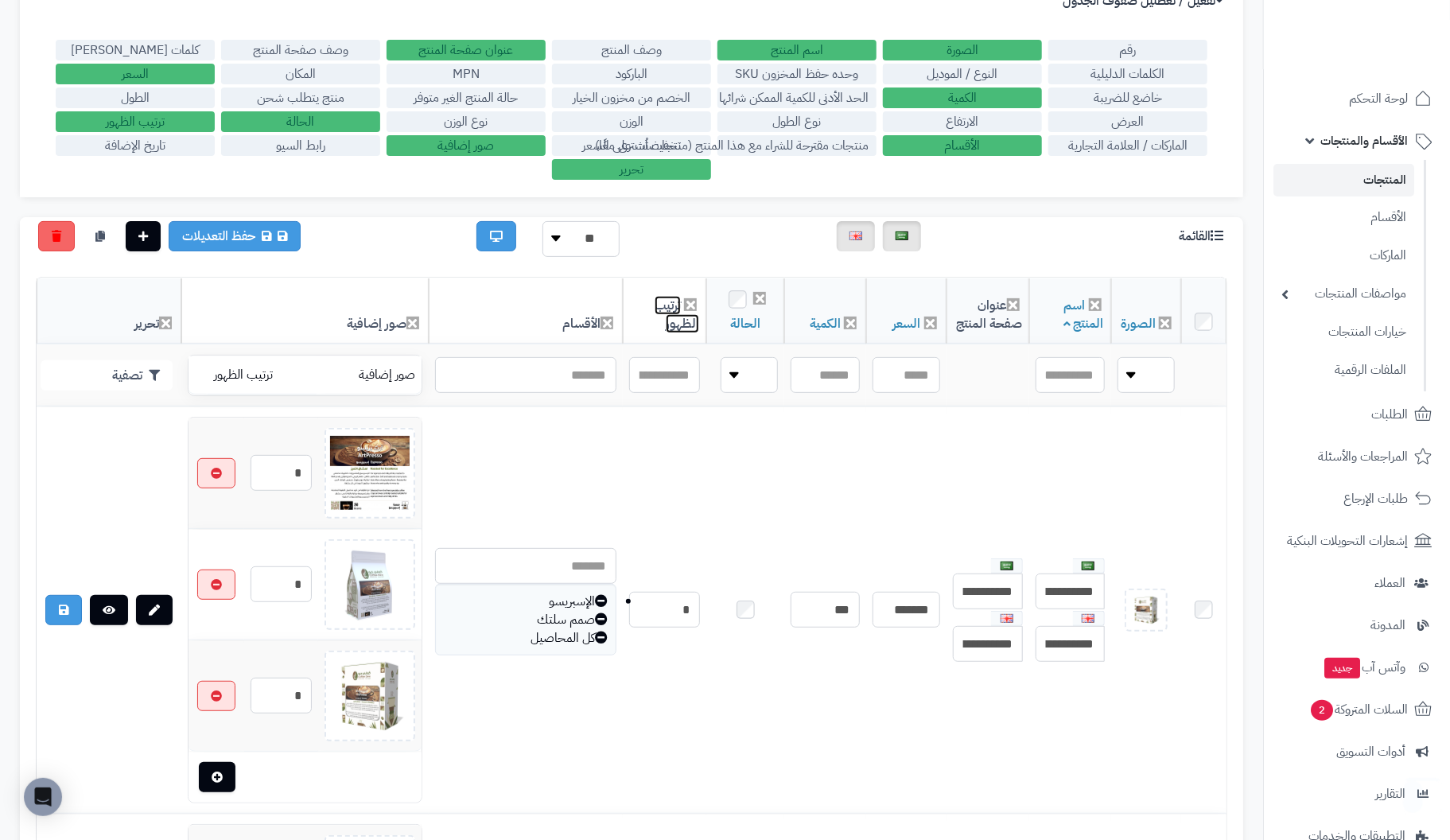
click at [655, 311] on link "ترتيب الظهور" at bounding box center [677, 314] width 45 height 38
click at [730, 320] on link "الحالة" at bounding box center [745, 324] width 30 height 19
click at [351, 370] on td "صور إضافية" at bounding box center [370, 375] width 105 height 38
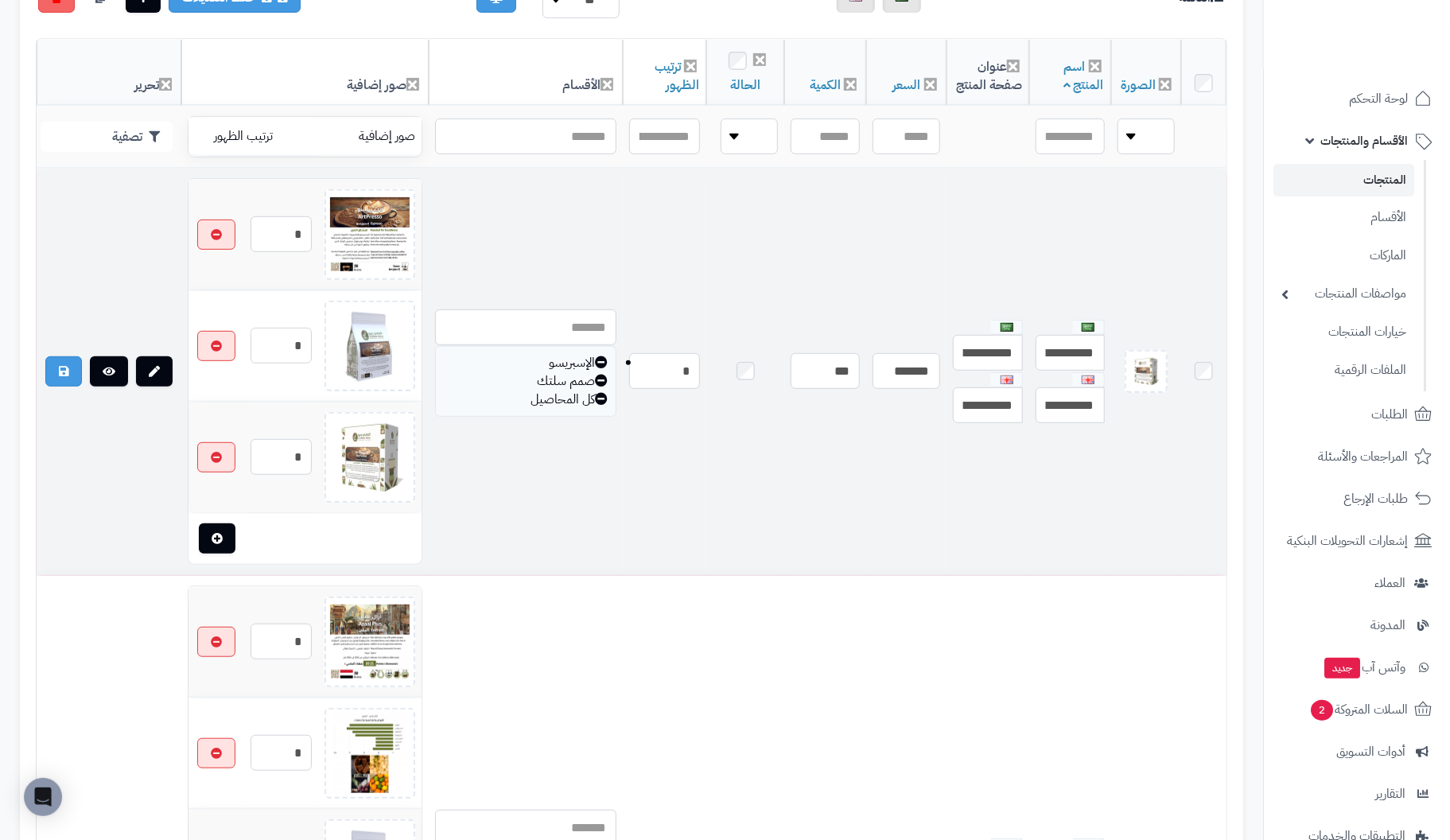
scroll to position [0, 0]
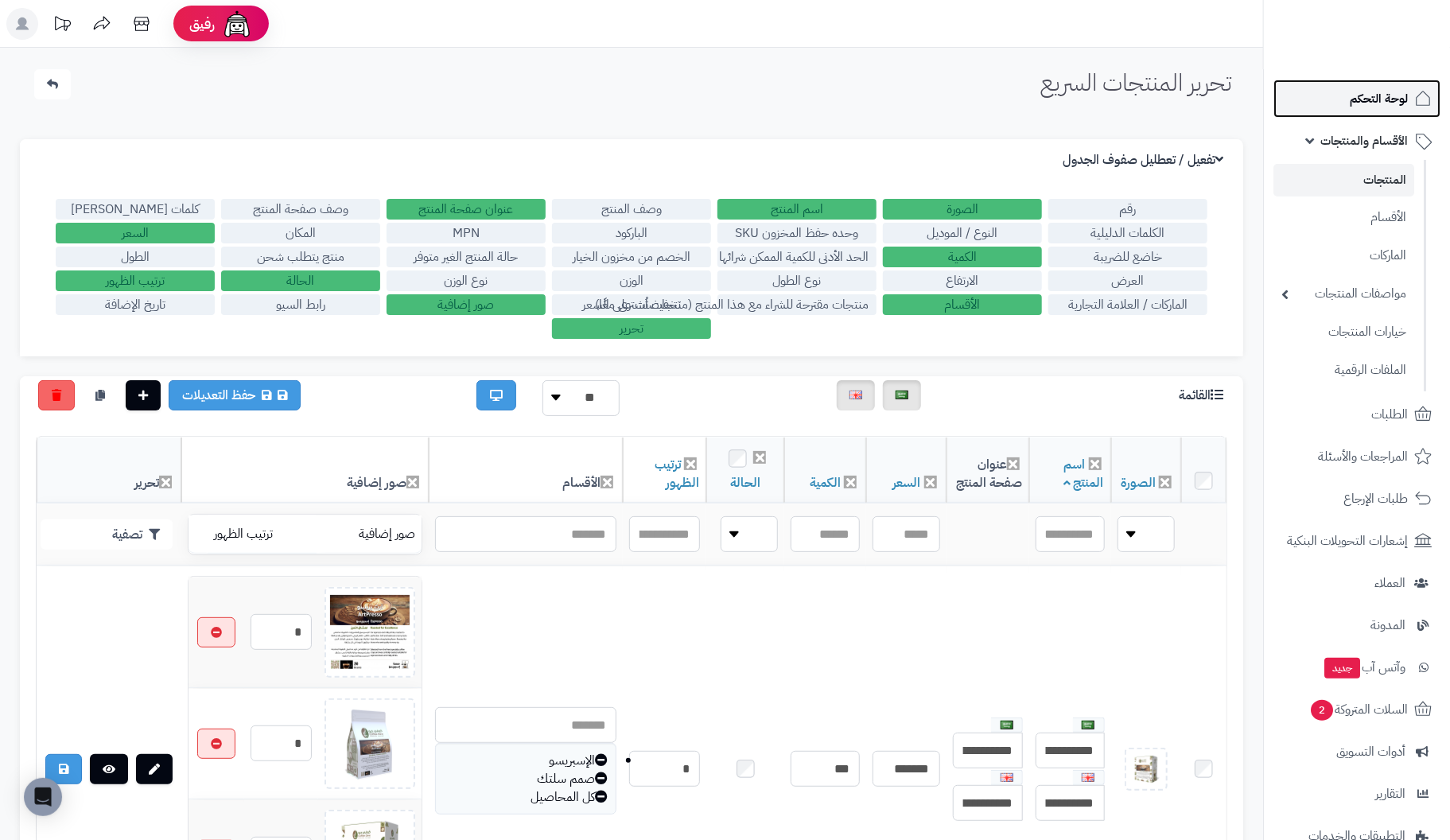
click at [1375, 95] on span "لوحة التحكم" at bounding box center [1379, 98] width 58 height 22
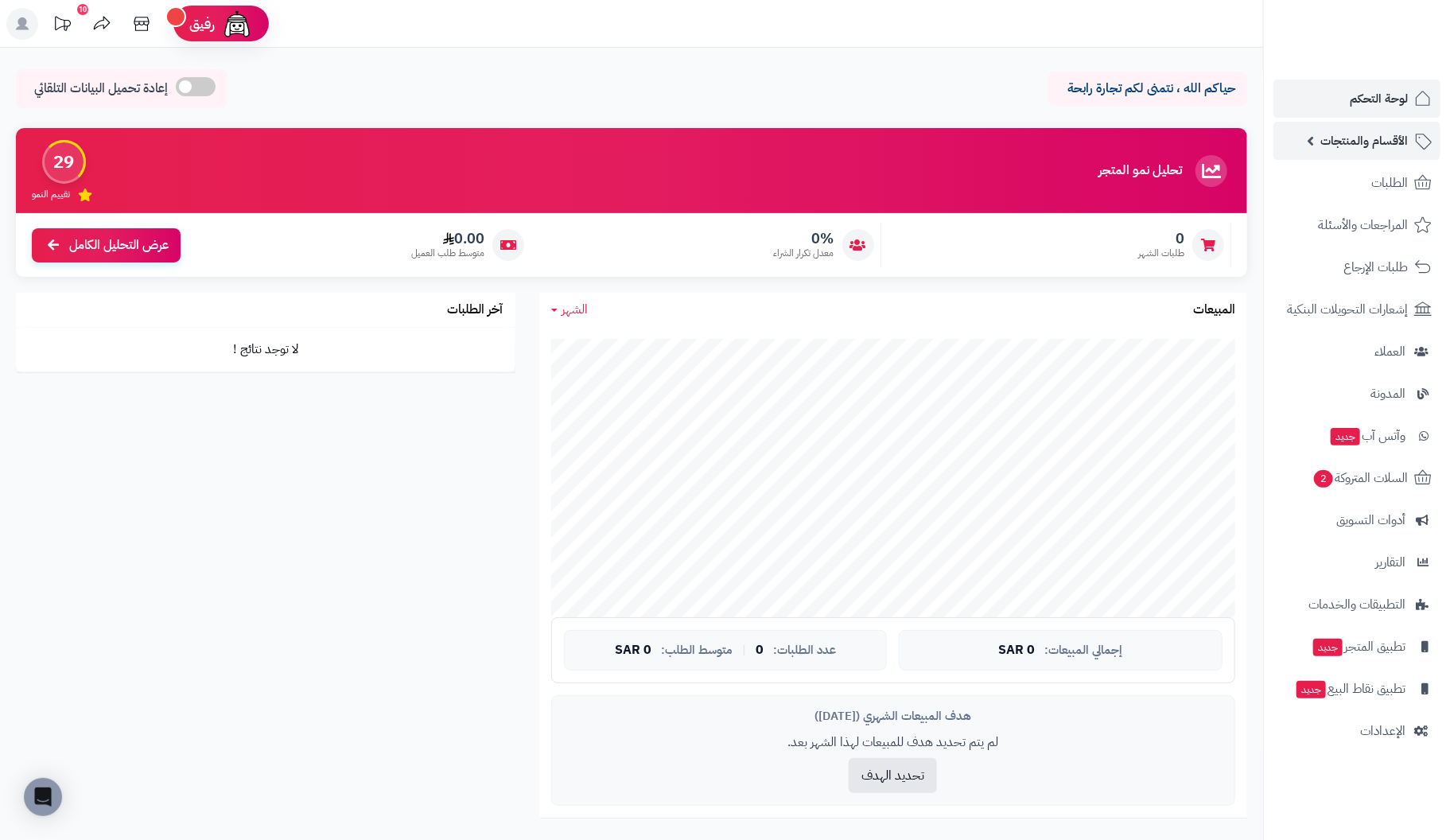
click at [1386, 136] on span "الأقسام والمنتجات" at bounding box center [1364, 140] width 88 height 22
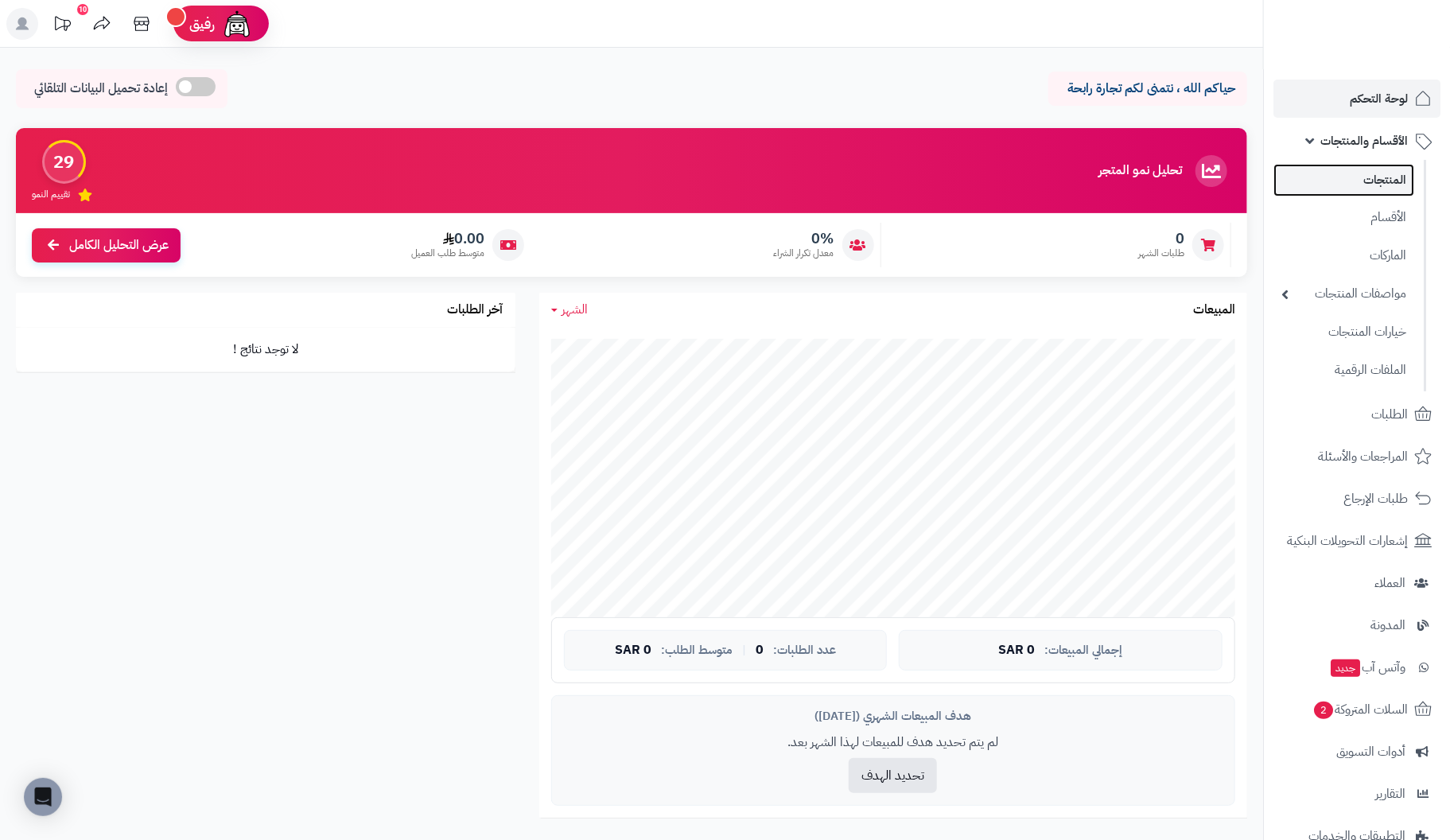
click at [1371, 182] on link "المنتجات" at bounding box center [1344, 180] width 140 height 32
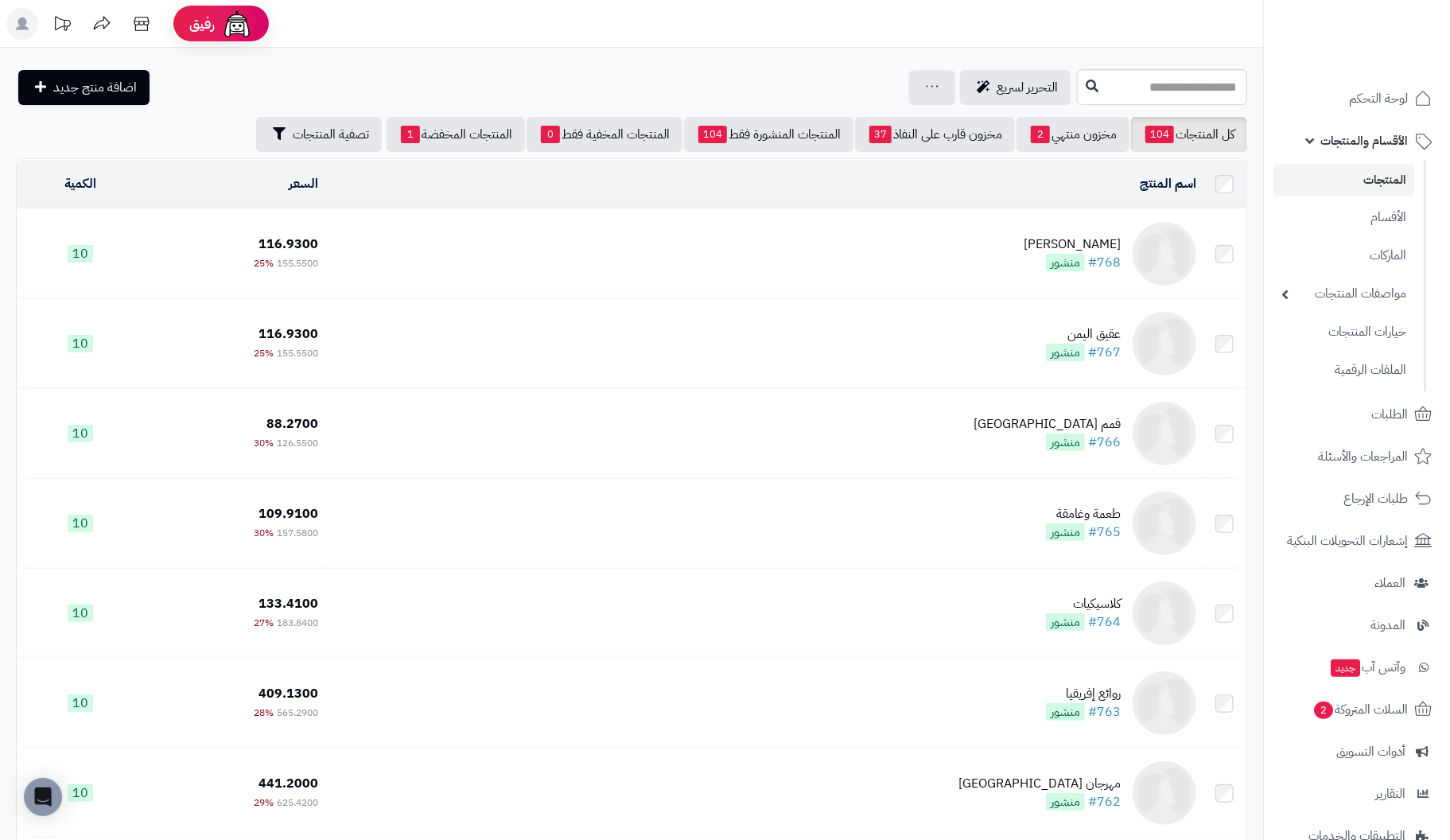
click at [1381, 183] on link "المنتجات" at bounding box center [1344, 180] width 140 height 32
drag, startPoint x: 0, startPoint y: 0, endPoint x: 822, endPoint y: 82, distance: 826.1
click at [909, 82] on div "جرد مخزون المنتجات جرد مخزون الخيارات فقط تعديل أسعار المنتجات الملصقات تصدير ا…" at bounding box center [932, 88] width 47 height 35
click at [926, 89] on icon at bounding box center [932, 86] width 12 height 11
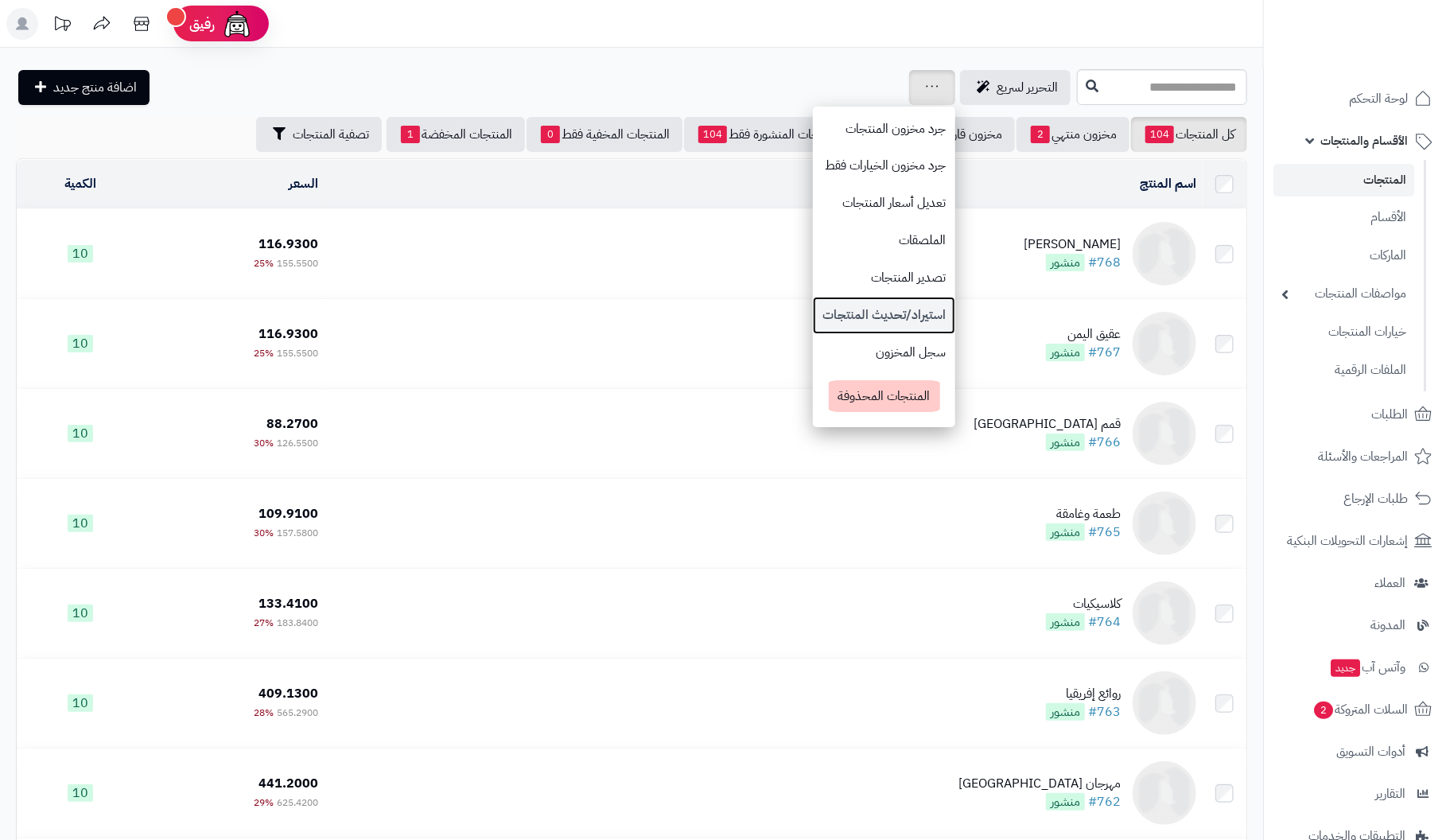
click at [813, 318] on link "استيراد/تحديث المنتجات" at bounding box center [884, 315] width 142 height 38
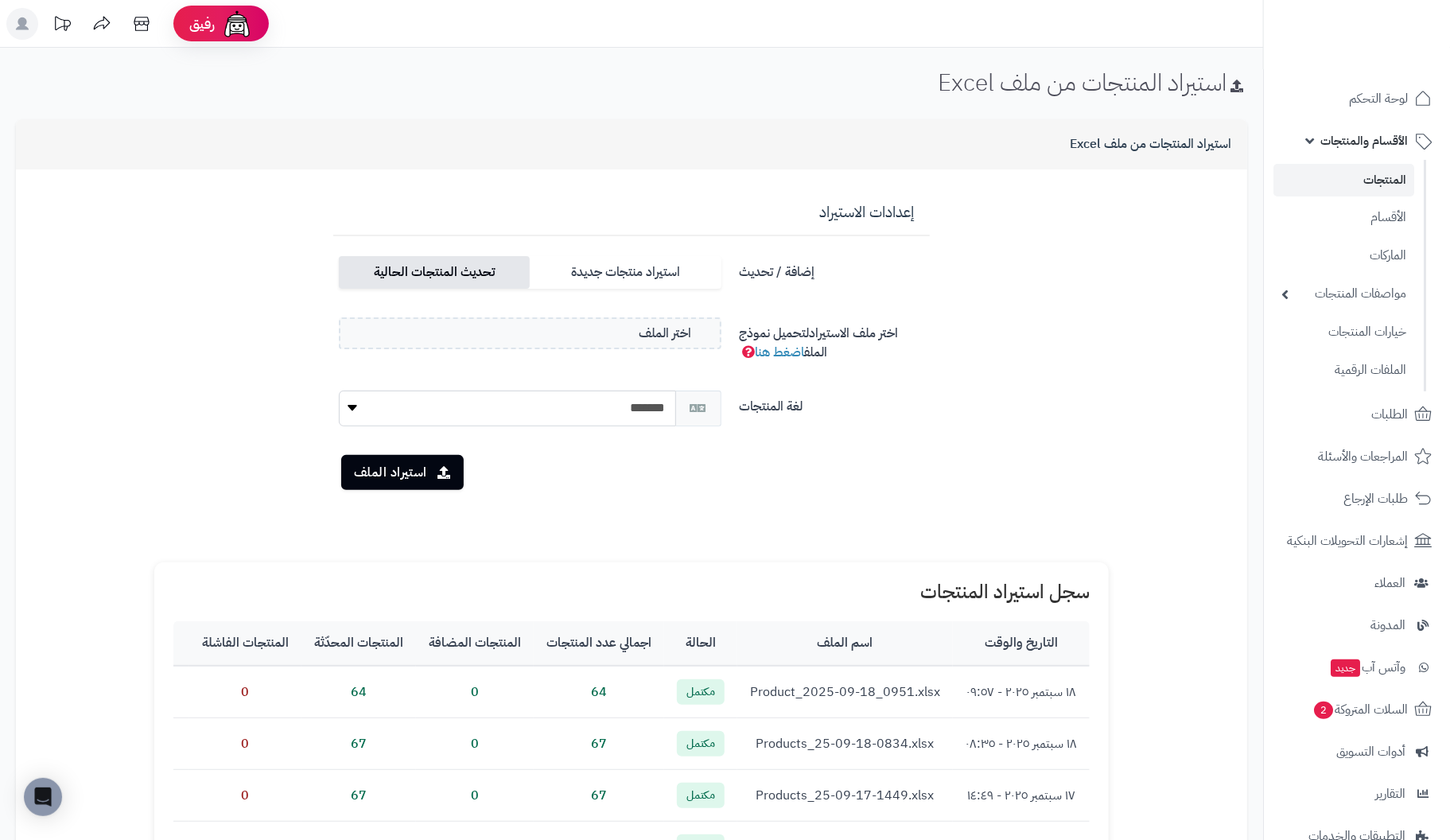
click at [452, 279] on label "تحديث المنتجات الحالية" at bounding box center [434, 272] width 190 height 32
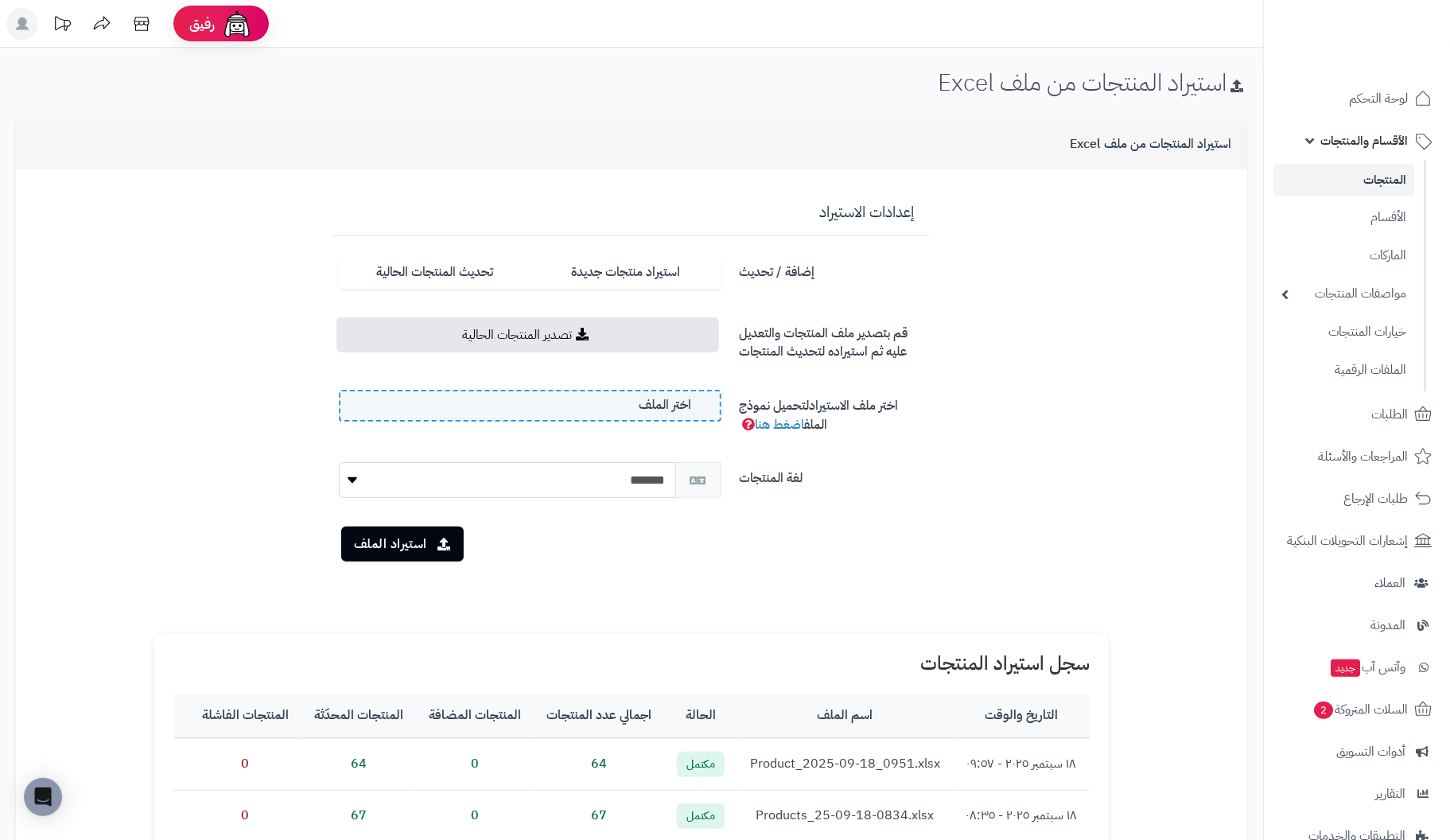
click at [440, 404] on label "اختر الملف" at bounding box center [530, 406] width 383 height 32
click at [0, 0] on input "اختر الملف" at bounding box center [0, 0] width 0 height 0
click at [399, 542] on button "استيراد الملف" at bounding box center [403, 543] width 123 height 35
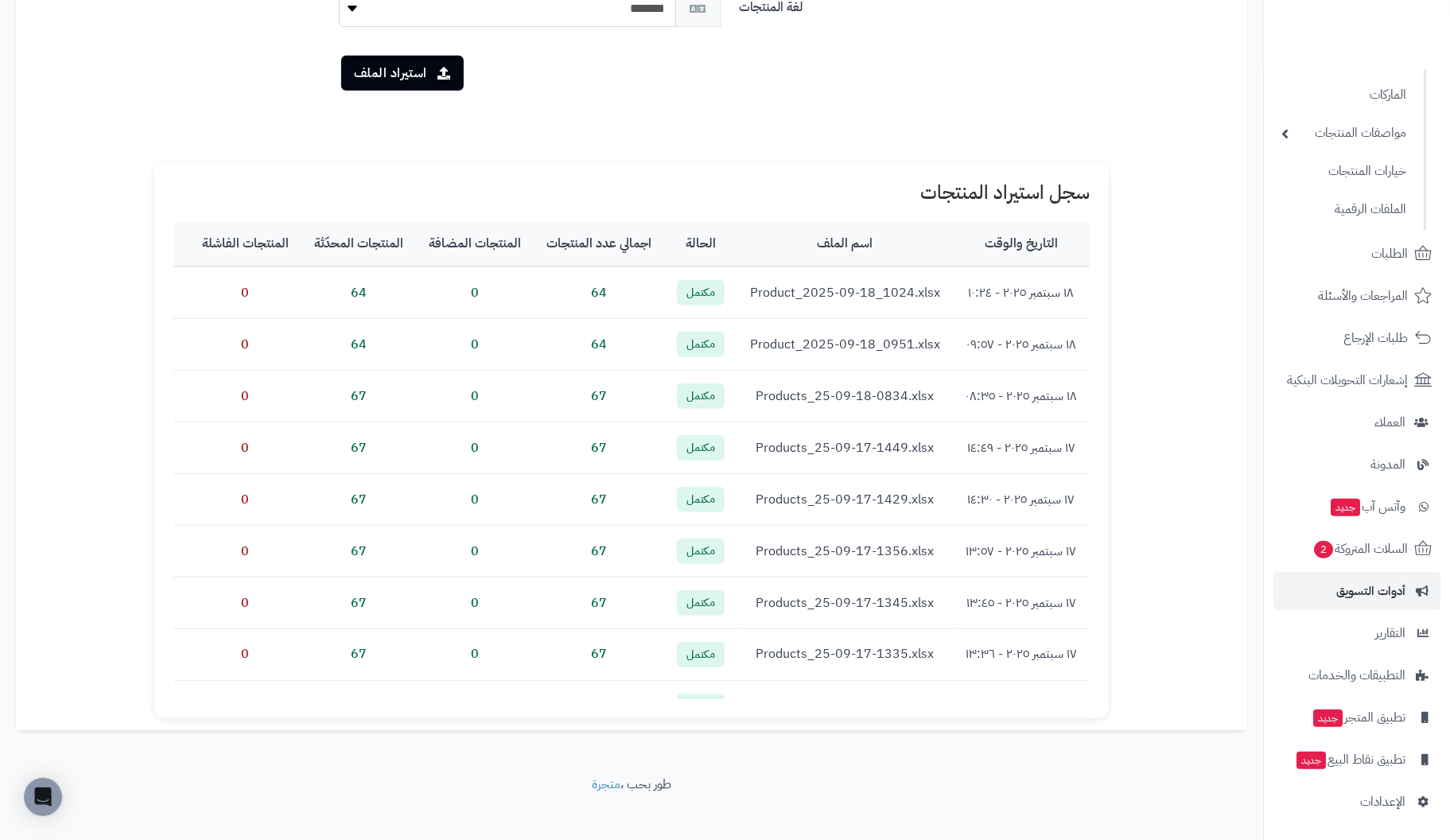
scroll to position [413, 0]
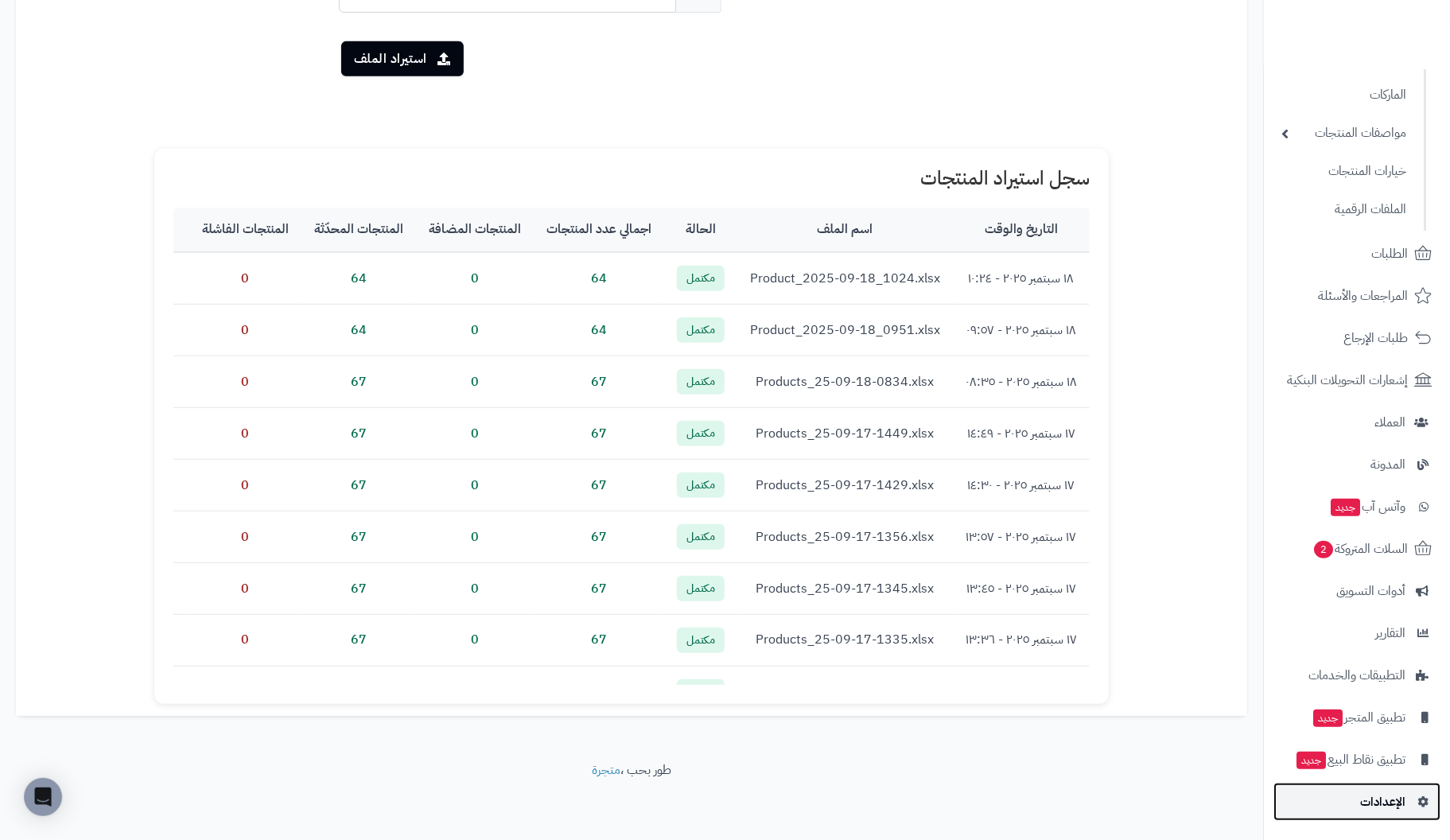
click at [1388, 797] on span "الإعدادات" at bounding box center [1382, 801] width 46 height 22
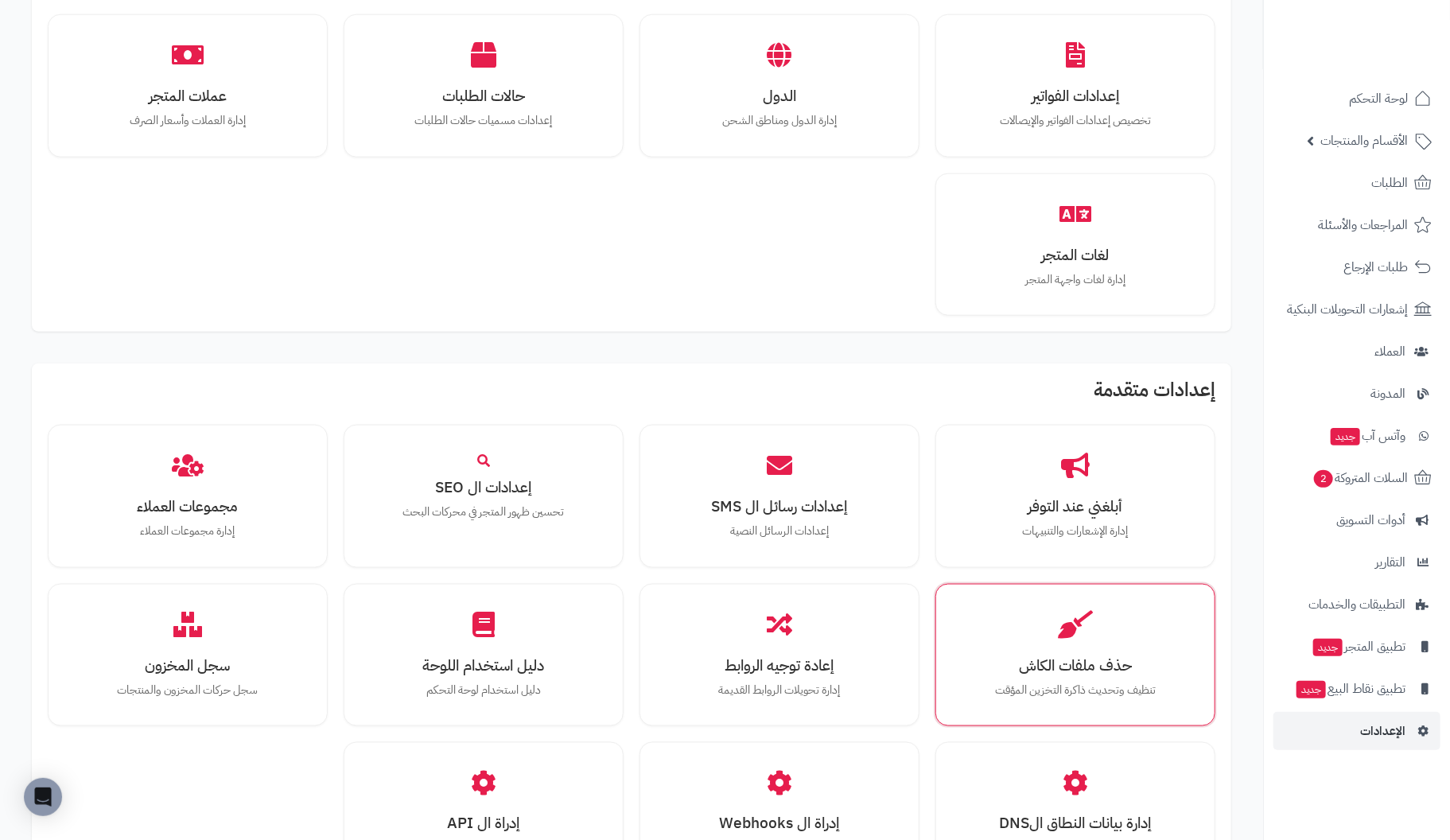
scroll to position [953, 0]
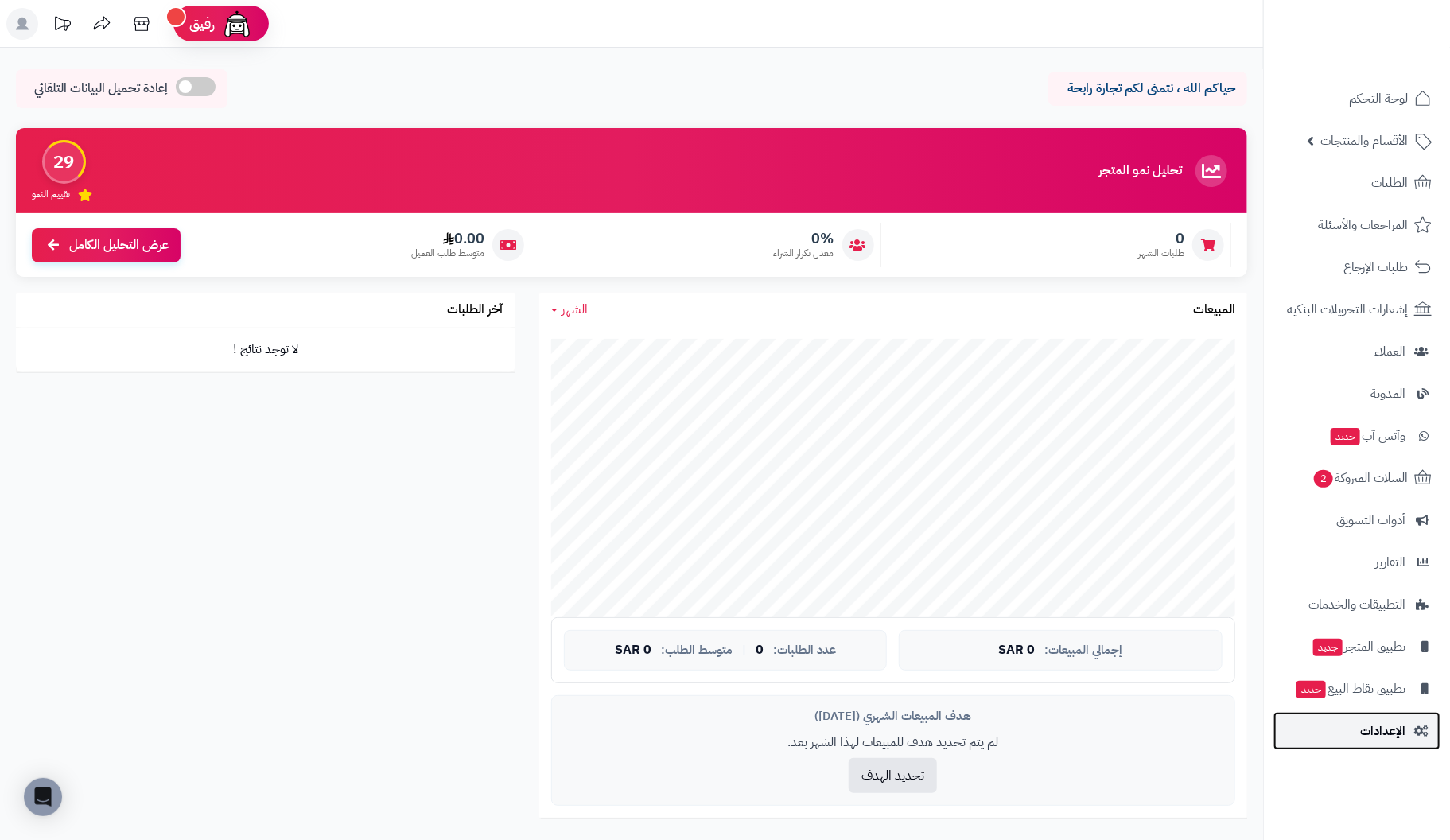
click at [1369, 730] on span "الإعدادات" at bounding box center [1382, 730] width 46 height 22
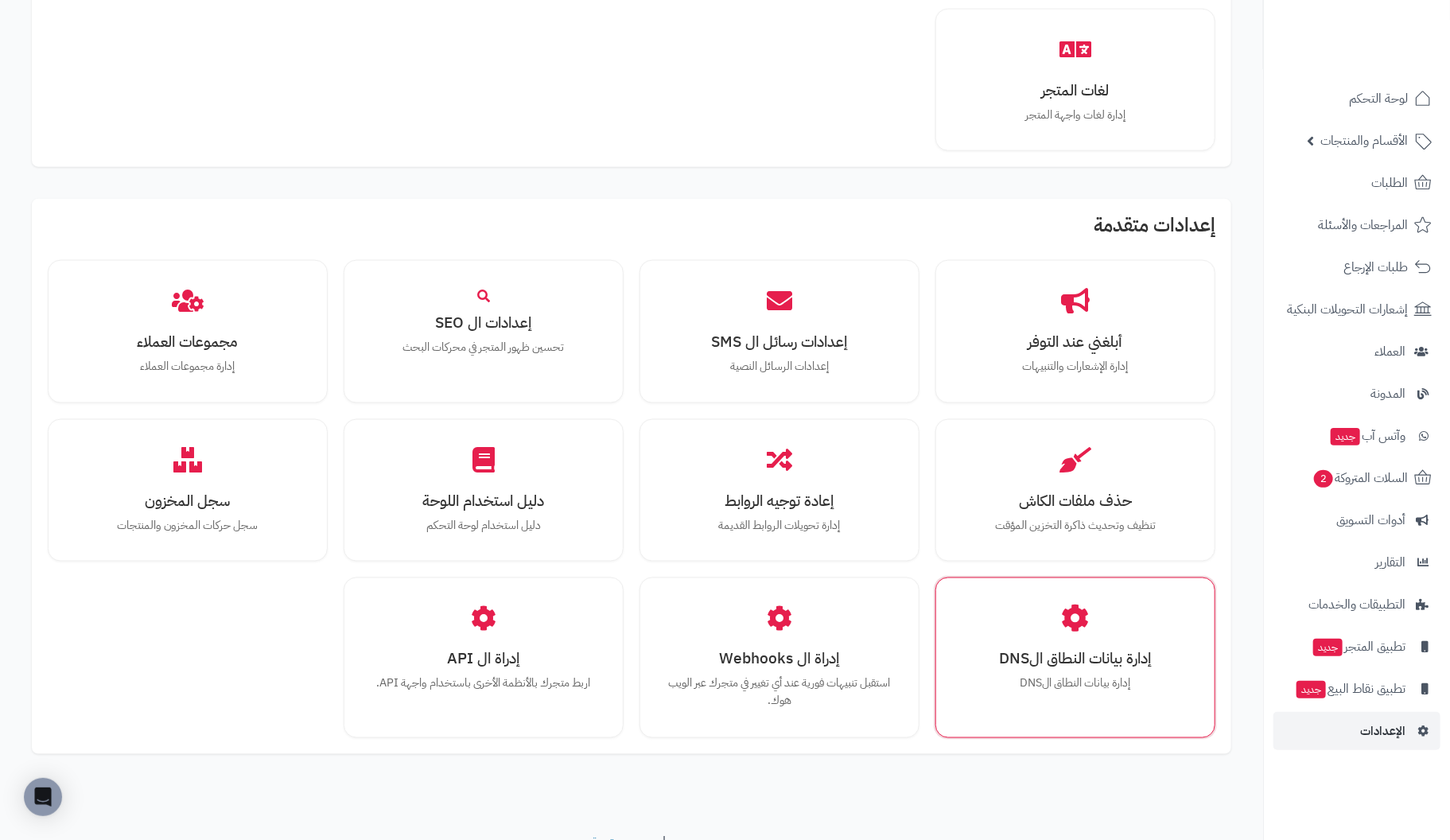
scroll to position [1182, 0]
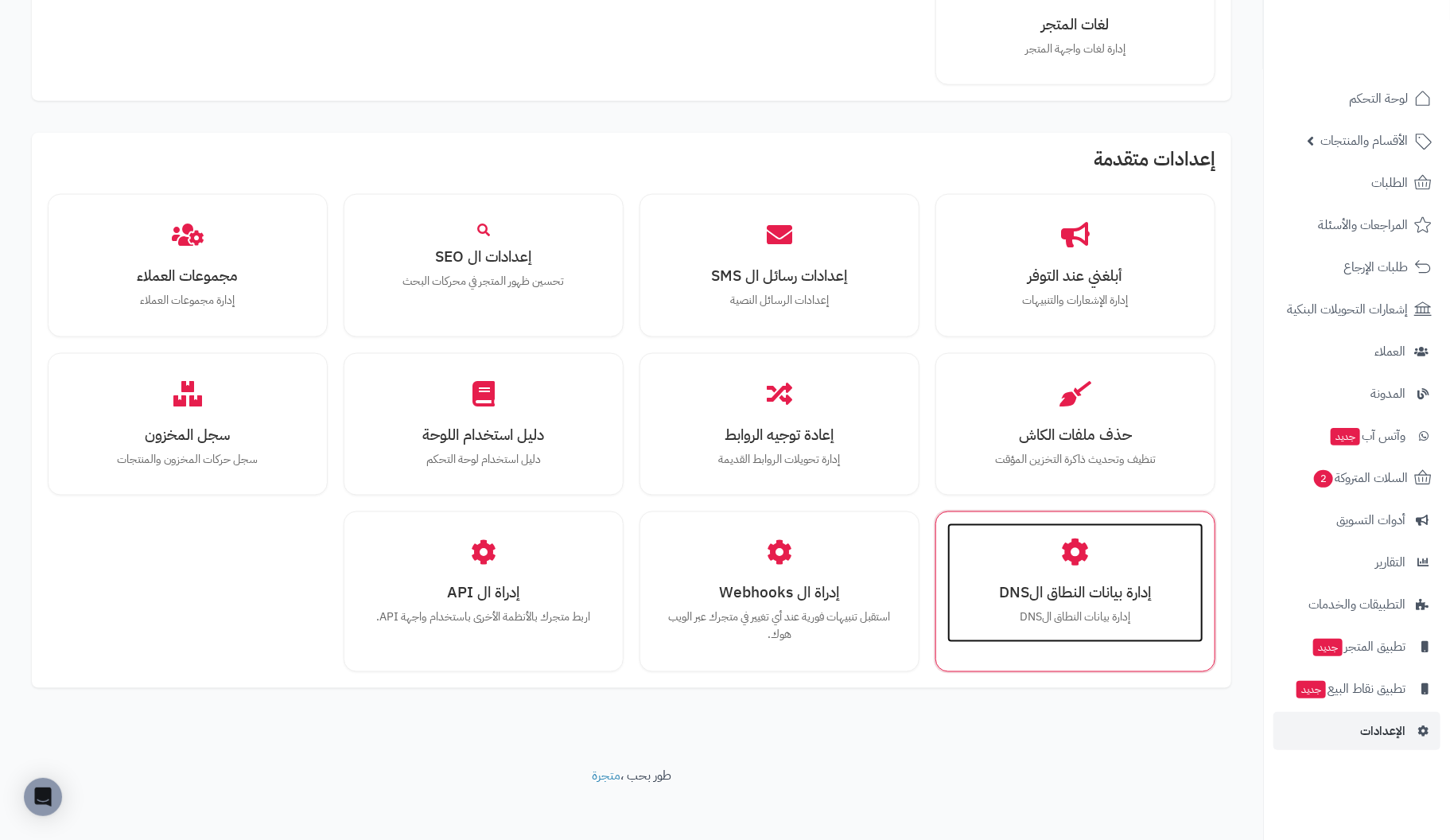
click at [1116, 550] on div "إدارة بيانات النطاق الDNS إدارة بيانات النطاق الDNS" at bounding box center [1075, 583] width 256 height 119
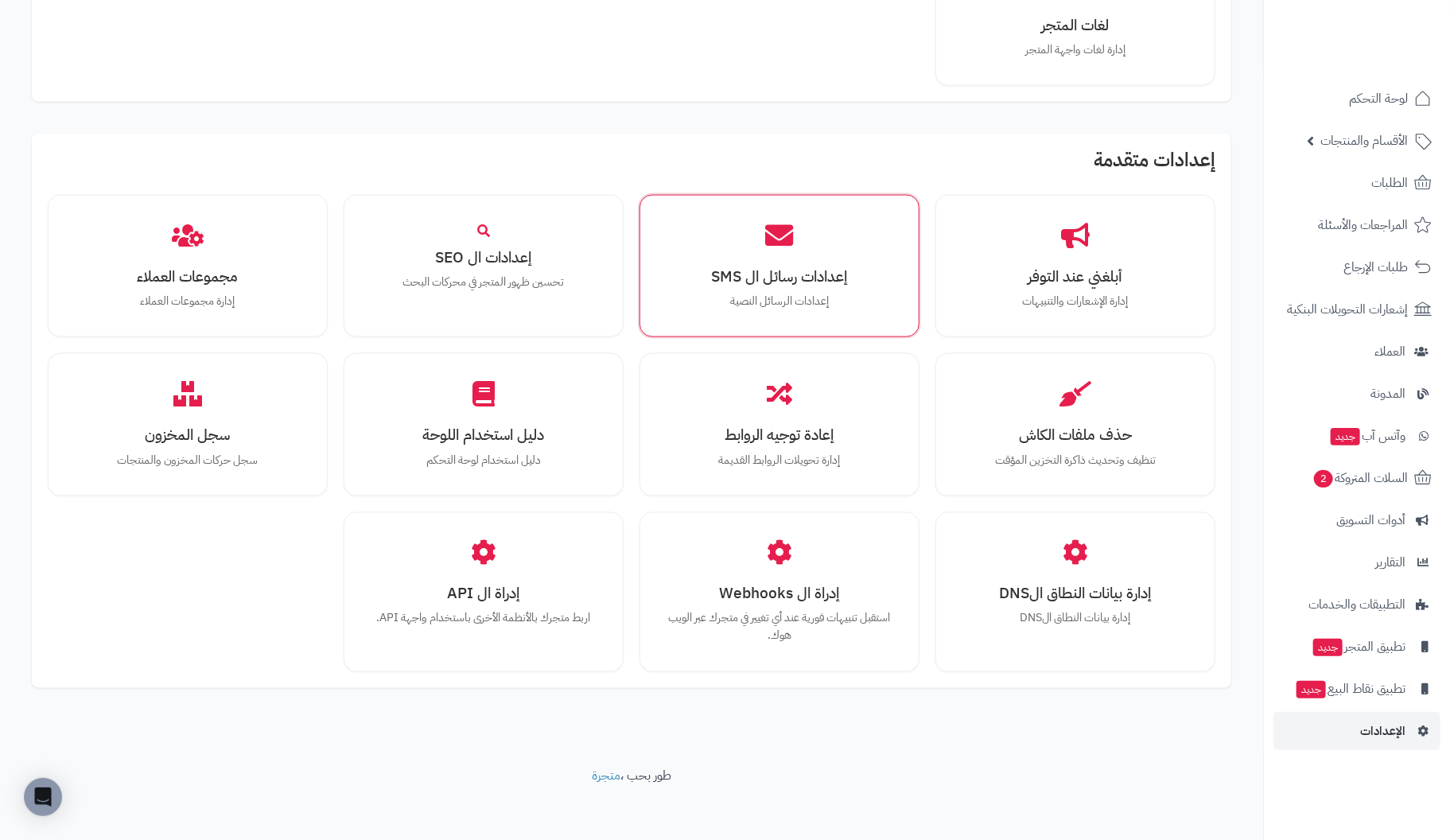
scroll to position [1233, 0]
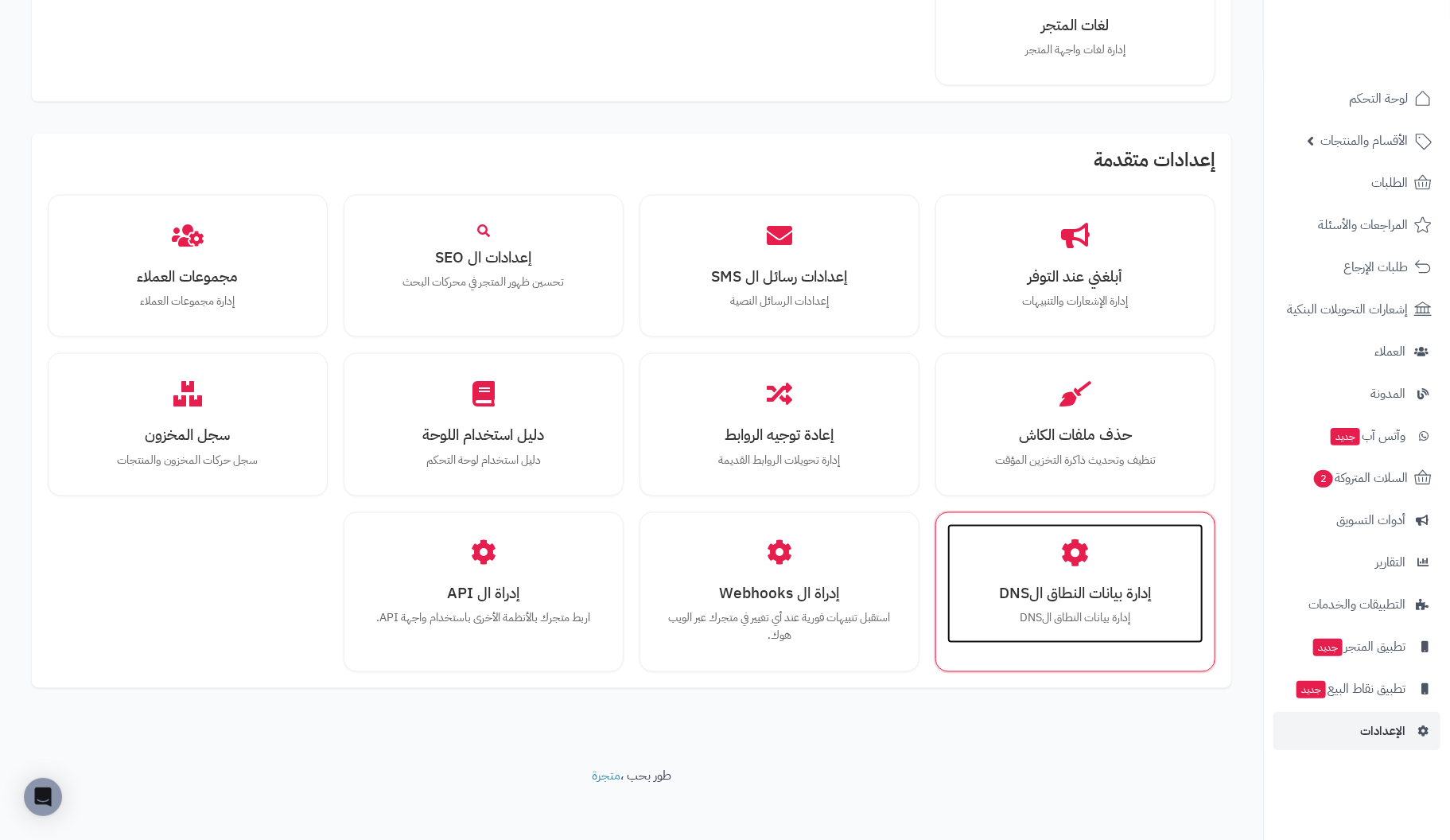
click at [1064, 593] on h3 "إدارة بيانات النطاق الDNS" at bounding box center [1075, 593] width 225 height 17
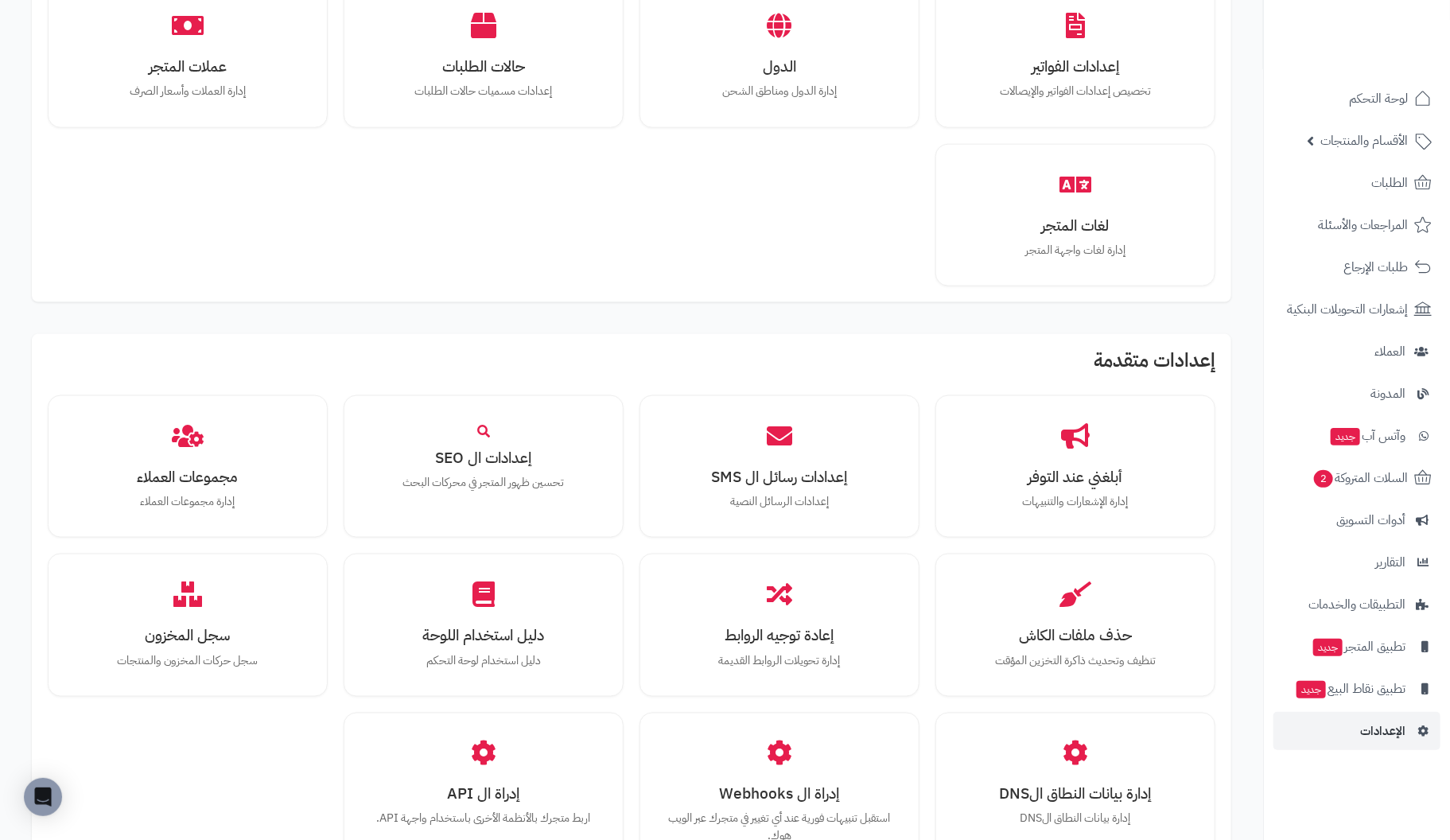
scroll to position [1233, 0]
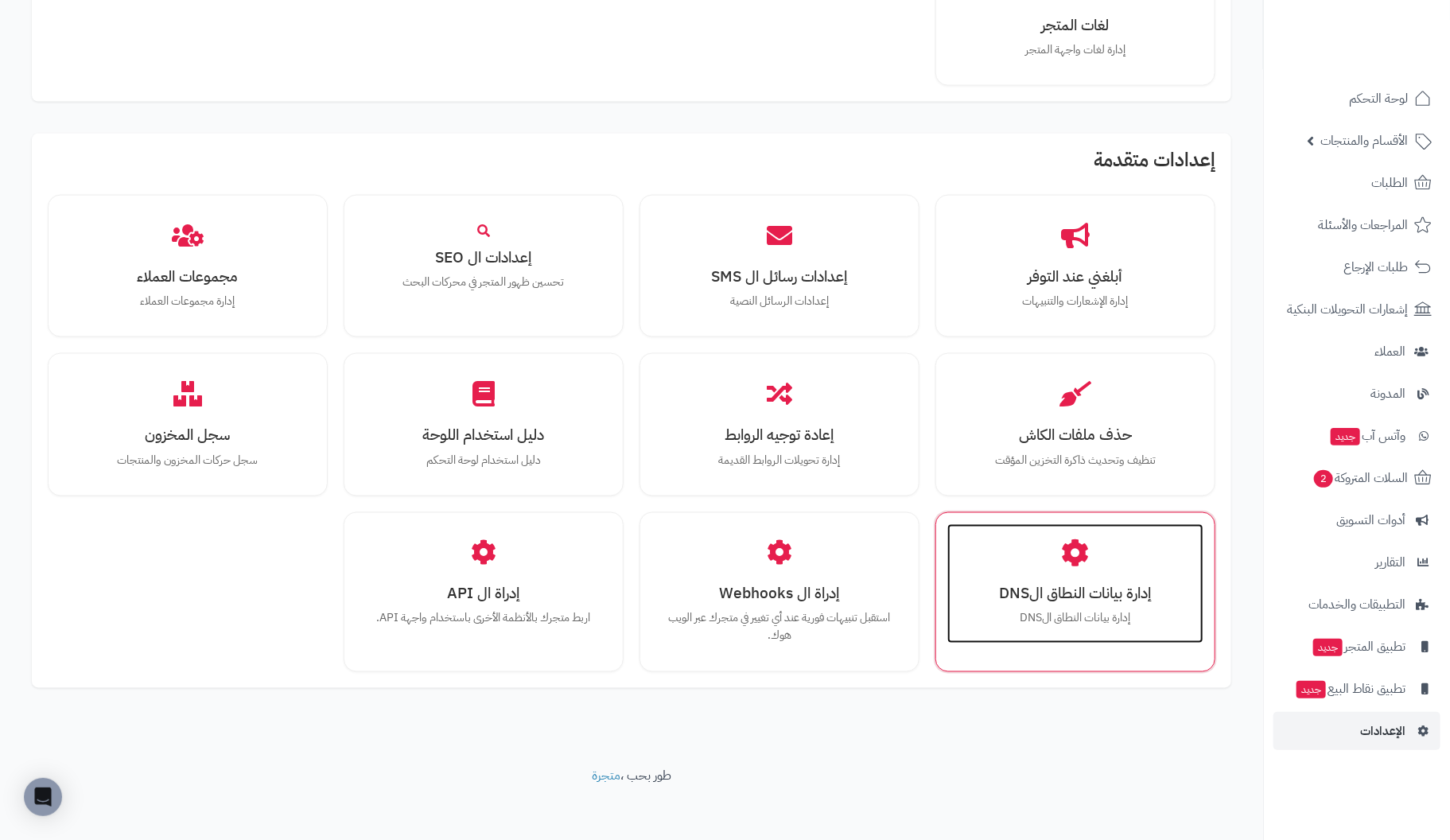
click at [1030, 544] on div "إدارة بيانات النطاق الDNS إدارة بيانات النطاق الDNS" at bounding box center [1075, 584] width 256 height 119
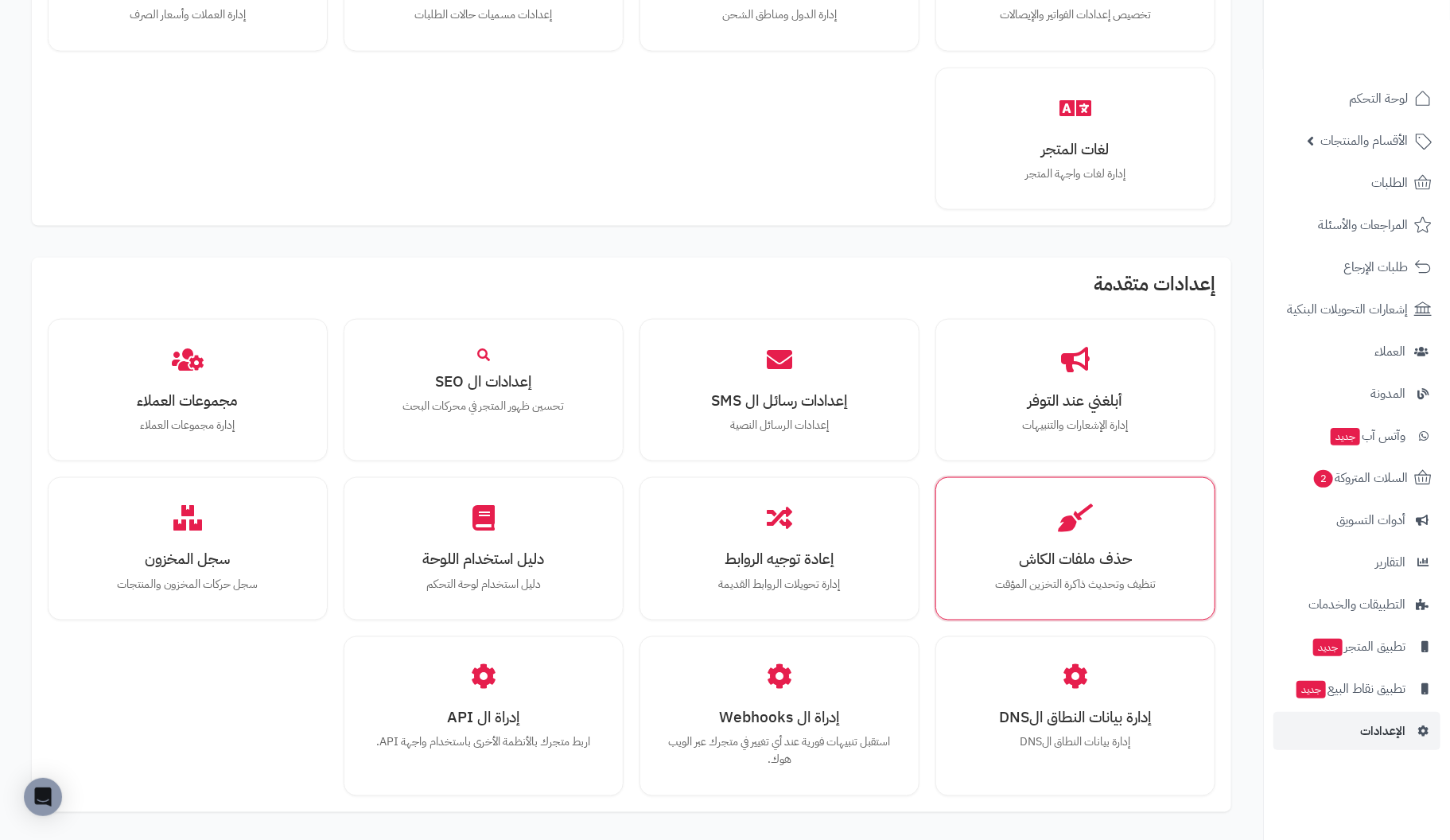
scroll to position [1233, 0]
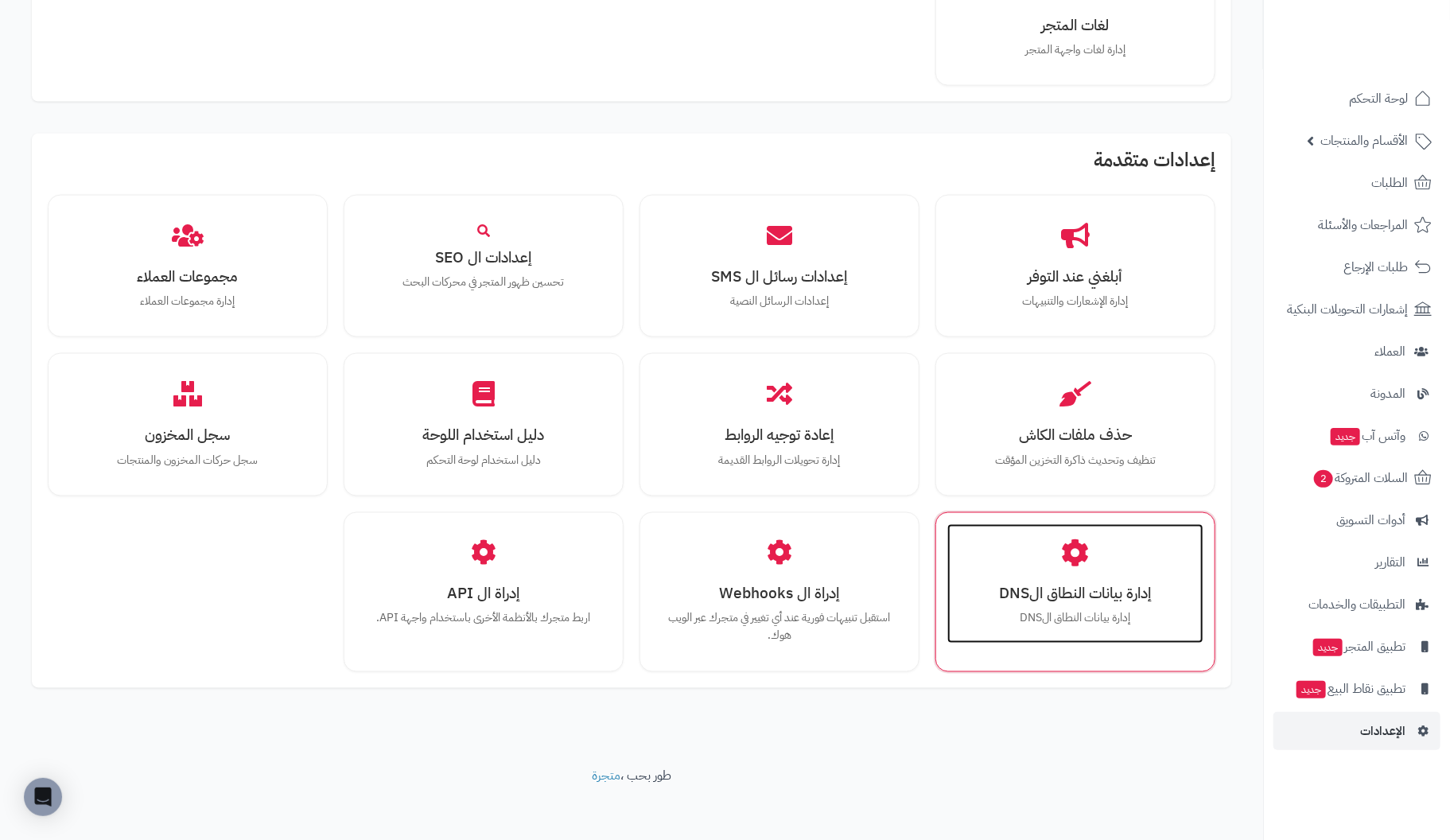
click at [1088, 610] on p "إدارة بيانات النطاق الDNS" at bounding box center [1075, 619] width 225 height 18
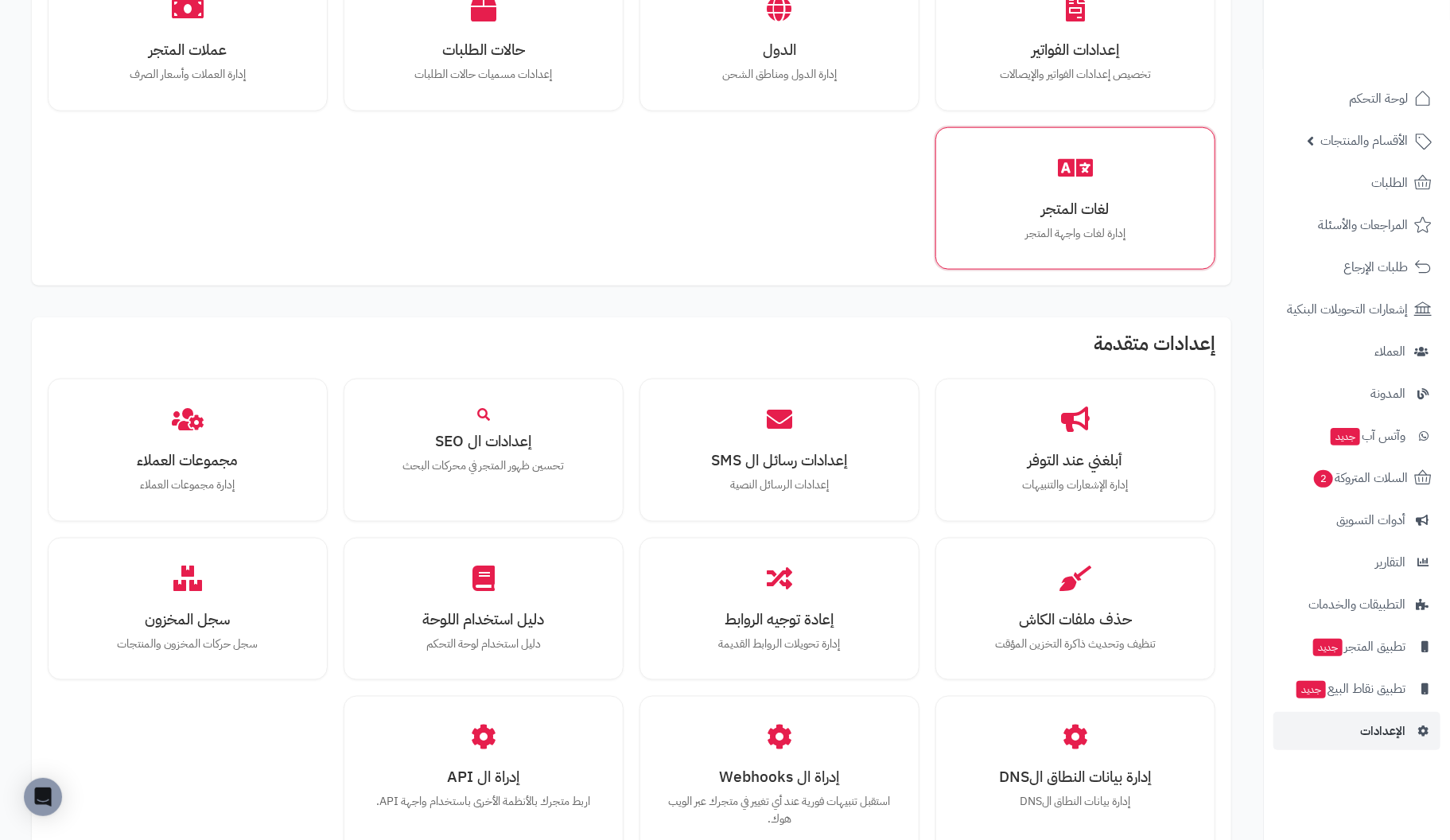
scroll to position [1113, 0]
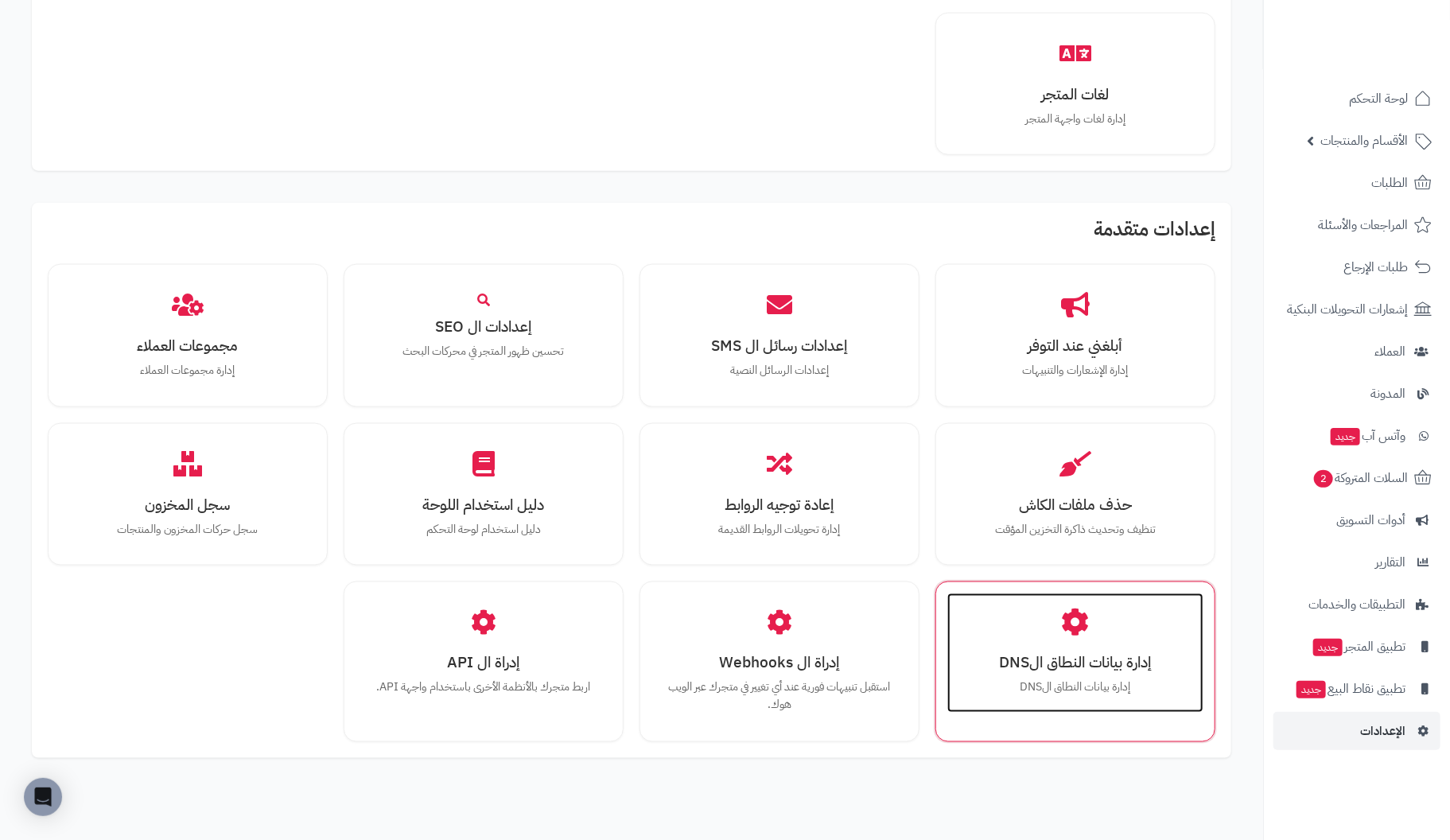
click at [1044, 639] on div "إدارة بيانات النطاق الDNS إدارة بيانات النطاق الDNS" at bounding box center [1075, 653] width 256 height 119
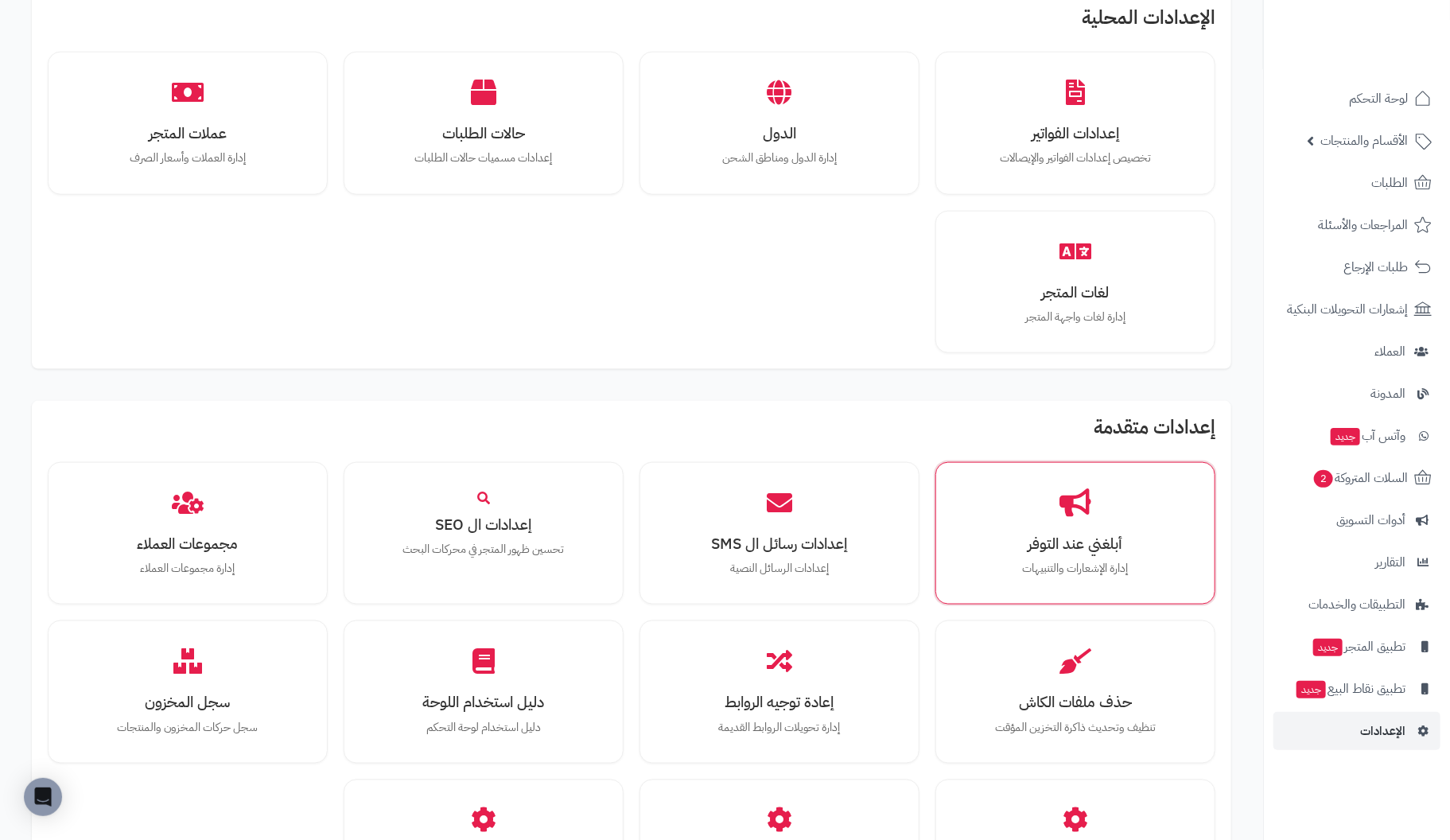
scroll to position [1233, 0]
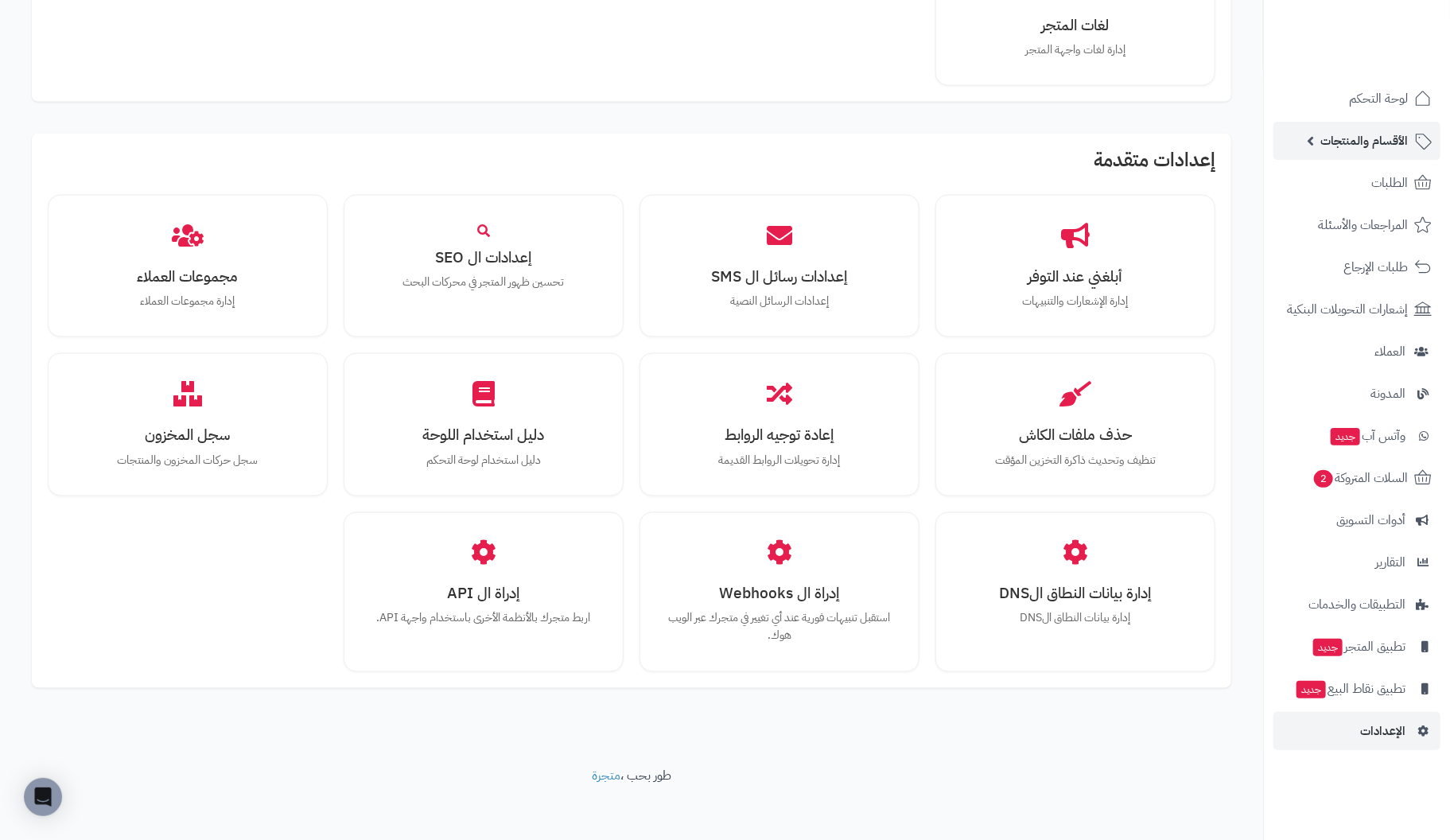
click at [1389, 140] on span "الأقسام والمنتجات" at bounding box center [1364, 140] width 88 height 22
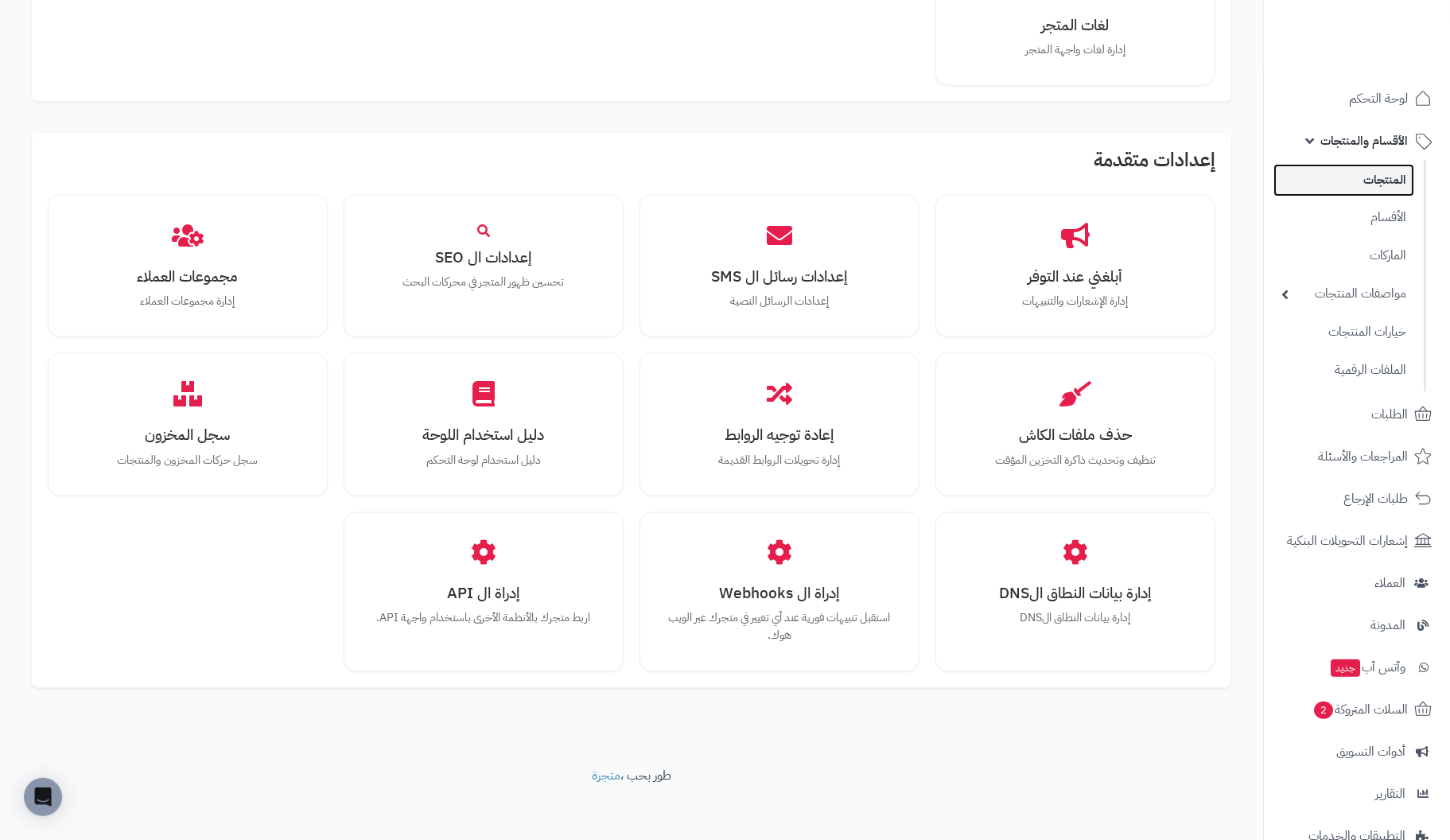
click at [1381, 182] on link "المنتجات" at bounding box center [1344, 180] width 140 height 32
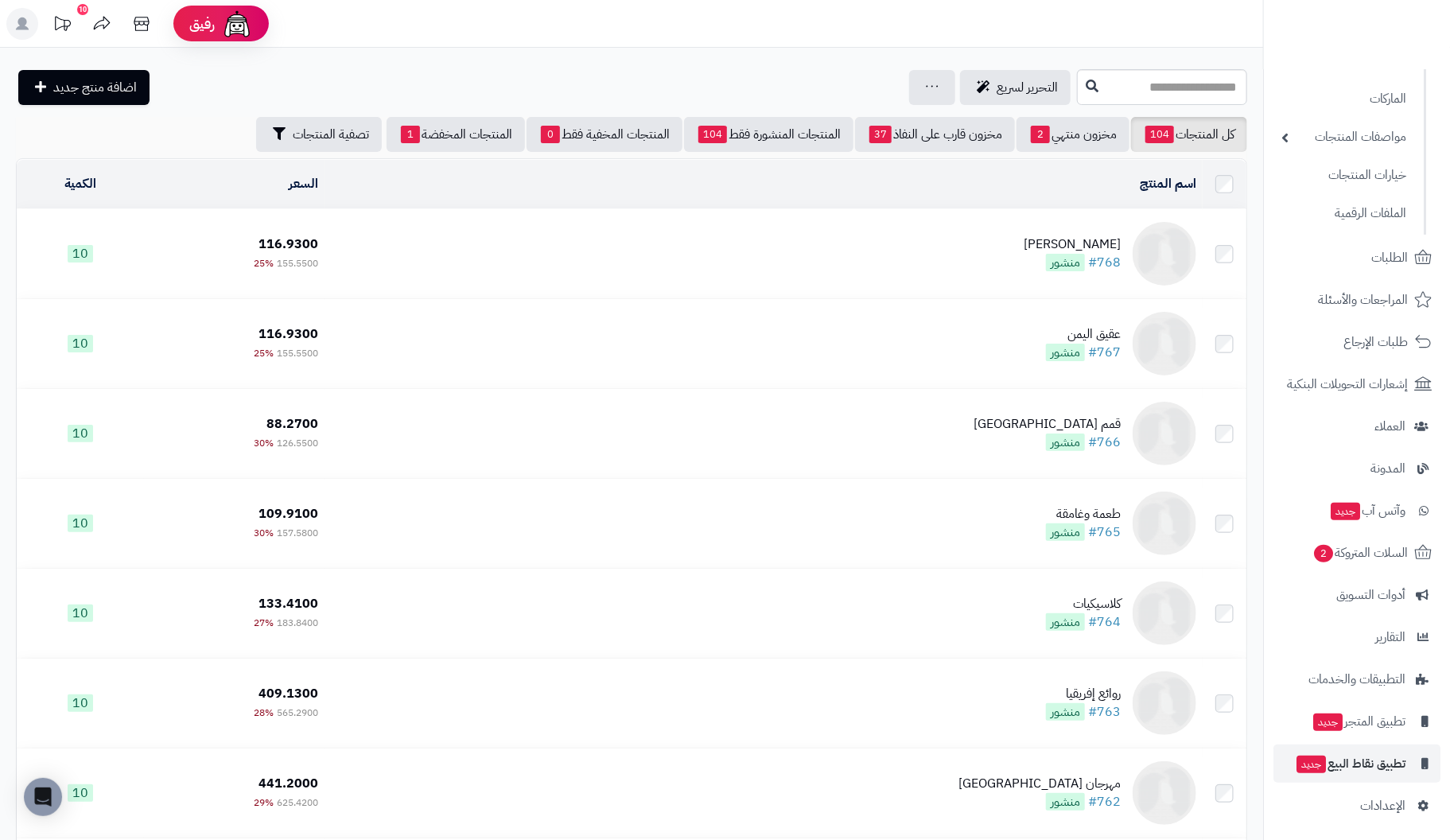
scroll to position [161, 0]
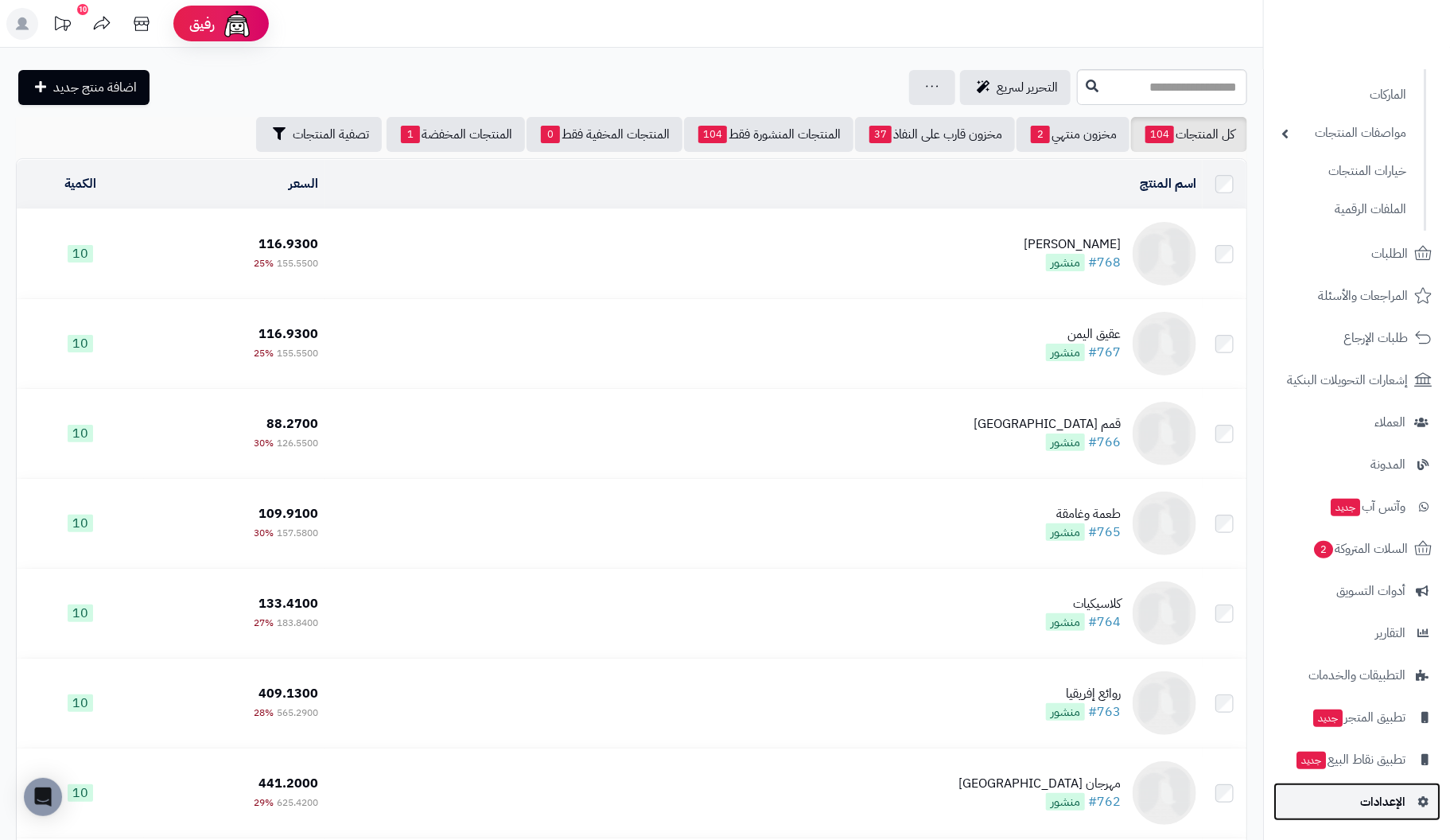
click at [1395, 802] on span "الإعدادات" at bounding box center [1382, 801] width 46 height 22
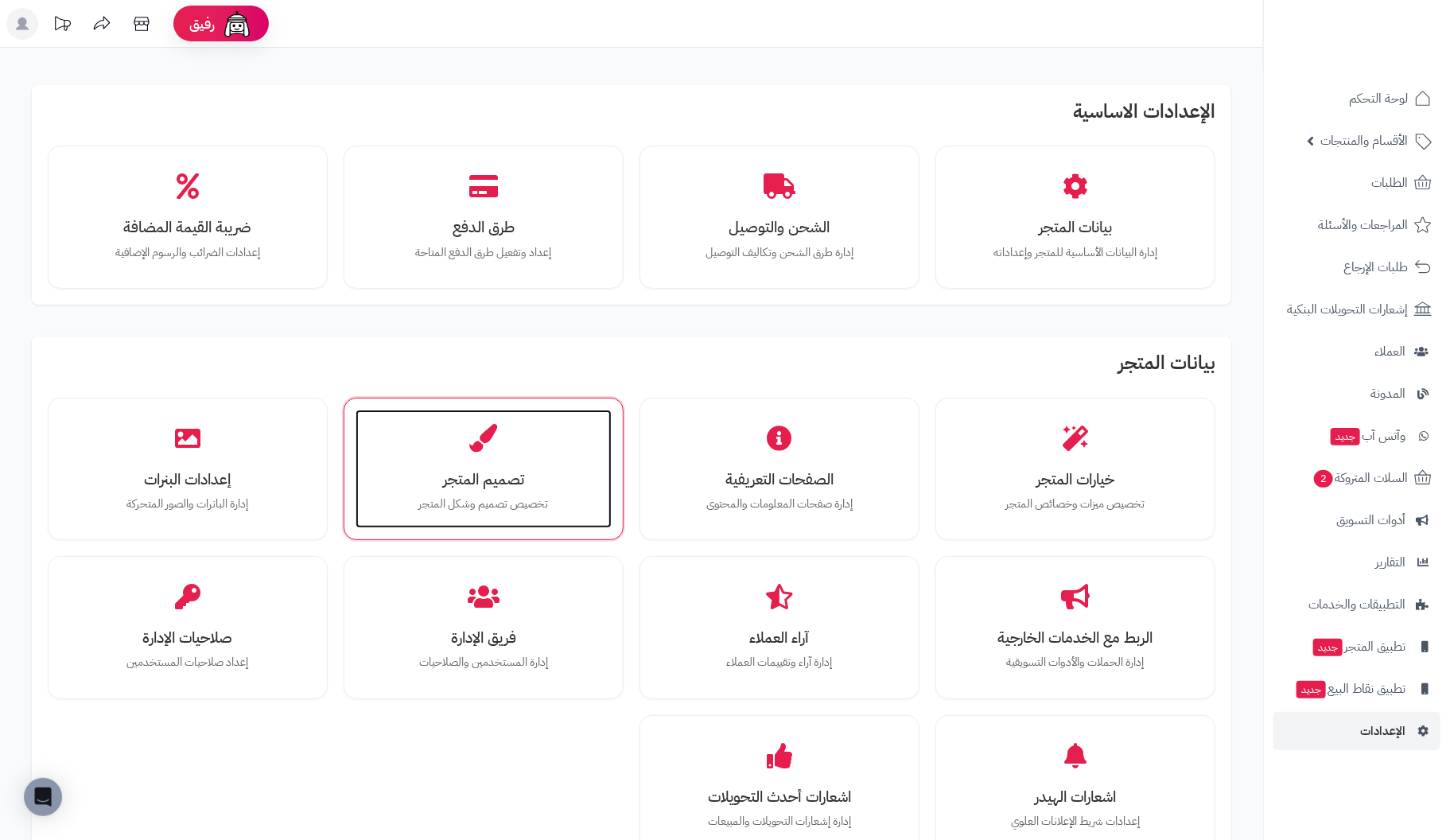
click at [493, 485] on h3 "تصميم المتجر" at bounding box center [484, 478] width 225 height 17
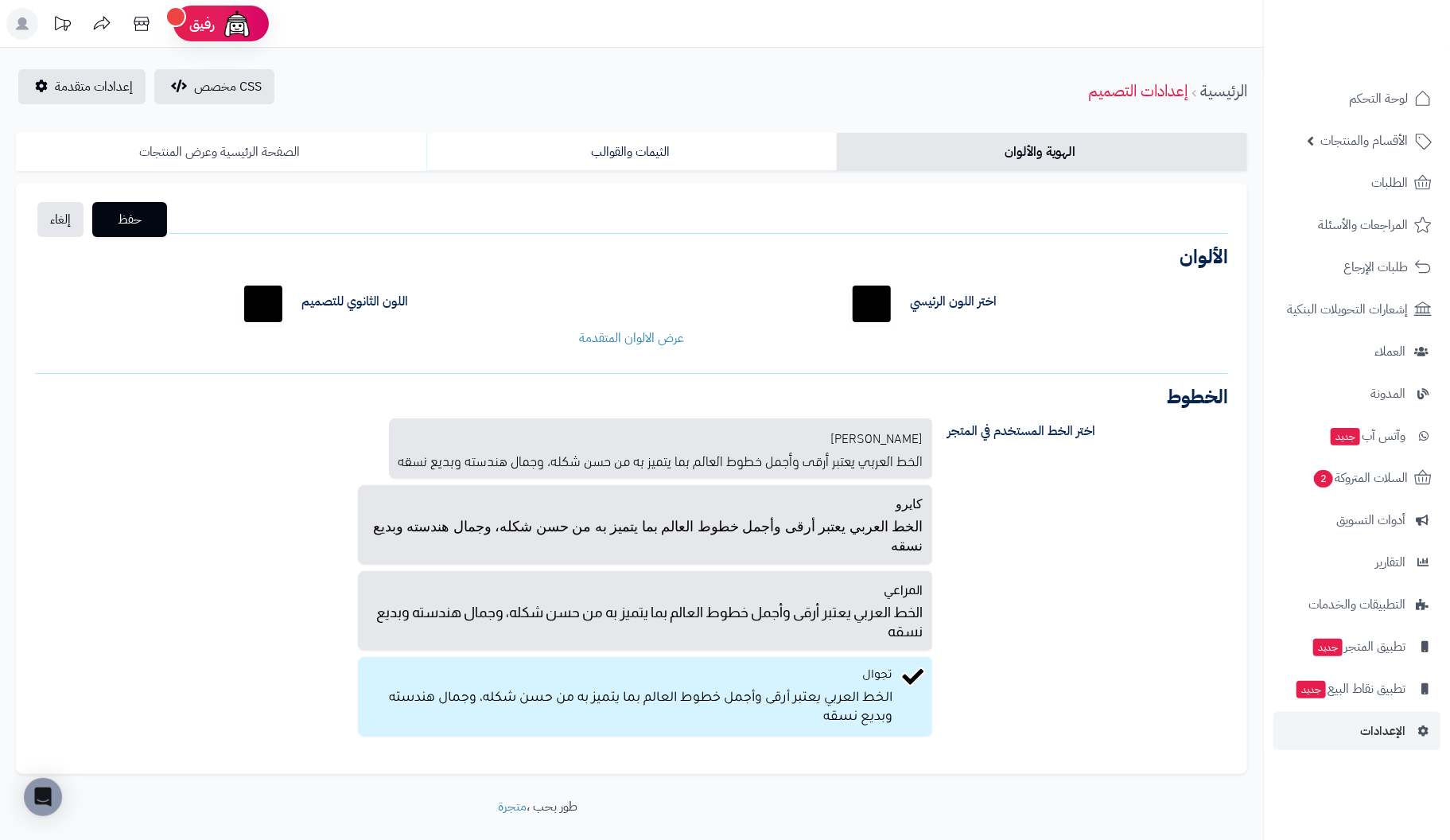
click at [225, 154] on link "الصفحة الرئيسية وعرض المنتجات" at bounding box center [221, 151] width 411 height 38
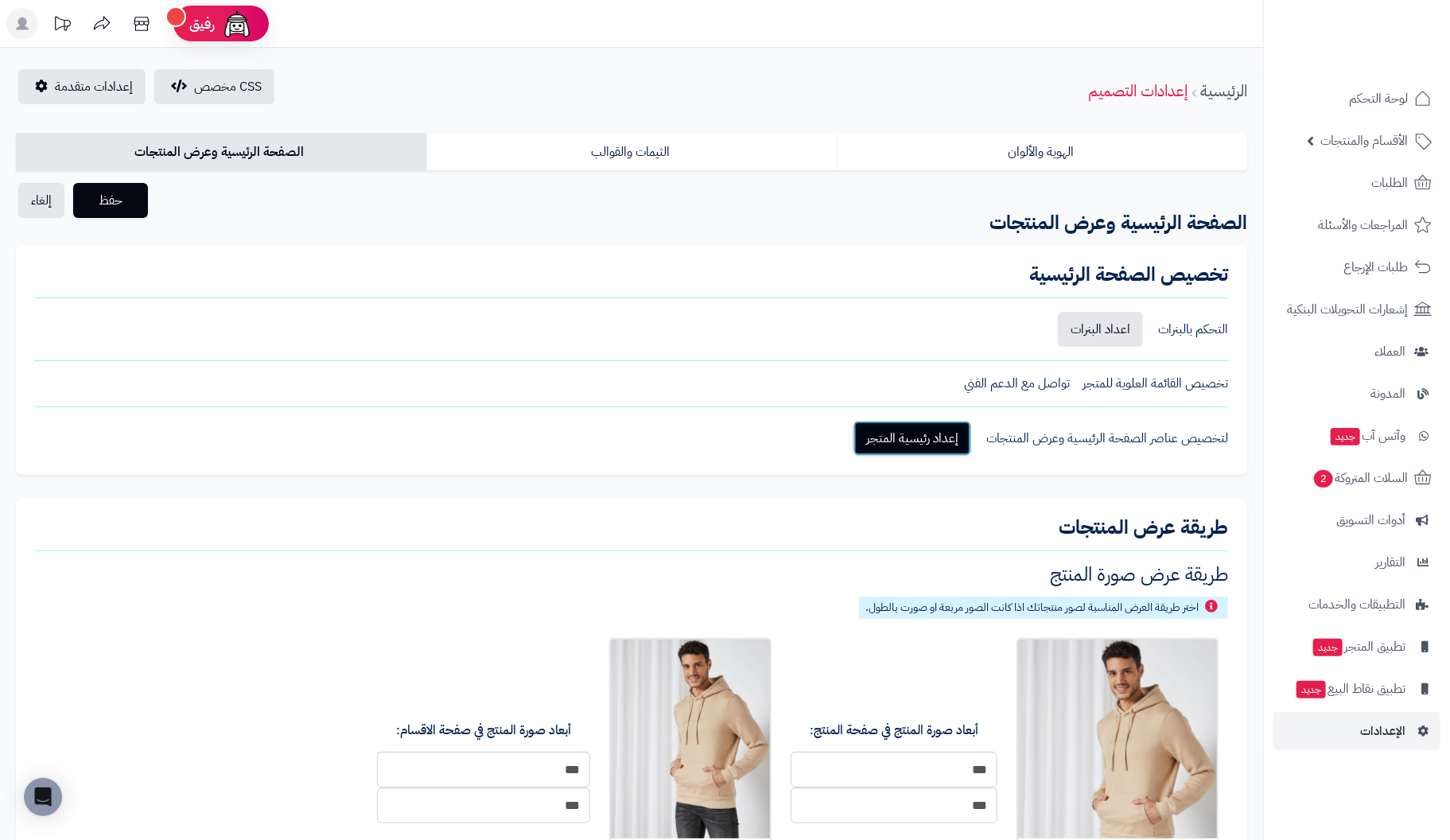
click at [901, 424] on link "إعداد رئيسية المتجر" at bounding box center [912, 438] width 118 height 35
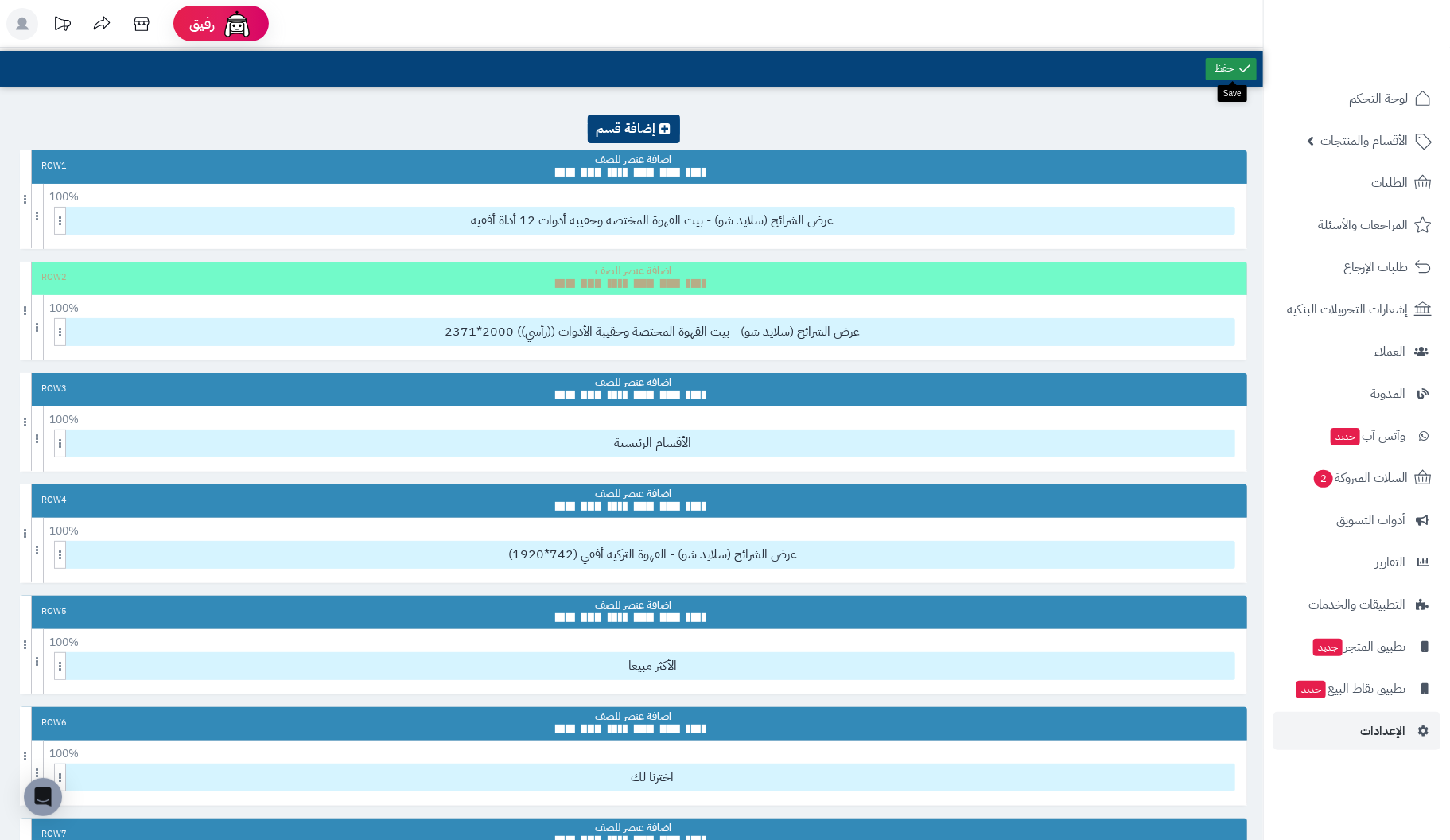
click at [1219, 61] on link at bounding box center [1231, 68] width 51 height 22
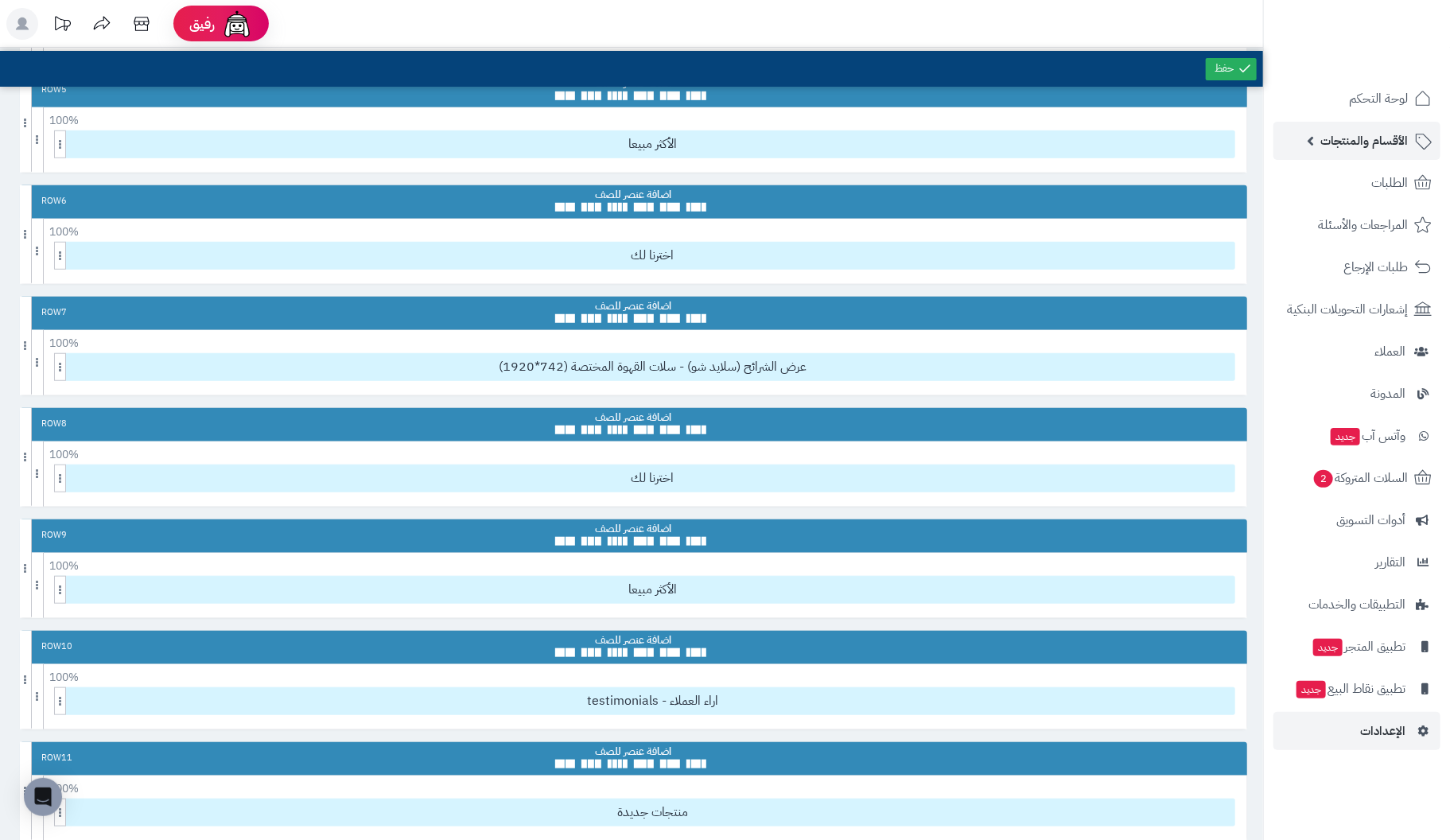
scroll to position [398, 0]
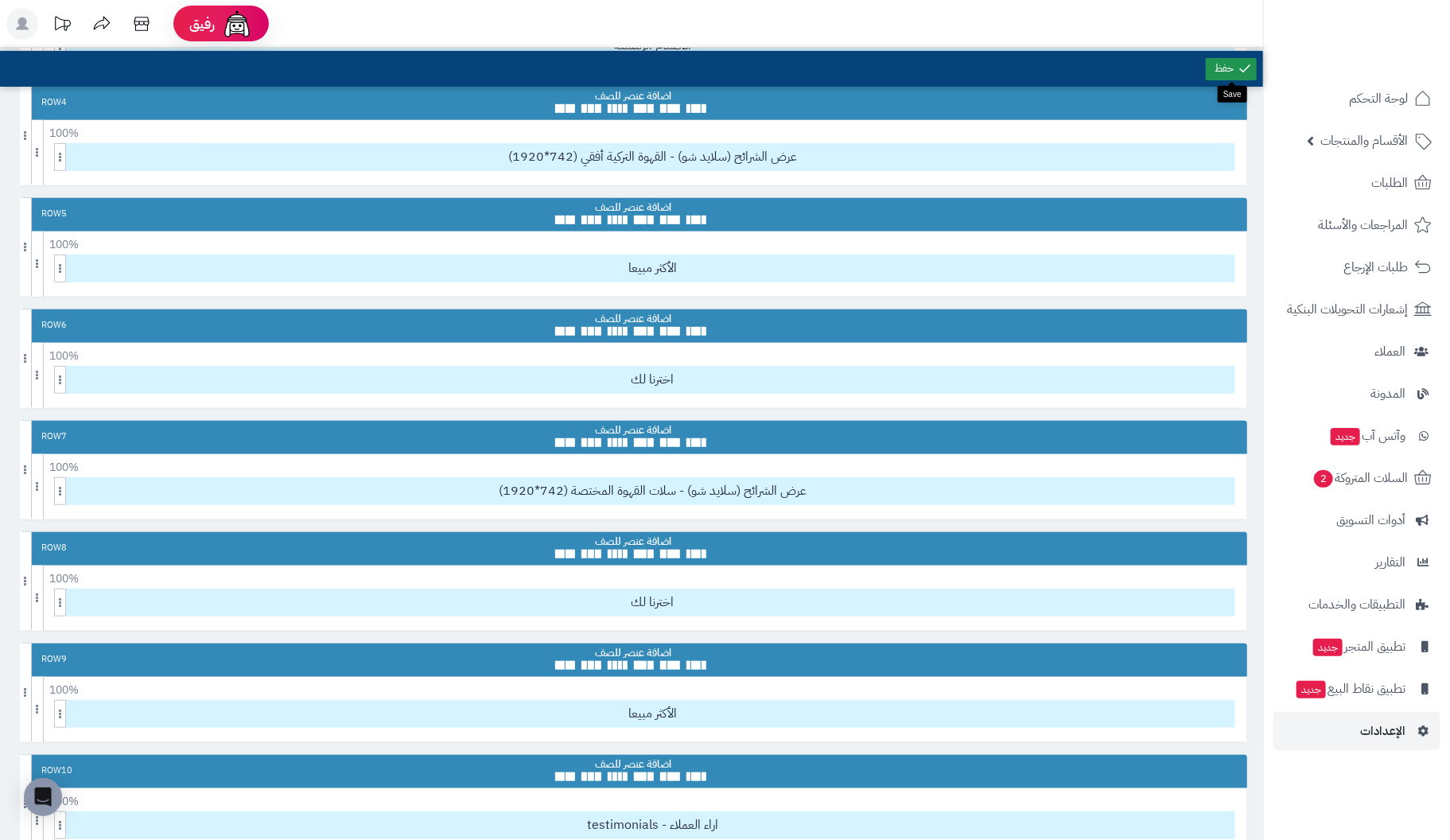
click at [1232, 68] on link at bounding box center [1231, 68] width 51 height 22
click at [1378, 735] on span "الإعدادات" at bounding box center [1382, 730] width 46 height 22
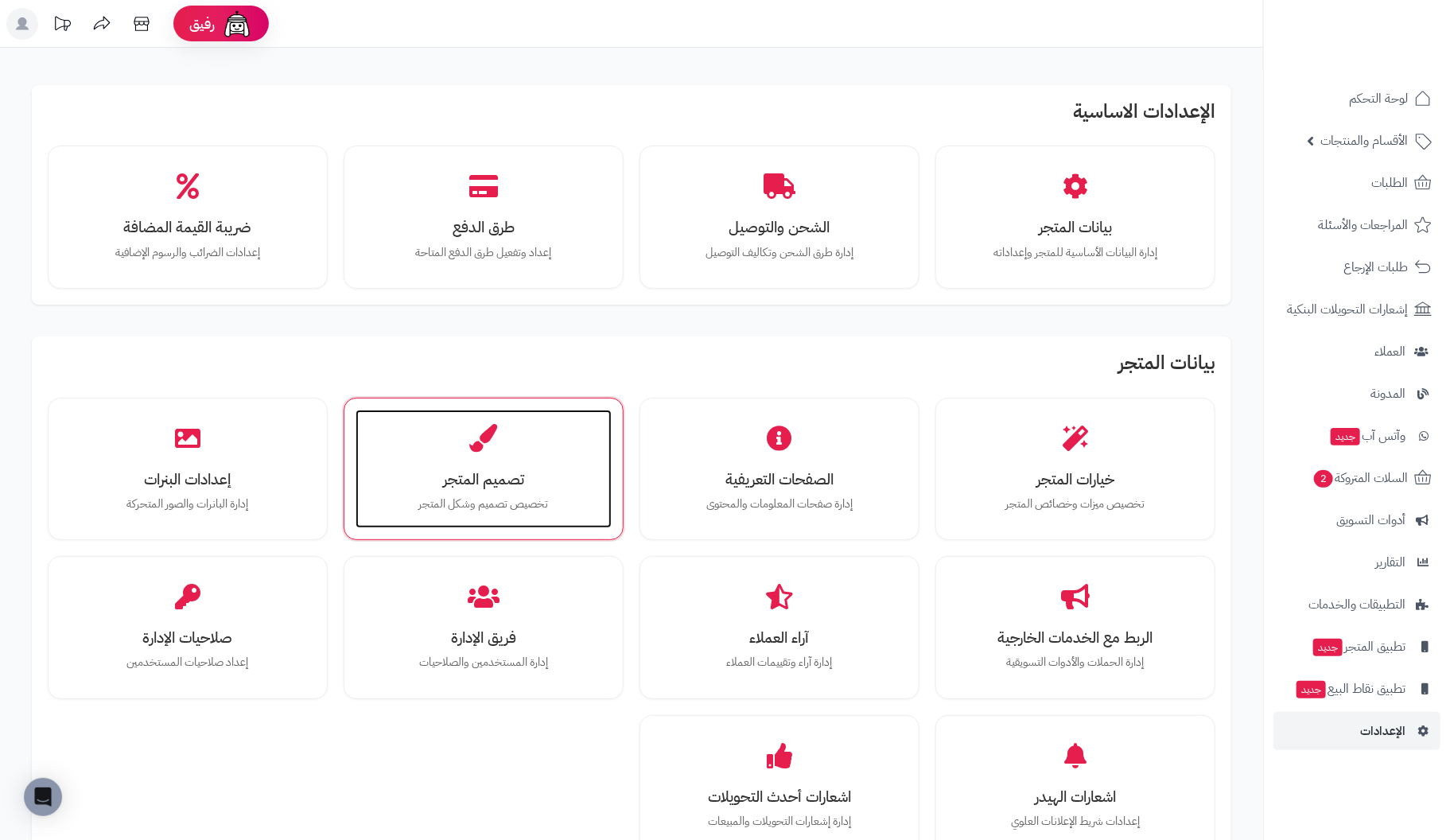
click at [473, 471] on h3 "تصميم المتجر" at bounding box center [484, 478] width 225 height 17
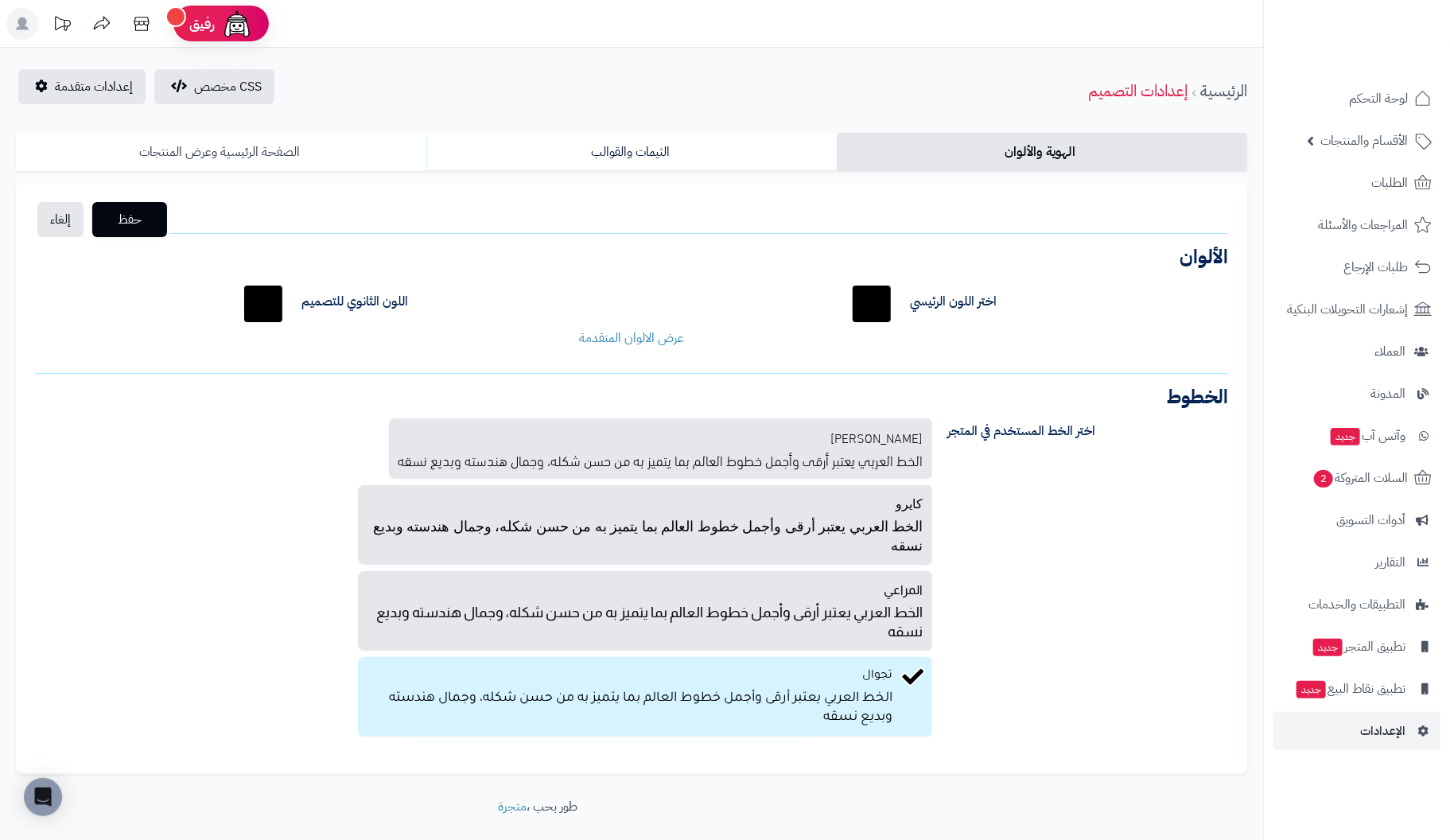
click at [254, 156] on link "الصفحة الرئيسية وعرض المنتجات" at bounding box center [221, 151] width 411 height 38
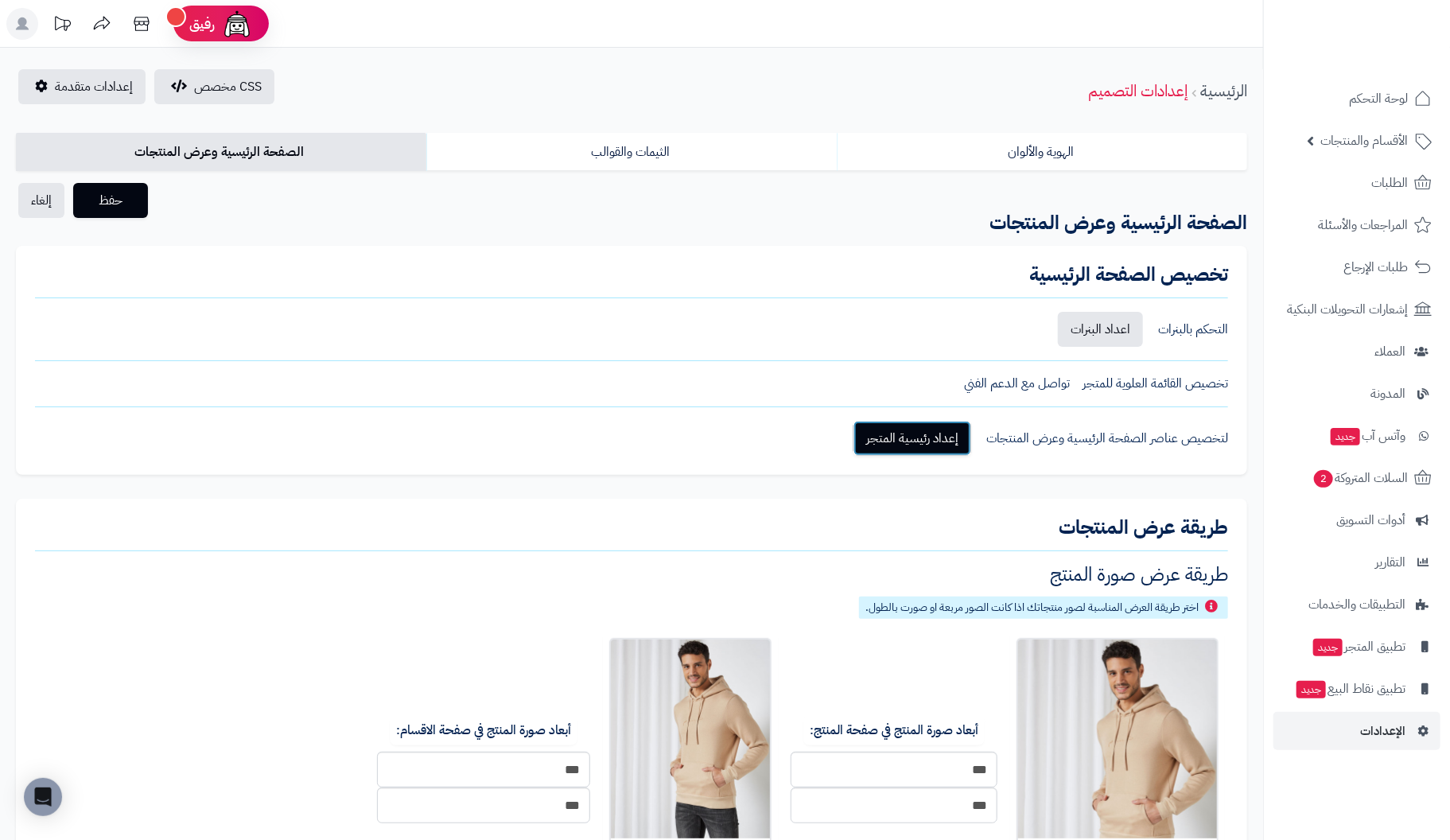
click at [910, 444] on link "إعداد رئيسية المتجر" at bounding box center [912, 438] width 118 height 35
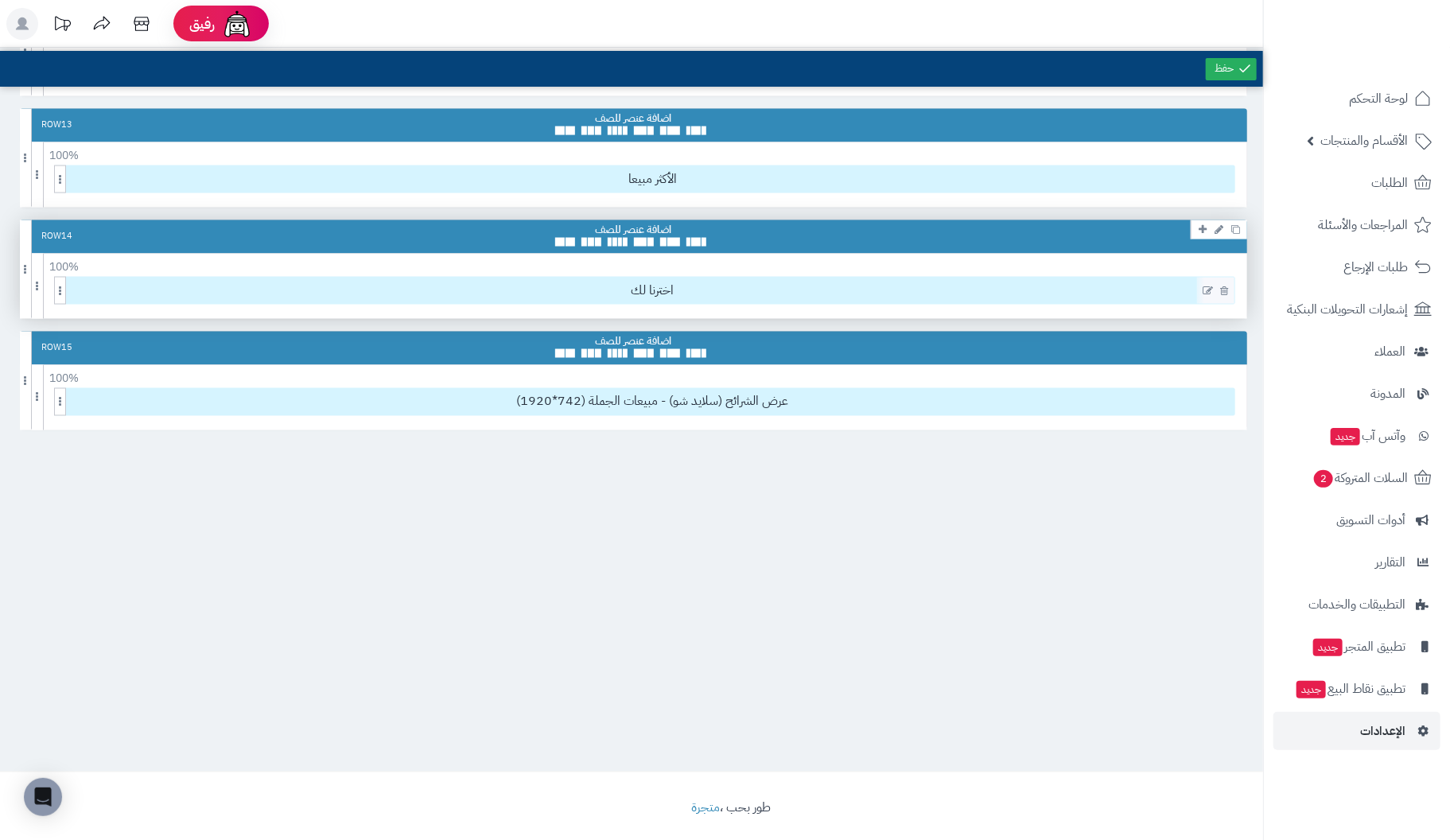
scroll to position [1378, 0]
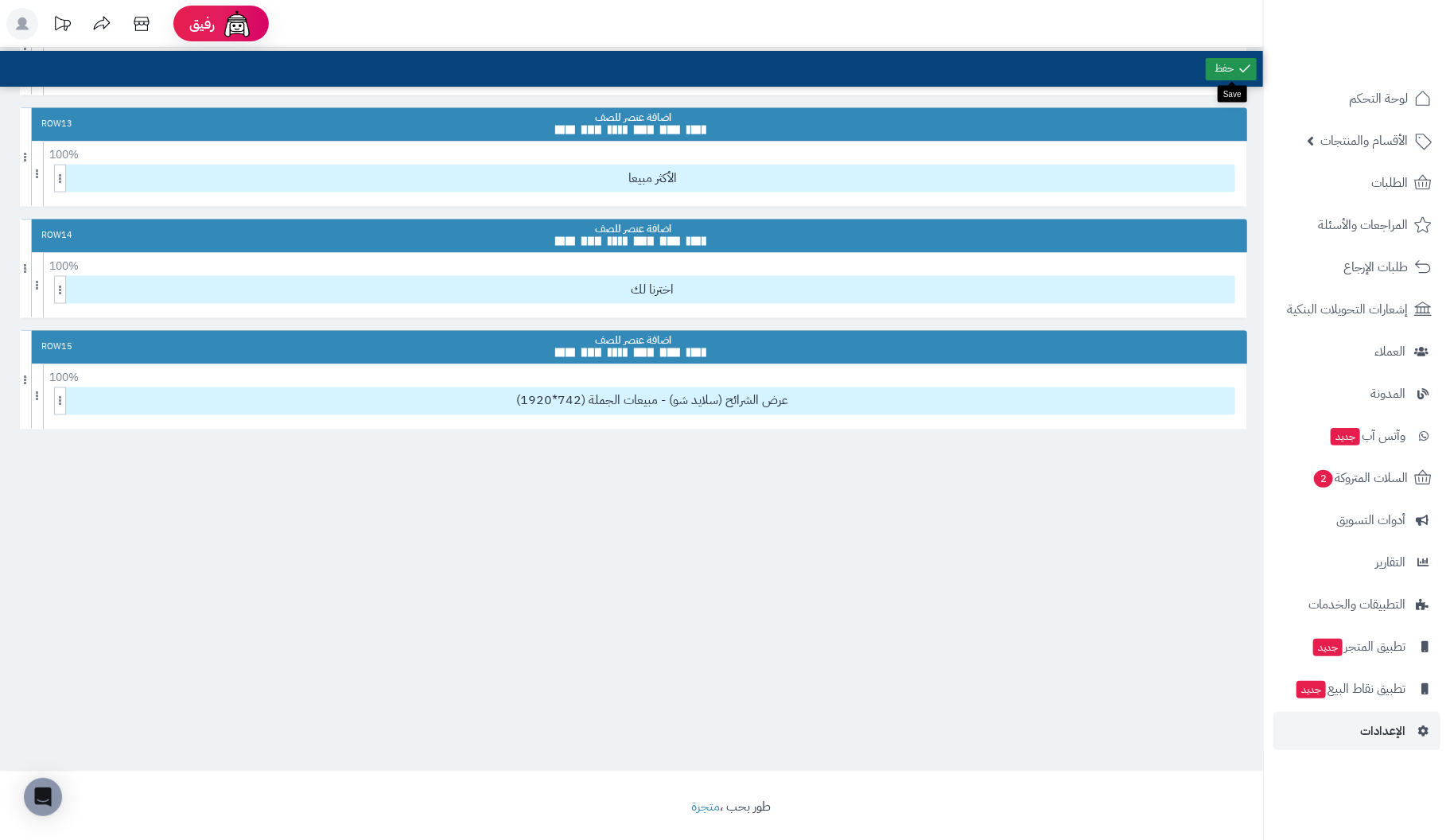
click at [1235, 60] on link at bounding box center [1231, 68] width 51 height 22
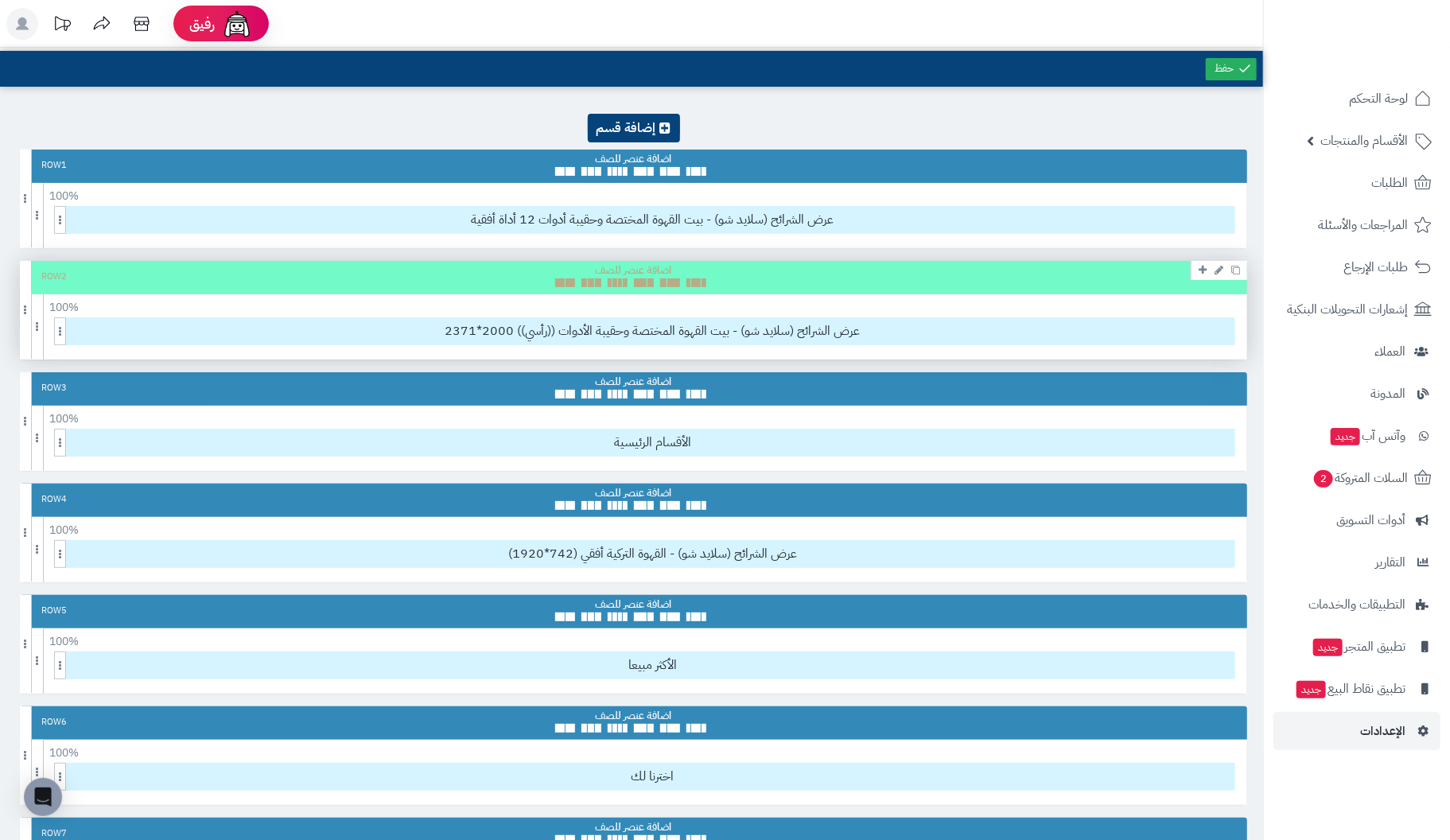
scroll to position [0, 0]
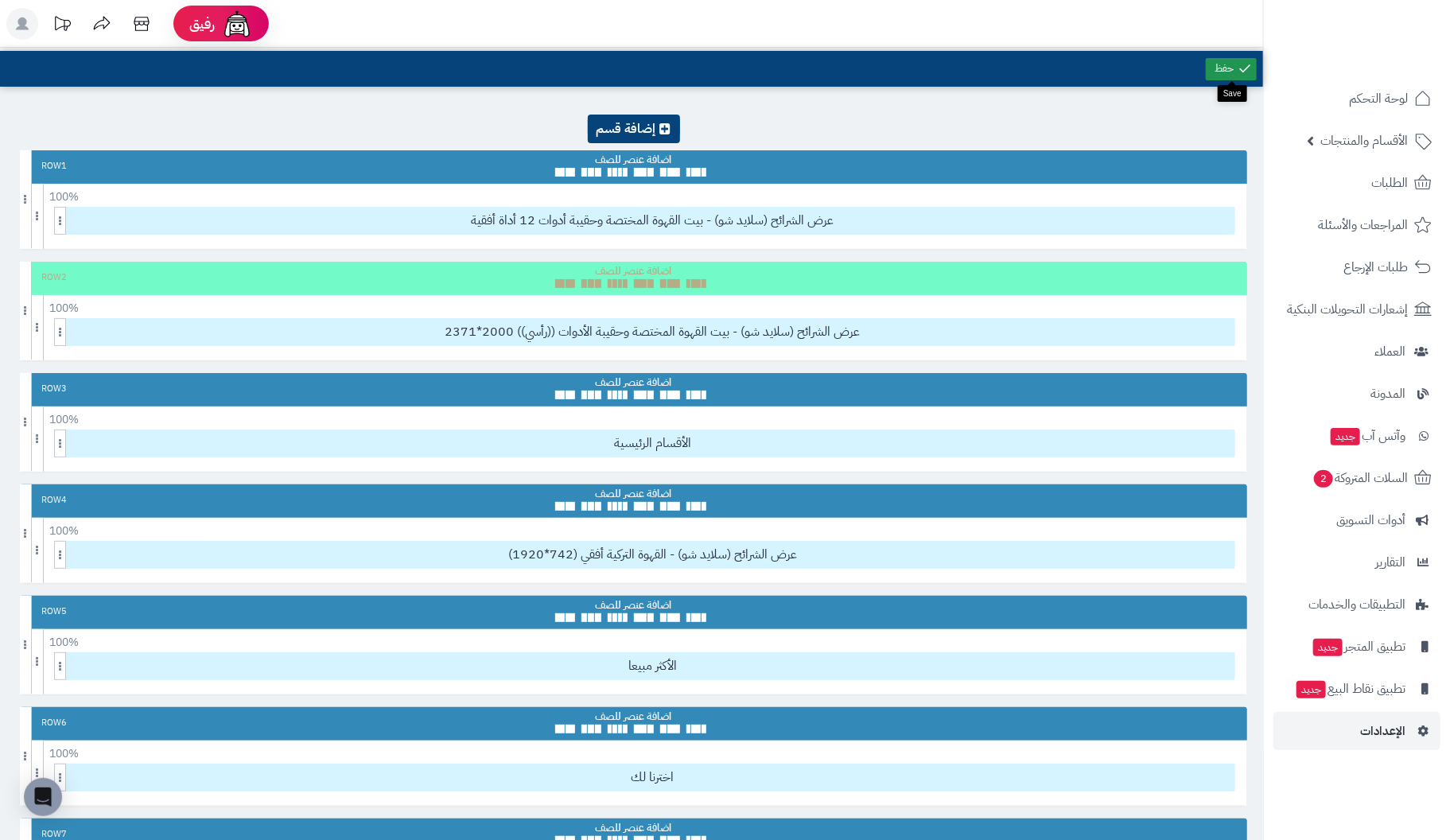
click at [1219, 66] on link at bounding box center [1231, 68] width 51 height 22
